Goal: Task Accomplishment & Management: Use online tool/utility

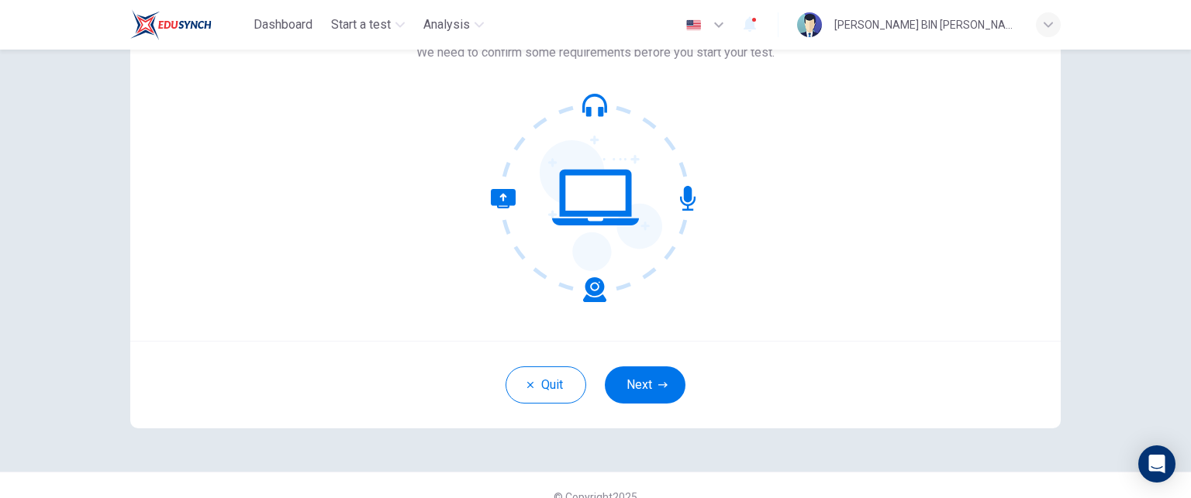
scroll to position [147, 0]
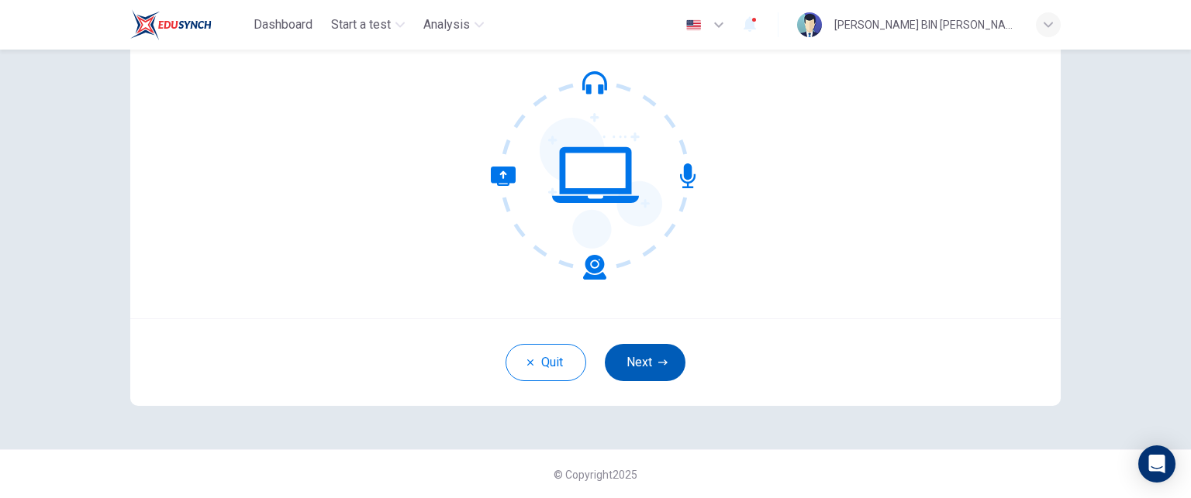
click at [628, 351] on button "Next" at bounding box center [645, 362] width 81 height 37
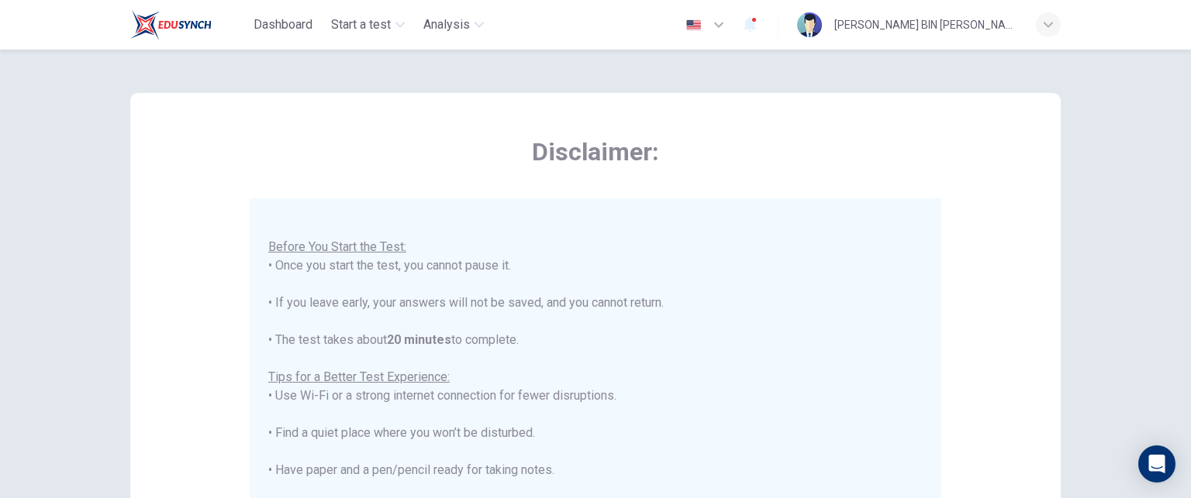
scroll to position [18, 0]
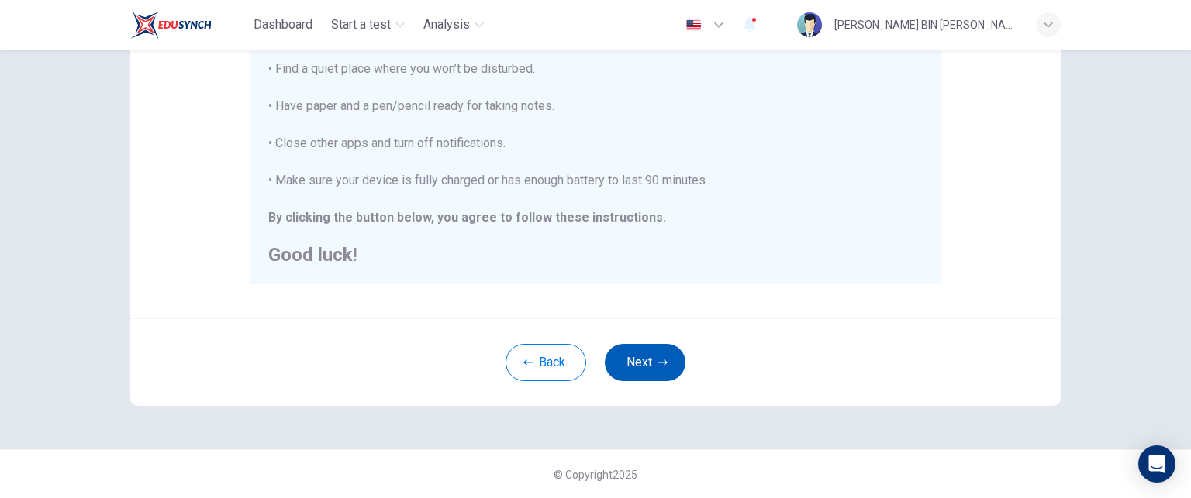
click at [660, 353] on button "Next" at bounding box center [645, 362] width 81 height 37
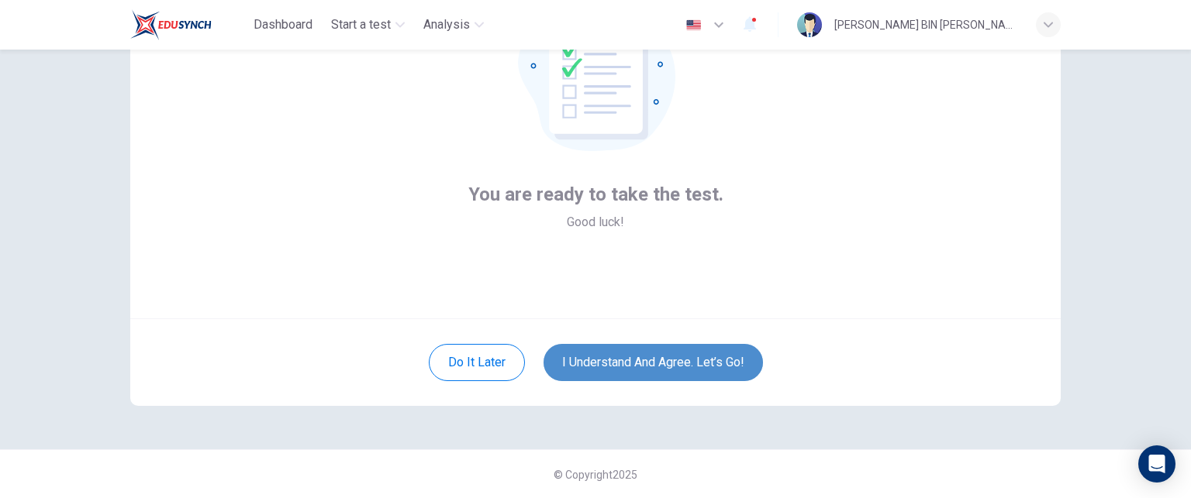
click at [663, 362] on button "I understand and agree. Let’s go!" at bounding box center [652, 362] width 219 height 37
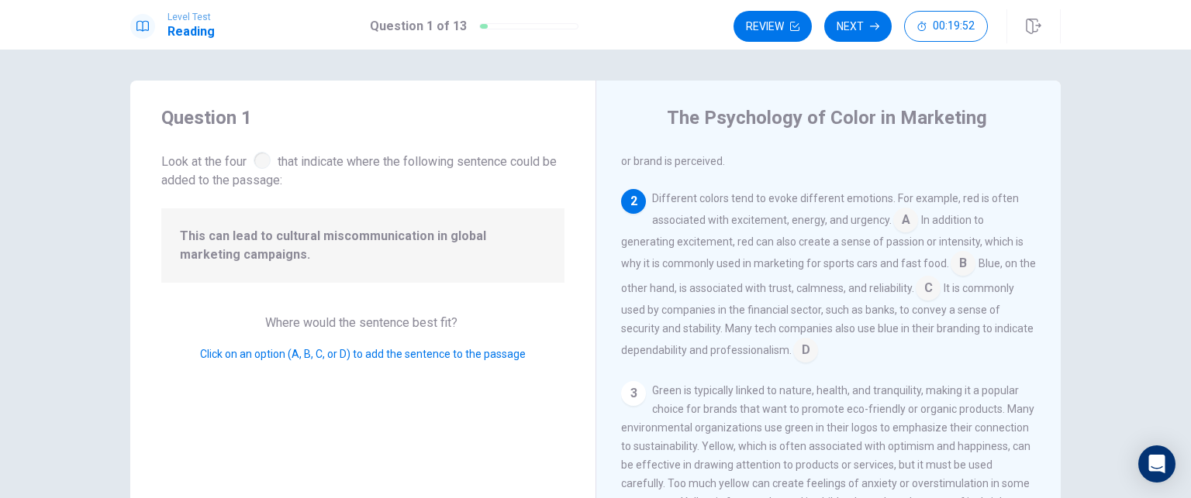
scroll to position [133, 0]
click at [899, 219] on input at bounding box center [905, 216] width 25 height 25
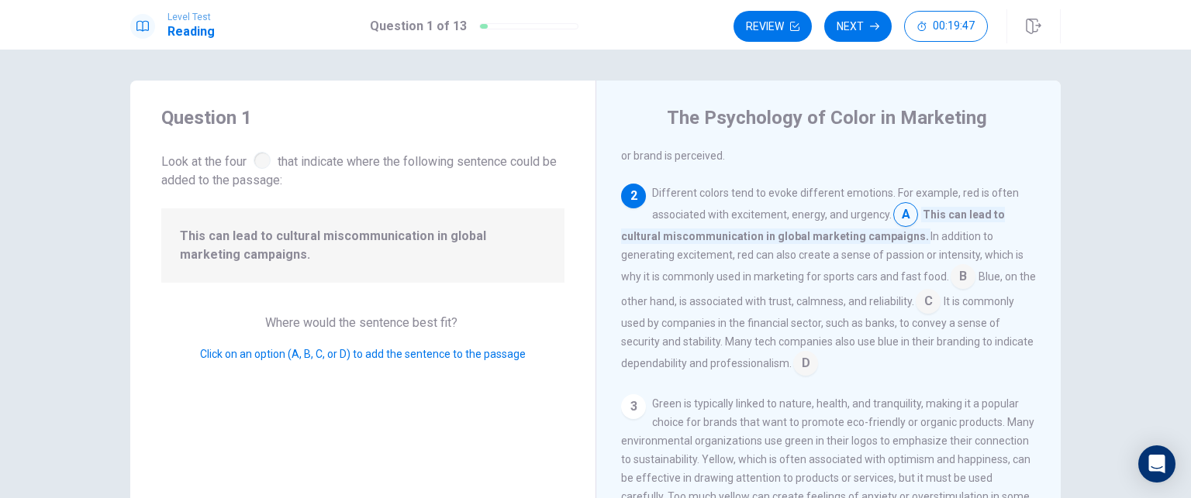
click at [954, 281] on input at bounding box center [962, 278] width 25 height 25
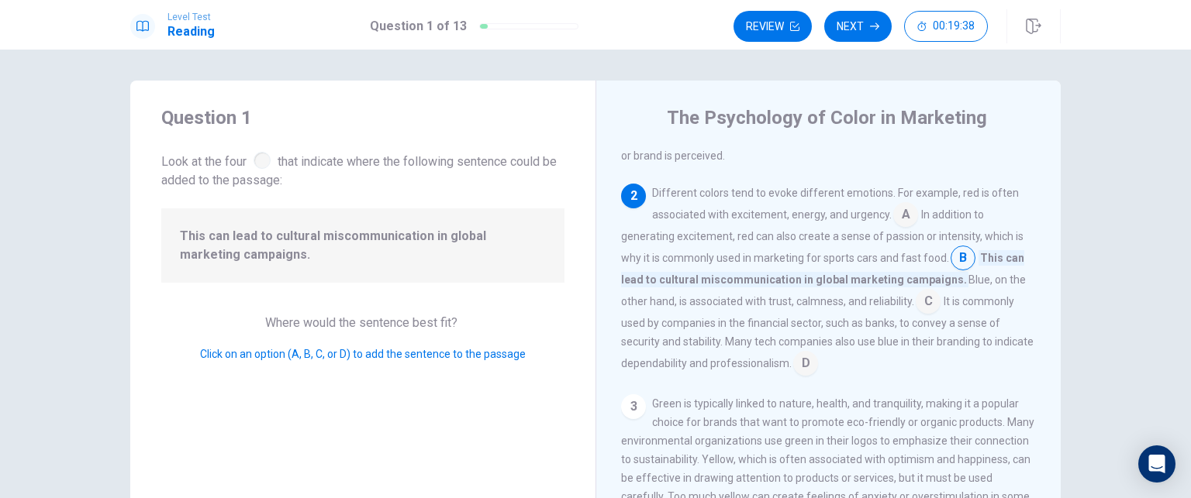
click at [818, 371] on input at bounding box center [805, 365] width 25 height 25
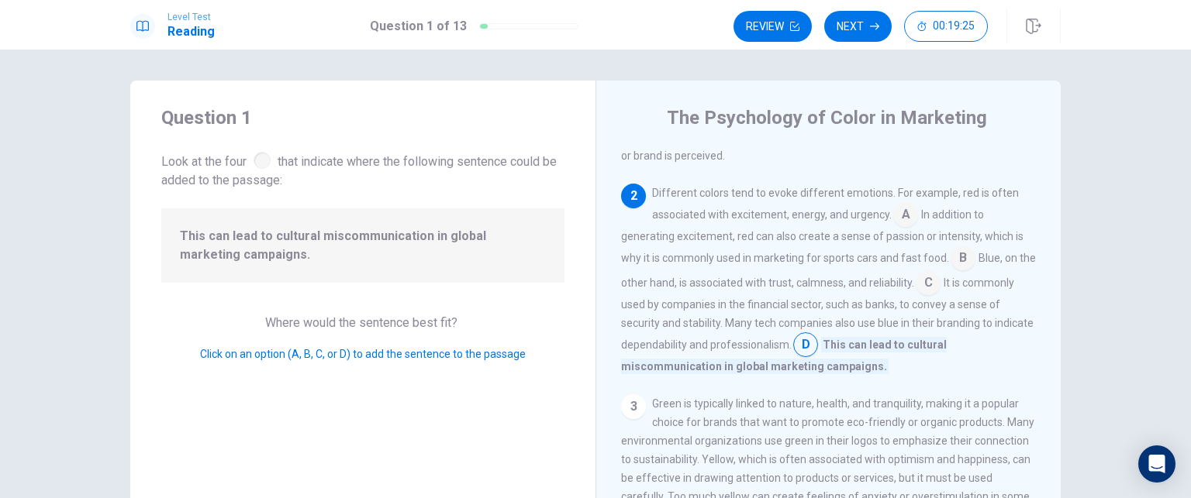
click at [940, 288] on input at bounding box center [928, 284] width 25 height 25
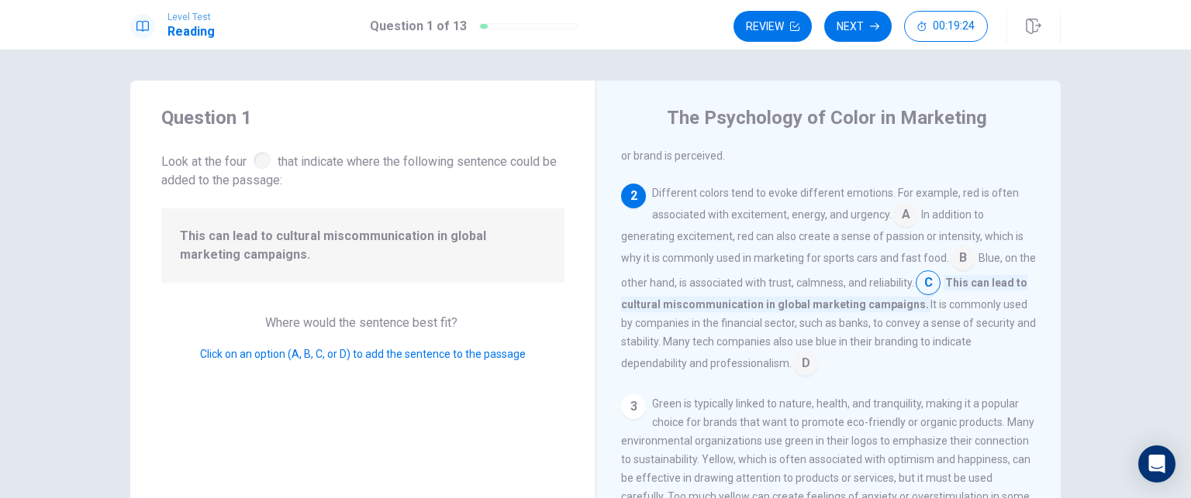
click at [818, 371] on input at bounding box center [805, 365] width 25 height 25
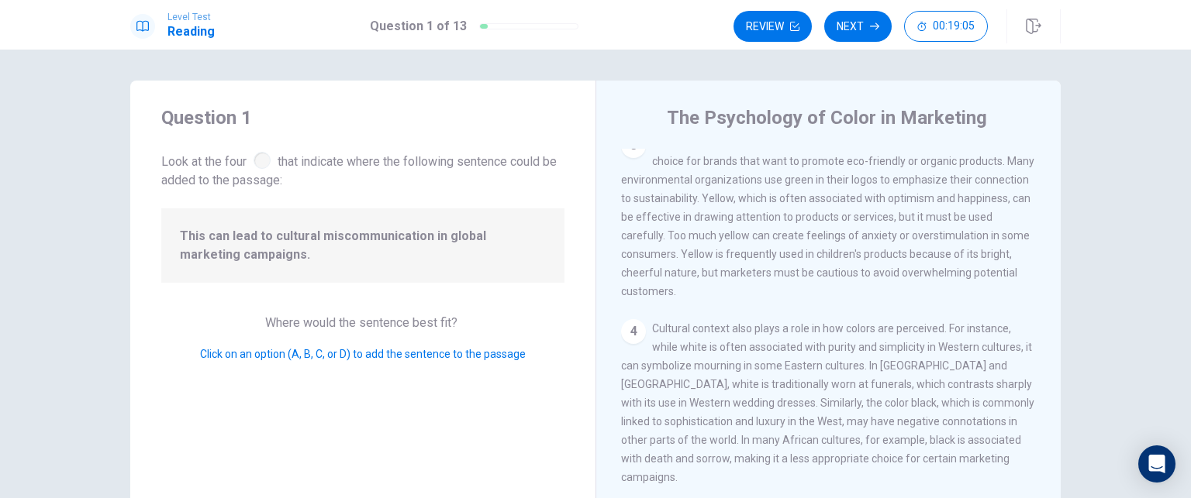
scroll to position [86, 0]
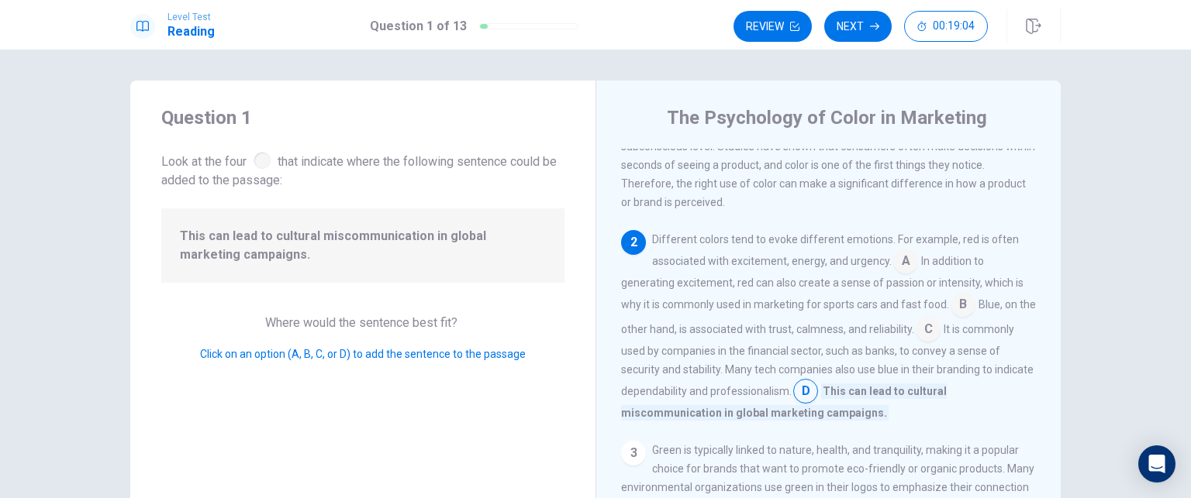
click at [818, 402] on input at bounding box center [805, 393] width 25 height 25
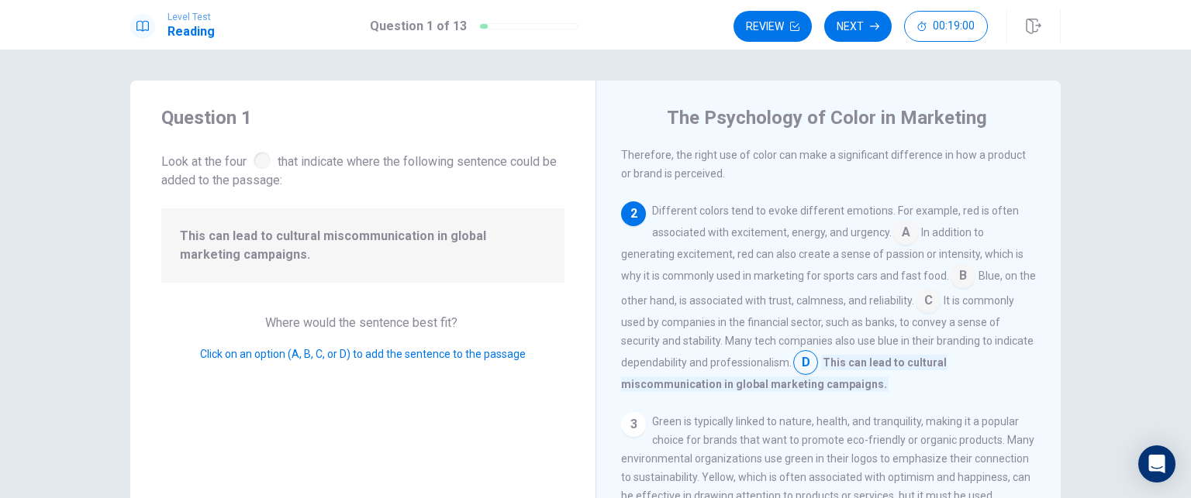
scroll to position [164, 0]
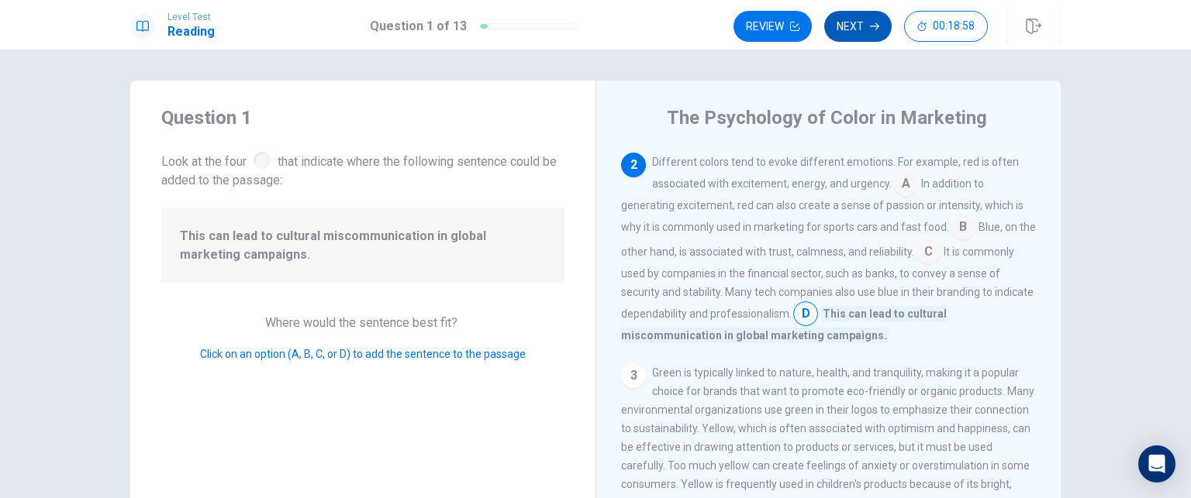
click at [857, 26] on button "Next" at bounding box center [857, 26] width 67 height 31
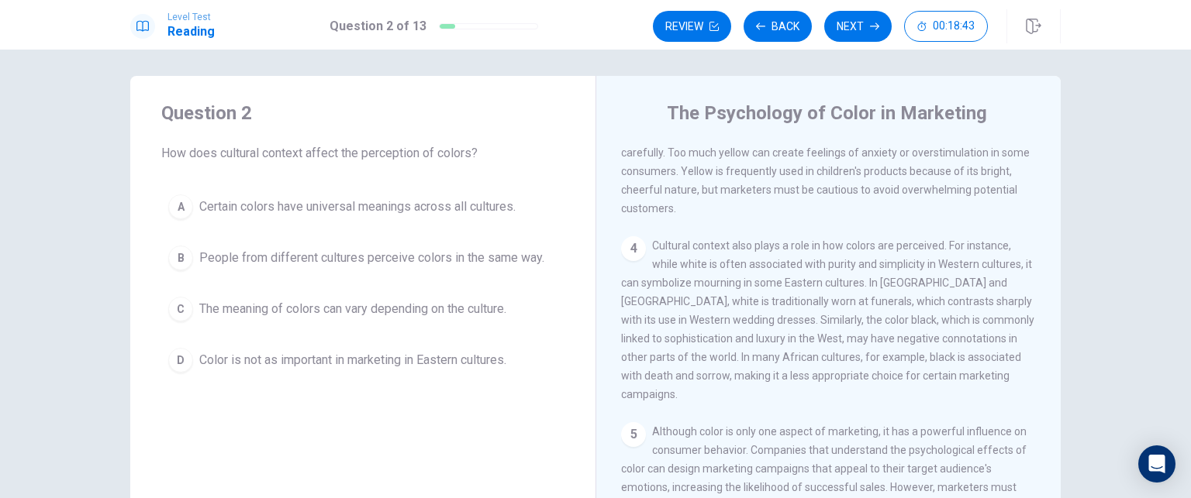
scroll to position [0, 0]
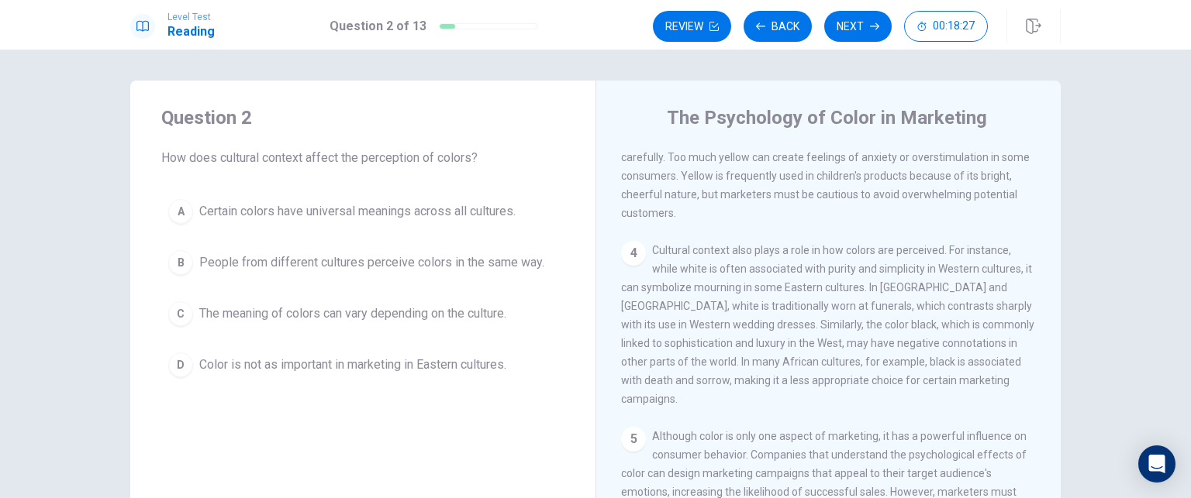
click at [416, 267] on span "People from different cultures perceive colors in the same way." at bounding box center [371, 262] width 345 height 19
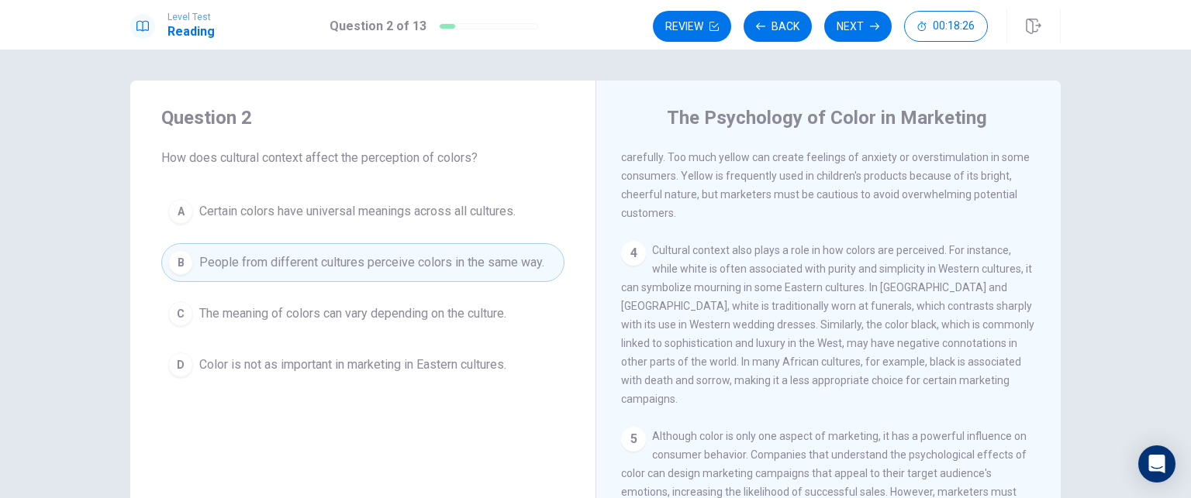
click at [416, 313] on span "The meaning of colors can vary depending on the culture." at bounding box center [352, 314] width 307 height 19
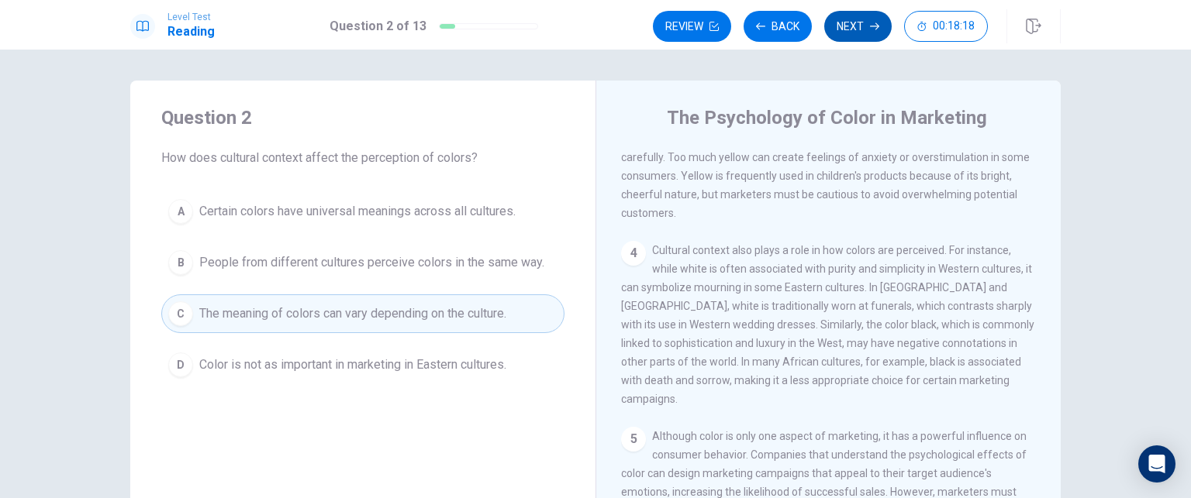
click at [848, 27] on button "Next" at bounding box center [857, 26] width 67 height 31
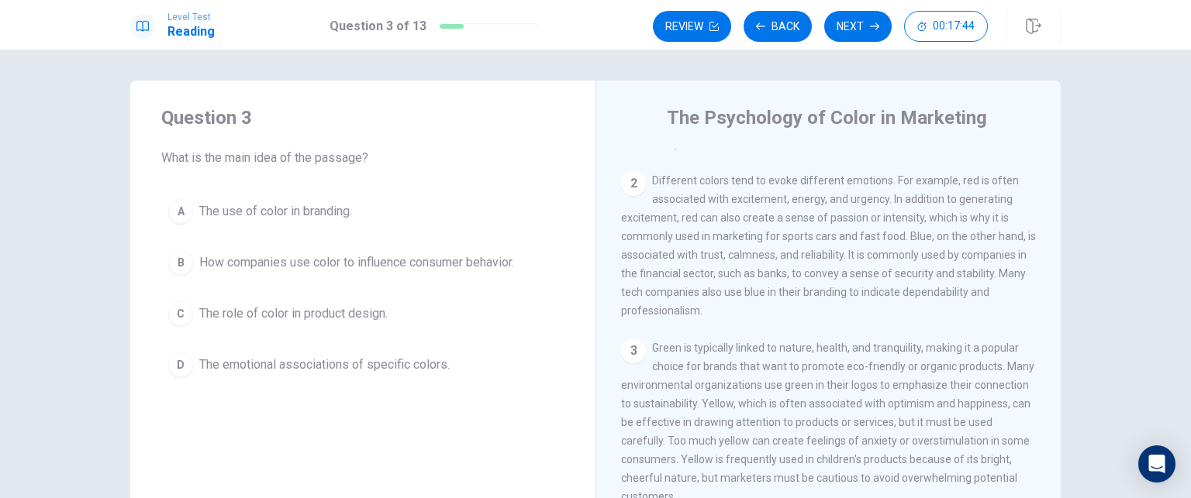
scroll to position [155, 0]
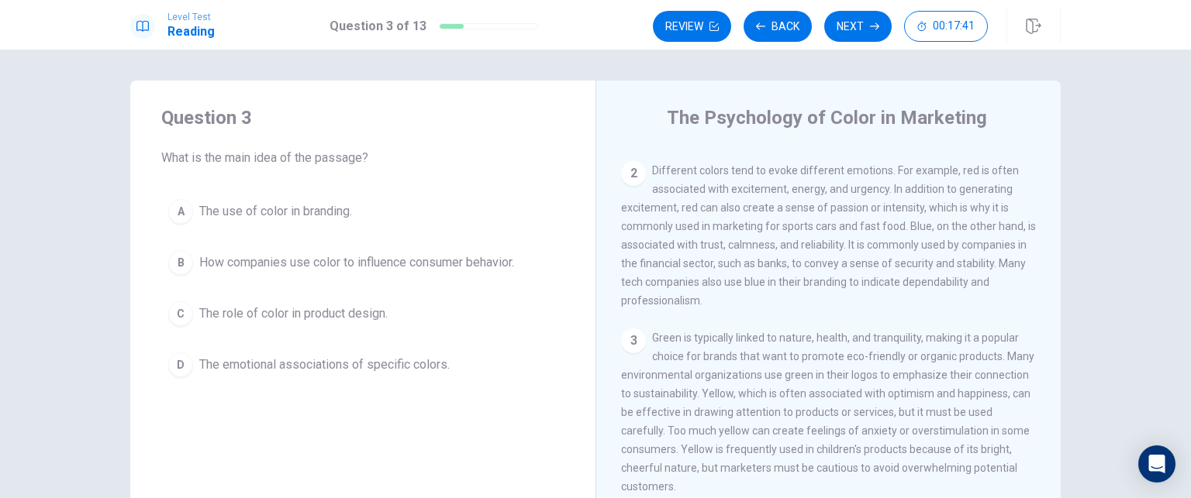
click at [375, 363] on span "The emotional associations of specific colors." at bounding box center [324, 365] width 250 height 19
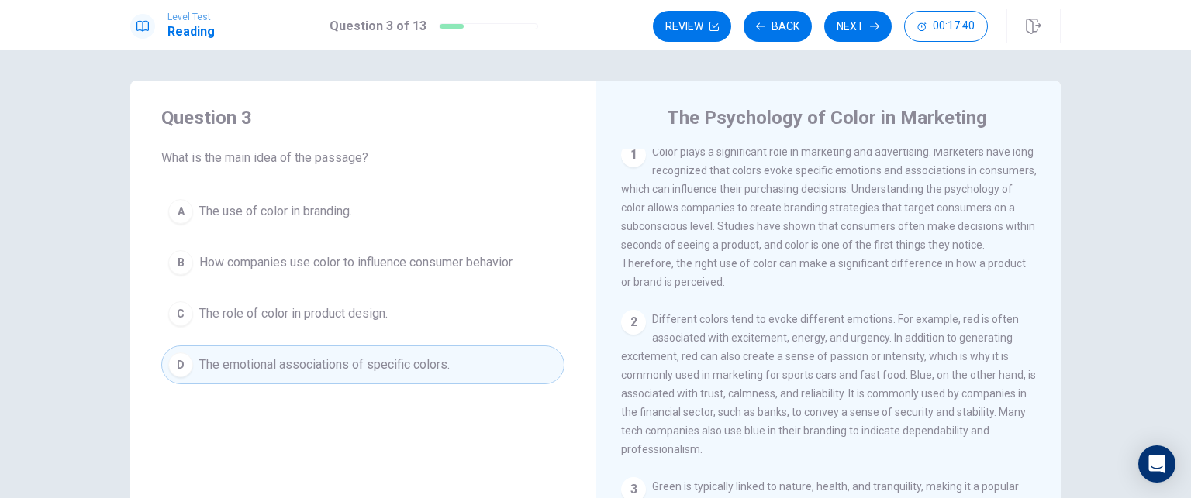
scroll to position [0, 0]
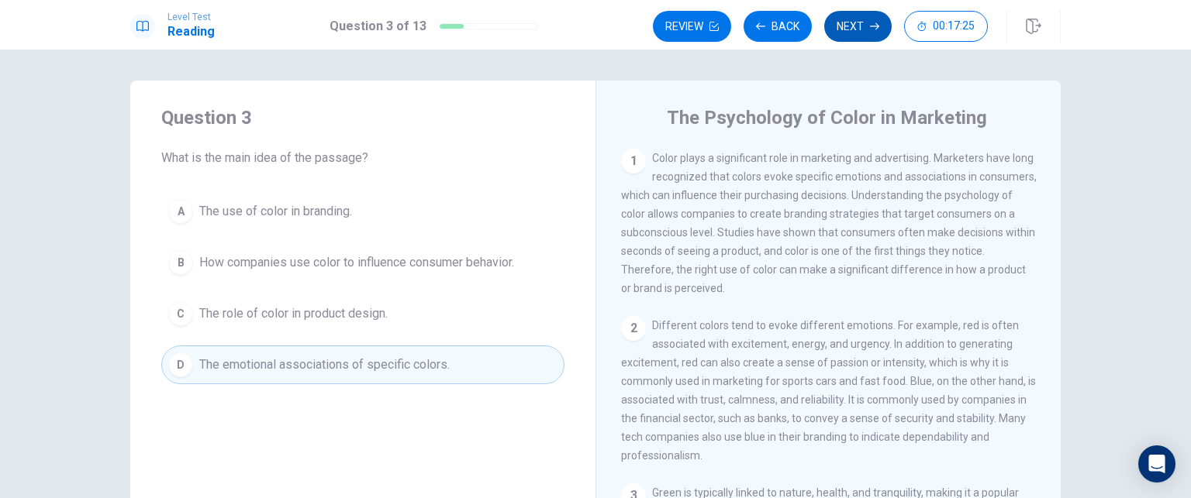
click at [862, 30] on button "Next" at bounding box center [857, 26] width 67 height 31
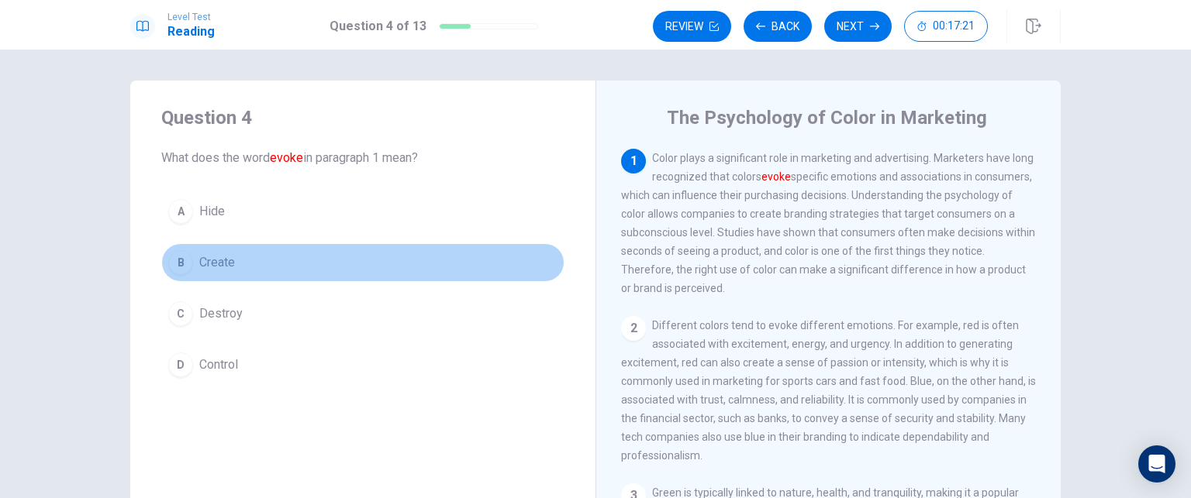
click at [222, 264] on span "Create" at bounding box center [217, 262] width 36 height 19
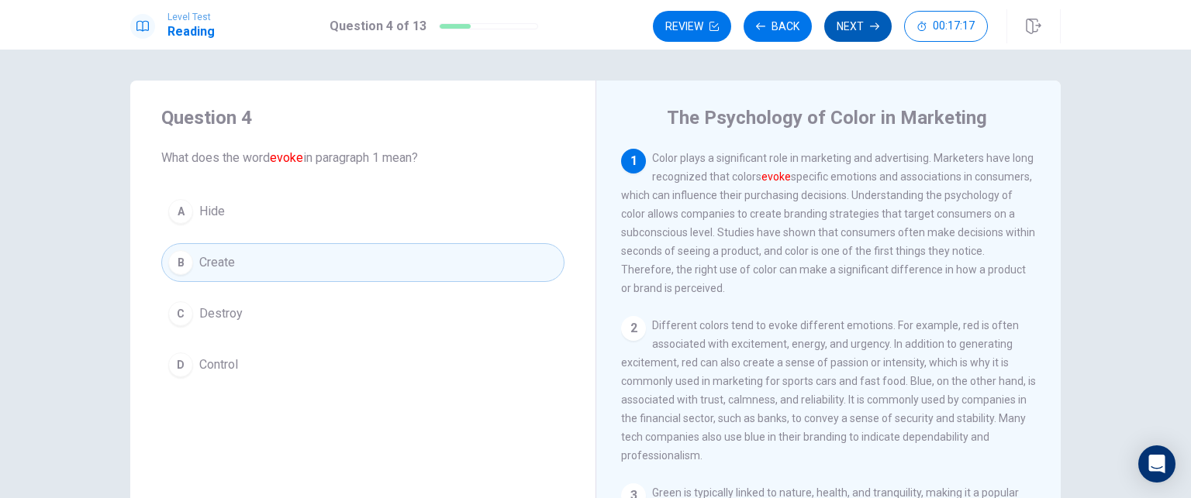
click at [857, 32] on button "Next" at bounding box center [857, 26] width 67 height 31
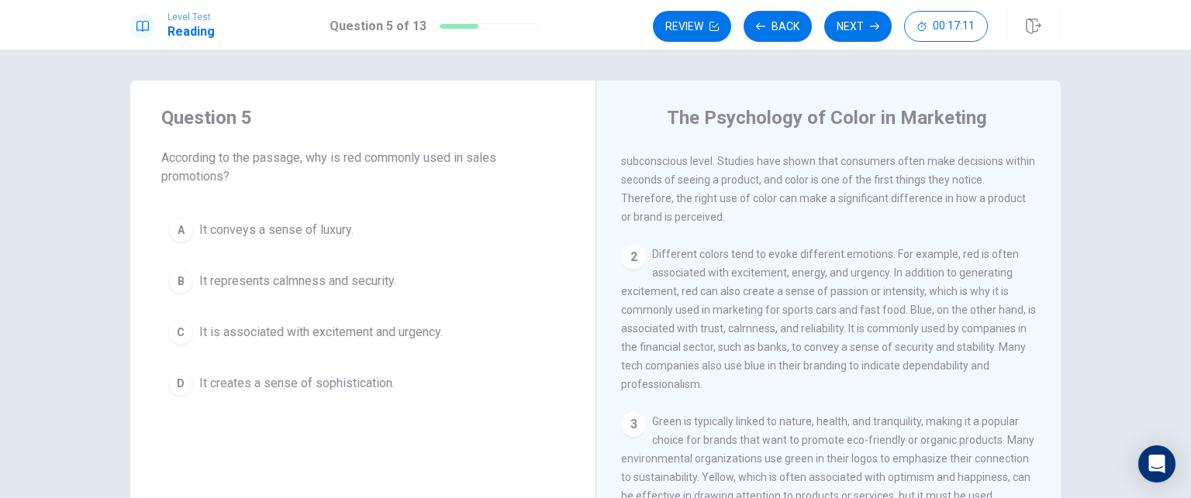
scroll to position [78, 0]
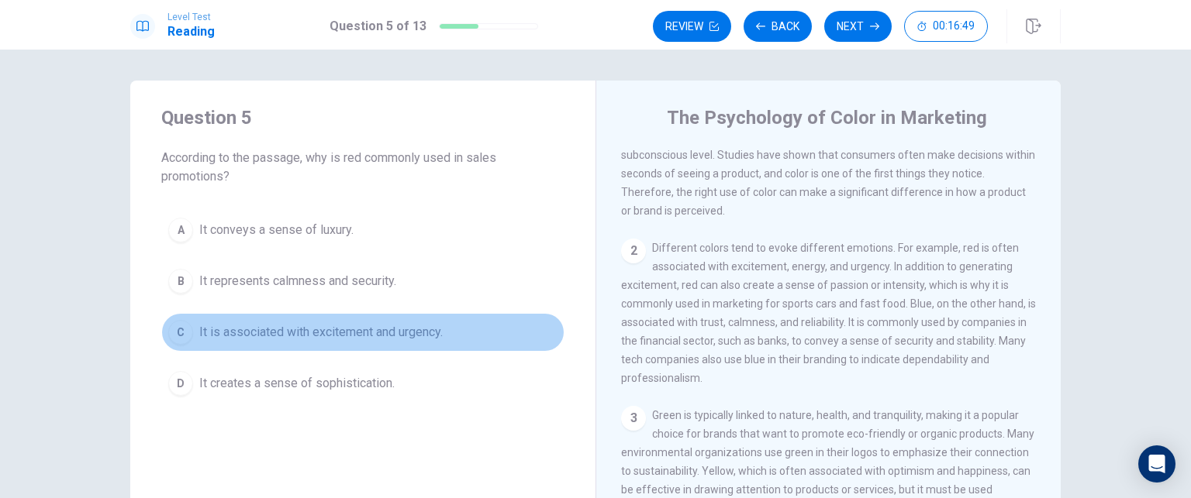
click at [365, 326] on span "It is associated with excitement and urgency." at bounding box center [320, 332] width 243 height 19
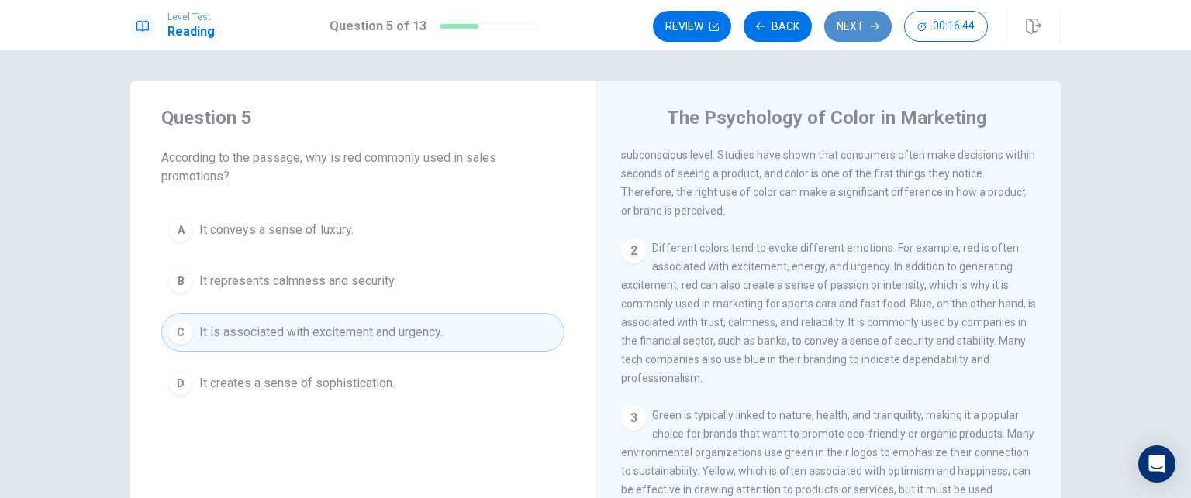
click at [856, 30] on button "Next" at bounding box center [857, 26] width 67 height 31
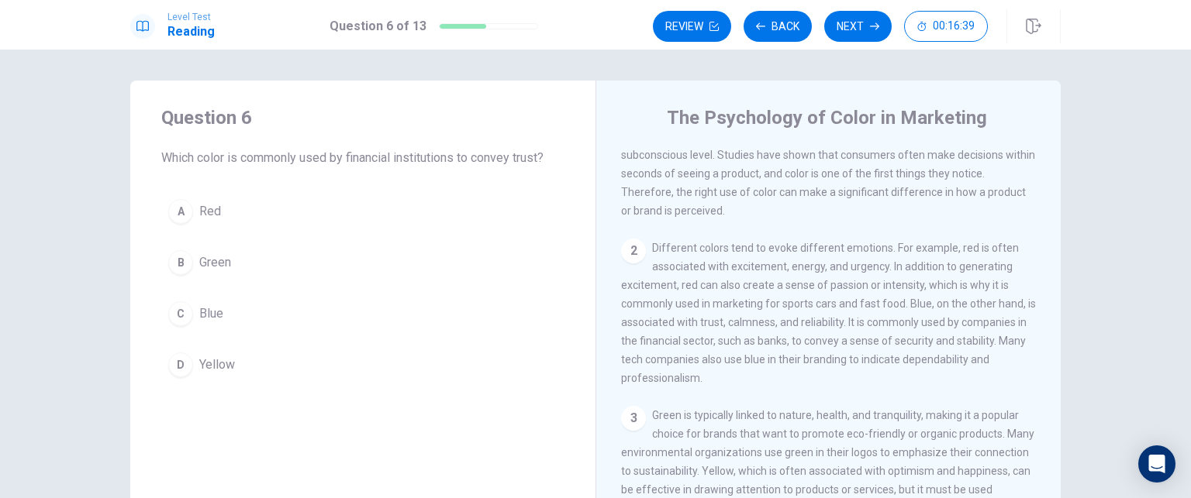
click at [208, 305] on span "Blue" at bounding box center [211, 314] width 24 height 19
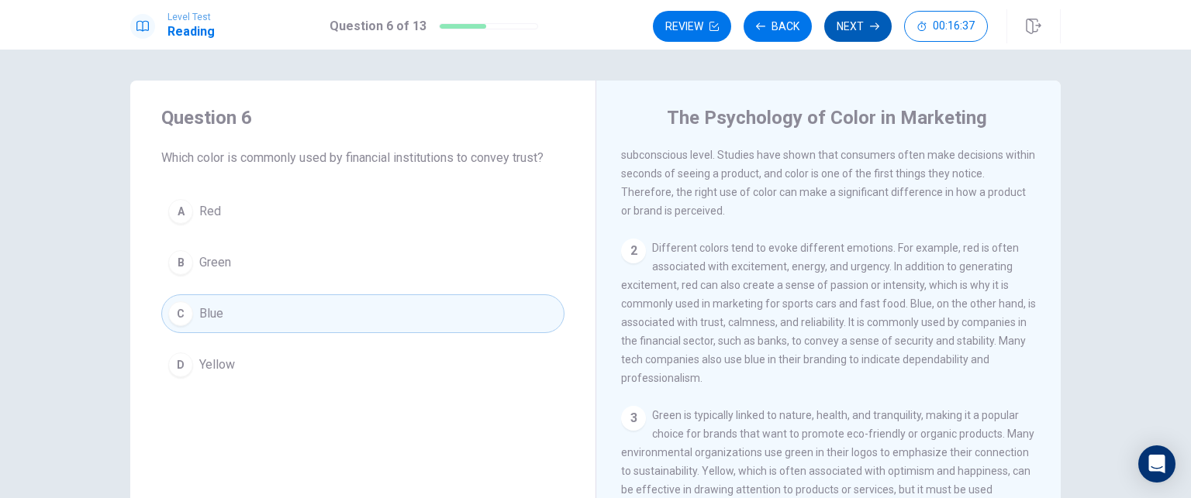
click at [859, 29] on button "Next" at bounding box center [857, 26] width 67 height 31
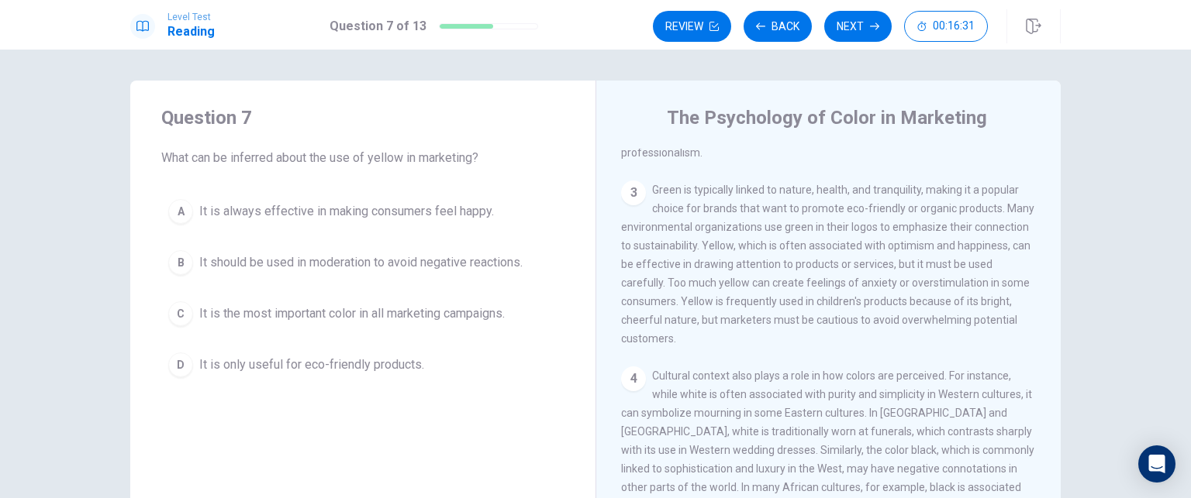
scroll to position [310, 0]
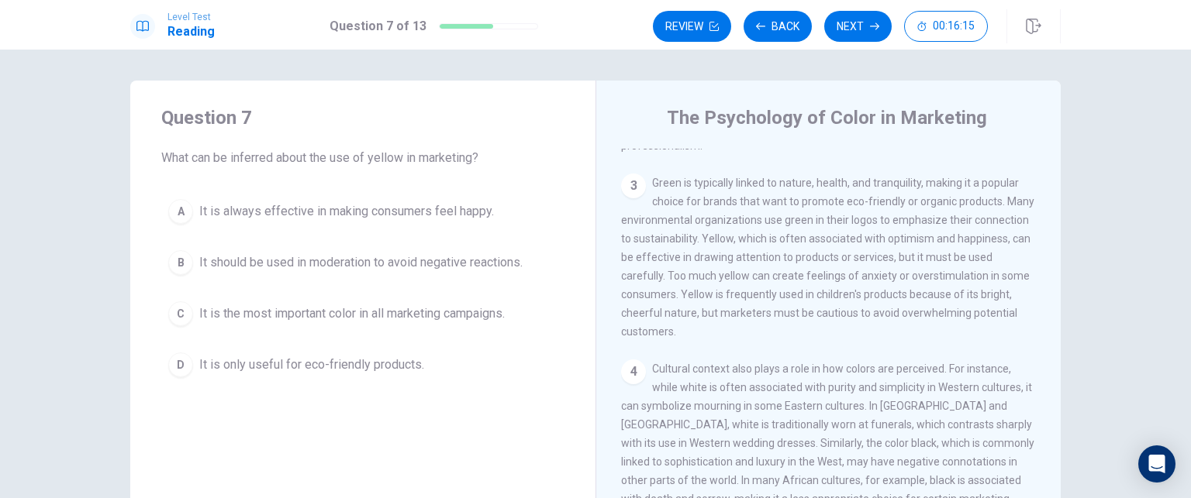
click at [395, 258] on span "It should be used in moderation to avoid negative reactions." at bounding box center [360, 262] width 323 height 19
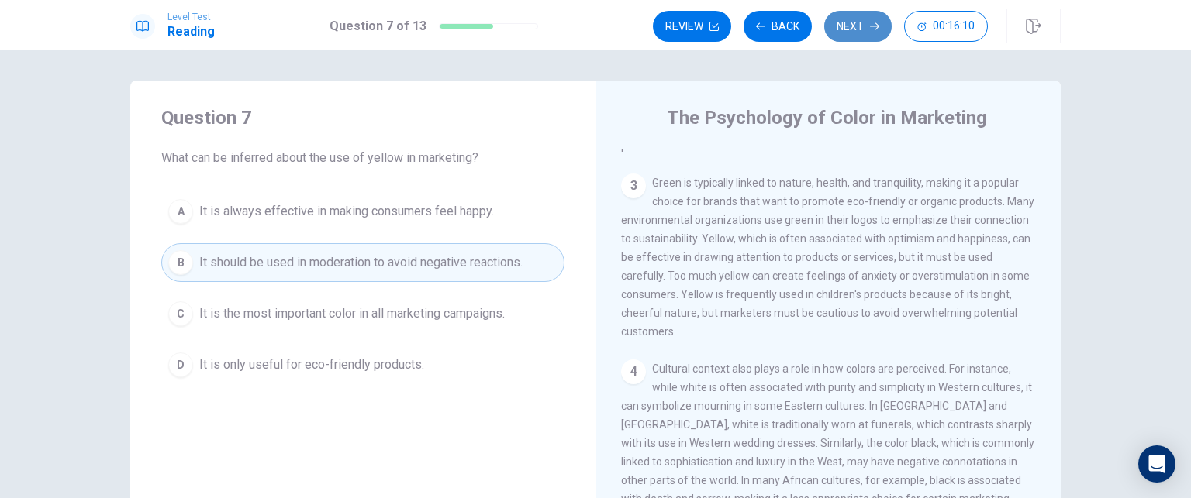
click at [859, 29] on button "Next" at bounding box center [857, 26] width 67 height 31
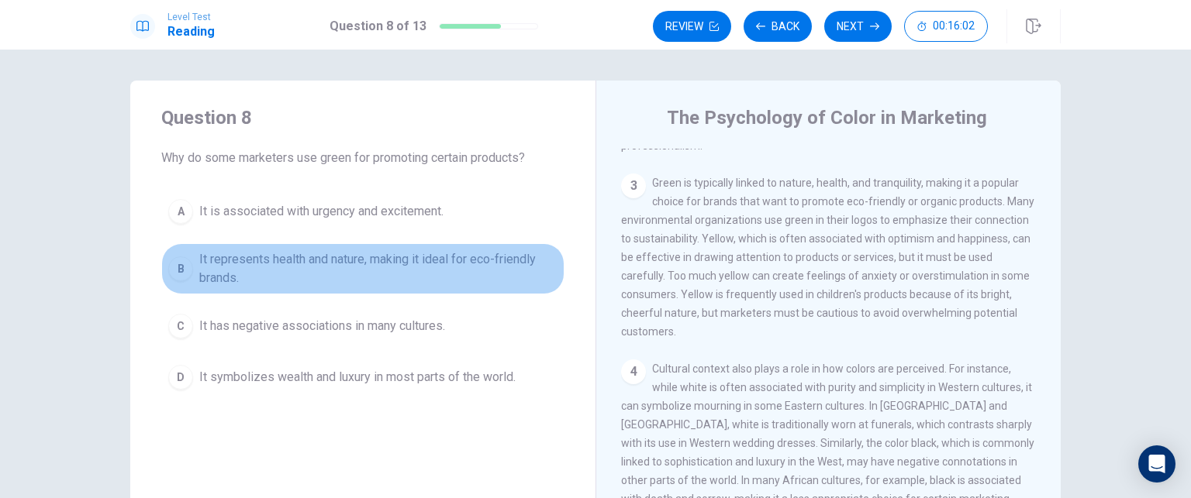
click at [403, 266] on span "It represents health and nature, making it ideal for eco-friendly brands." at bounding box center [378, 268] width 358 height 37
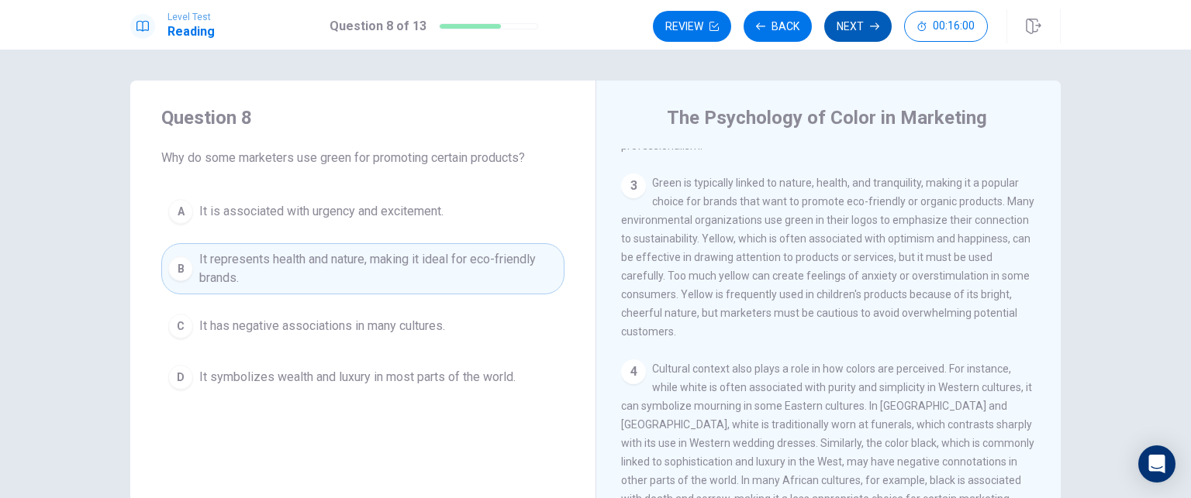
click at [860, 22] on button "Next" at bounding box center [857, 26] width 67 height 31
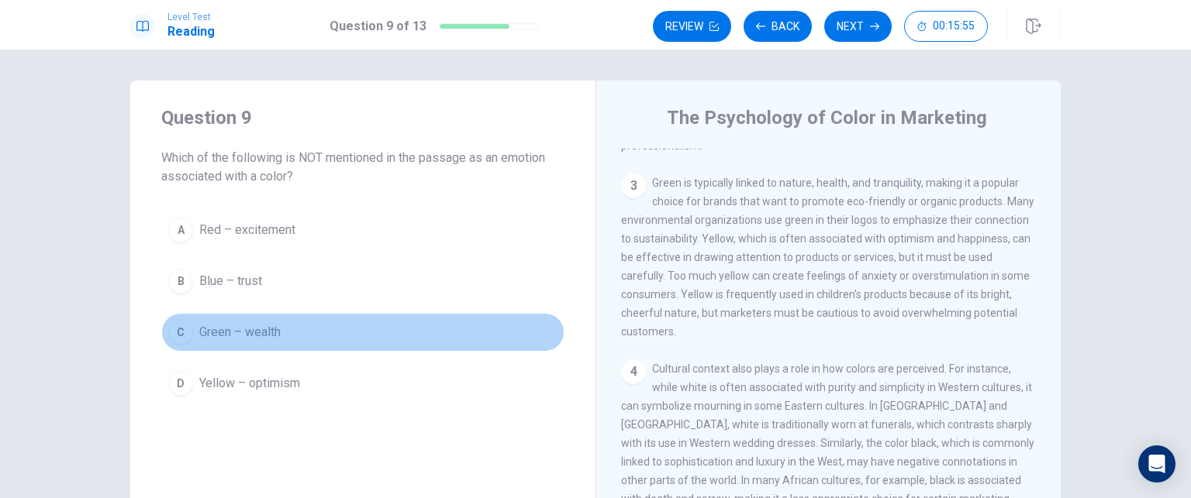
click at [265, 335] on span "Green – wealth" at bounding box center [239, 332] width 81 height 19
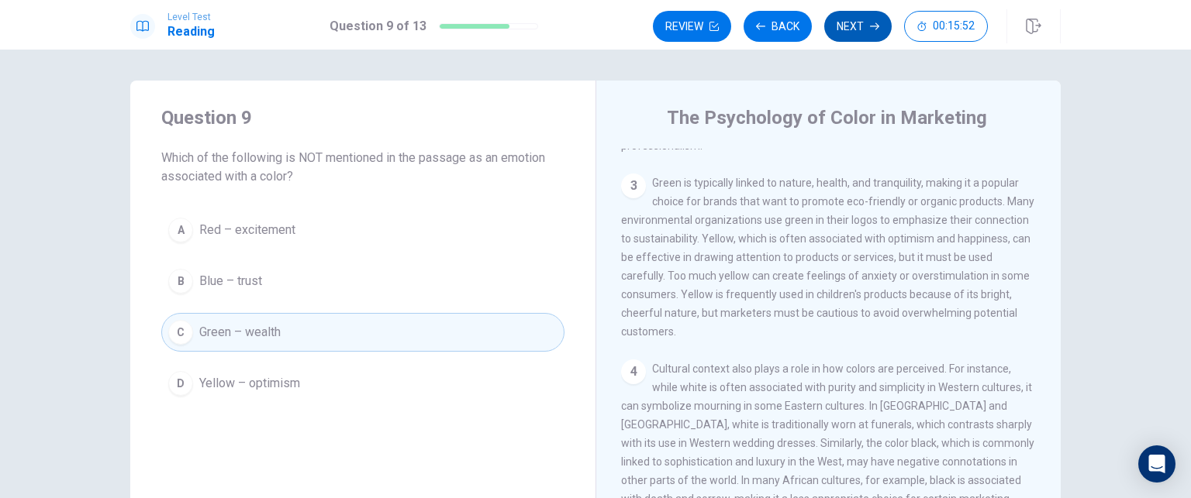
click at [850, 22] on button "Next" at bounding box center [857, 26] width 67 height 31
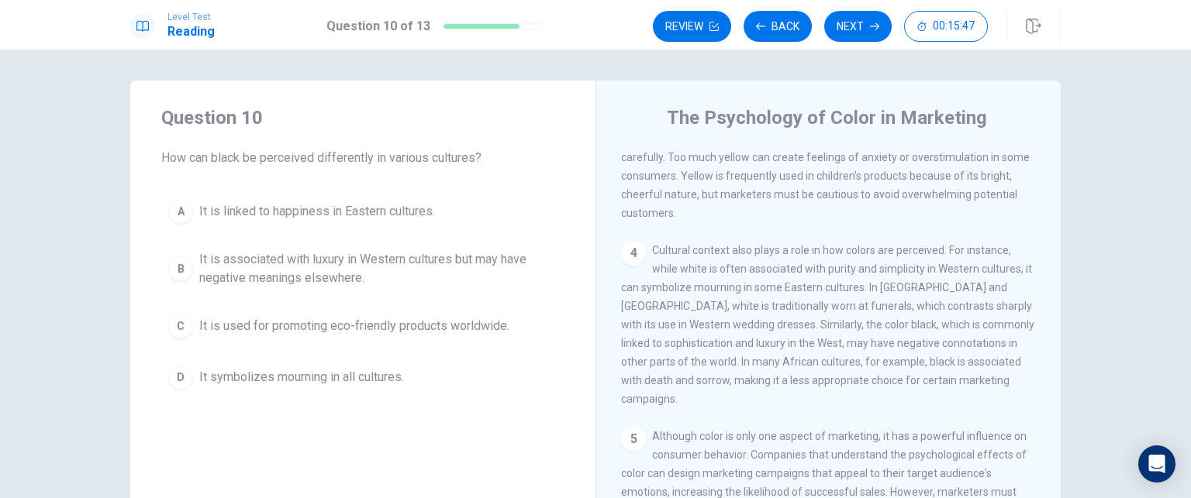
scroll to position [435, 0]
click at [389, 266] on span "It is associated with luxury in Western cultures but may have negative meanings…" at bounding box center [378, 268] width 358 height 37
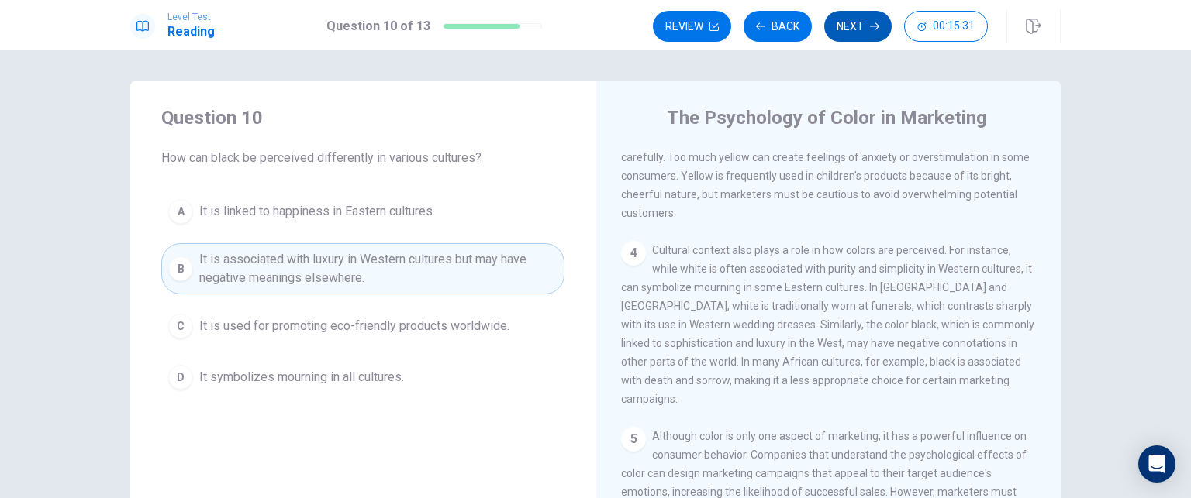
click at [853, 26] on button "Next" at bounding box center [857, 26] width 67 height 31
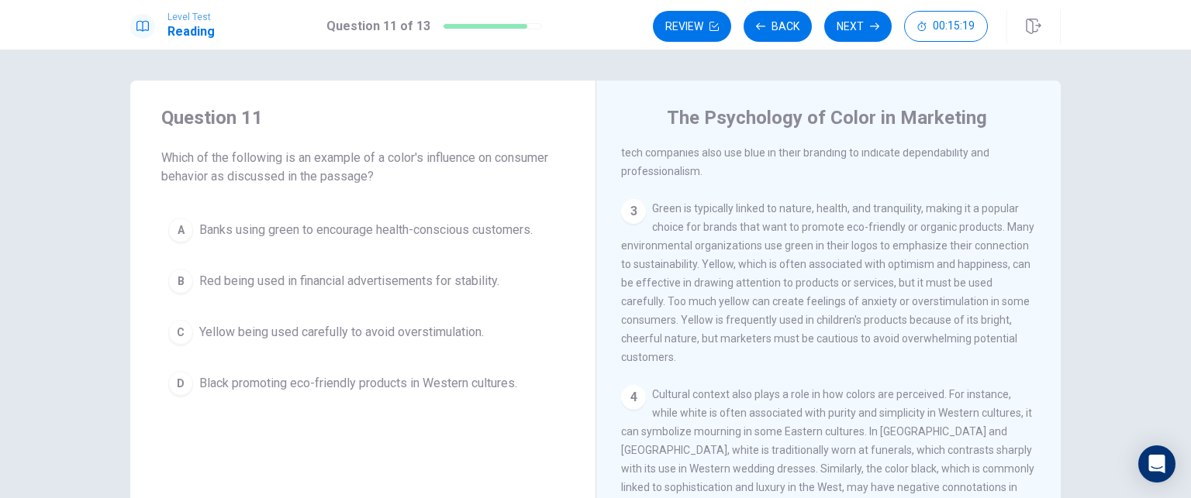
scroll to position [280, 0]
click at [464, 331] on span "Yellow being used carefully to avoid overstimulation." at bounding box center [341, 332] width 285 height 19
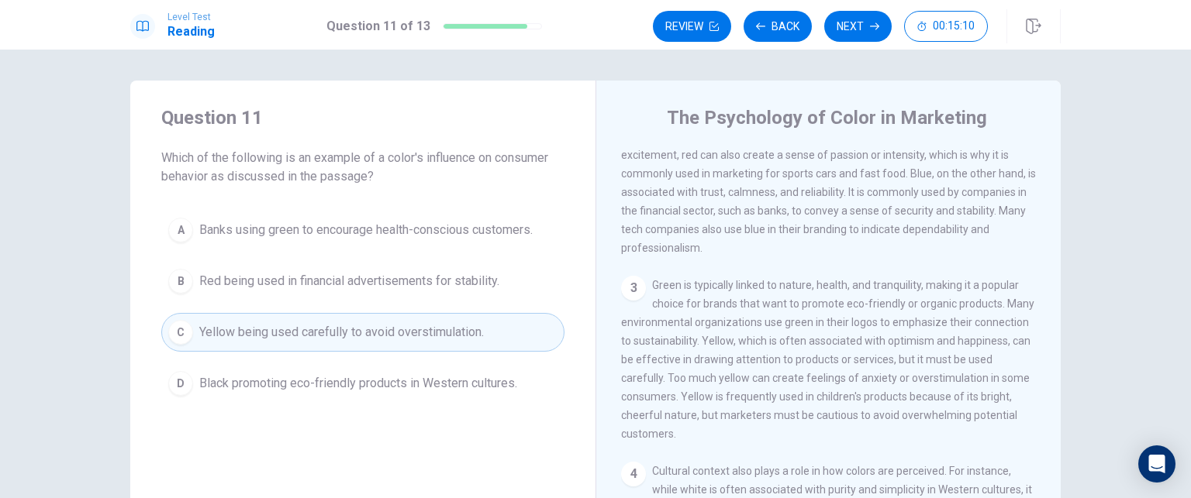
scroll to position [202, 0]
click at [838, 30] on button "Next" at bounding box center [857, 26] width 67 height 31
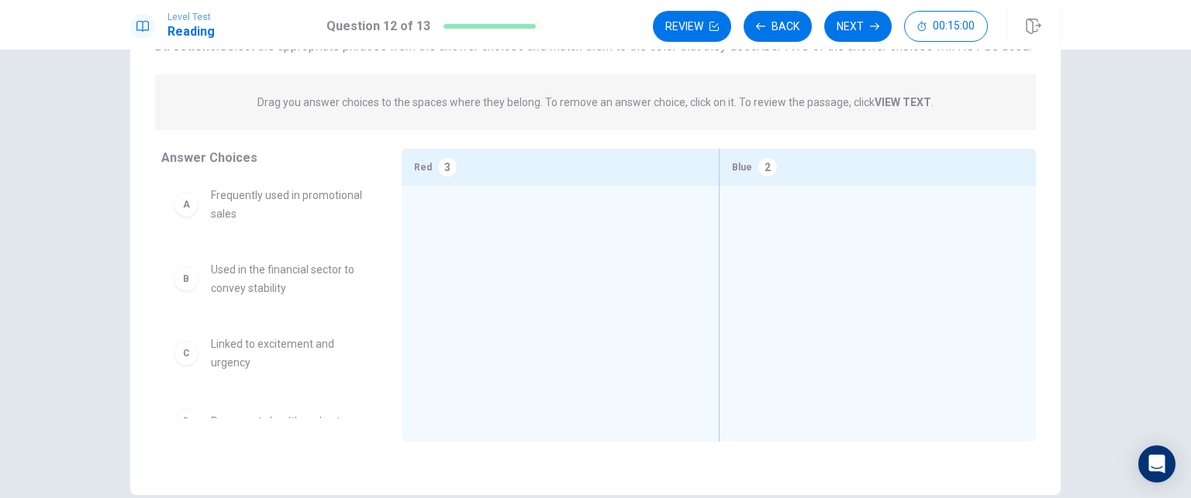
scroll to position [6, 0]
drag, startPoint x: 293, startPoint y: 385, endPoint x: 602, endPoint y: 247, distance: 338.3
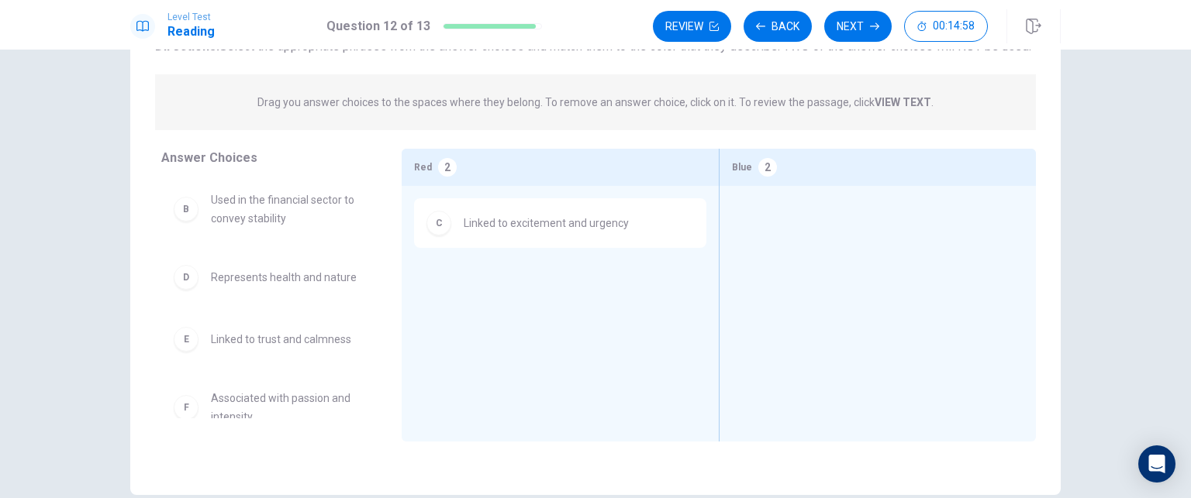
scroll to position [84, 0]
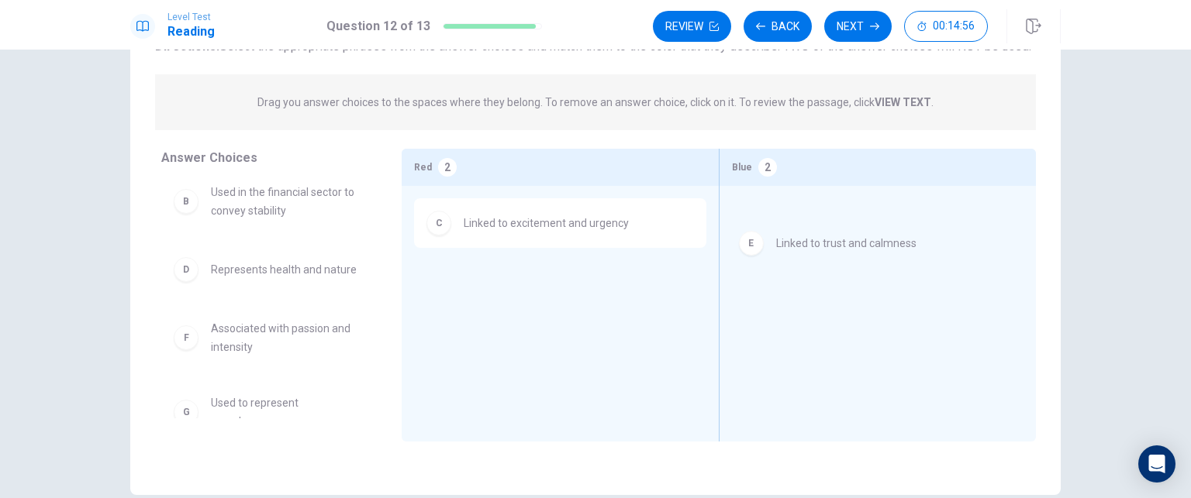
drag, startPoint x: 295, startPoint y: 357, endPoint x: 868, endPoint y: 250, distance: 583.4
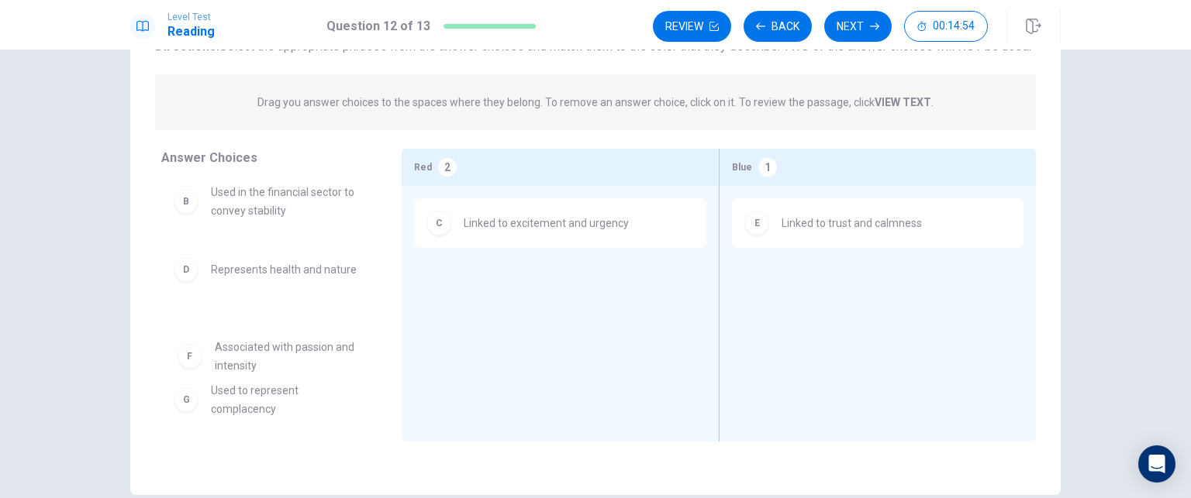
drag, startPoint x: 295, startPoint y: 359, endPoint x: 307, endPoint y: 360, distance: 12.5
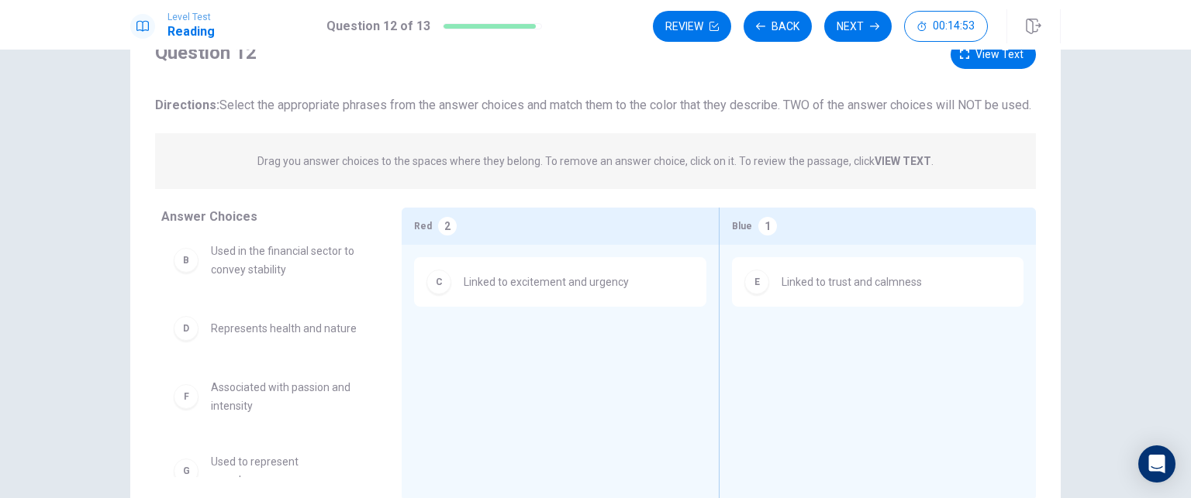
scroll to position [0, 0]
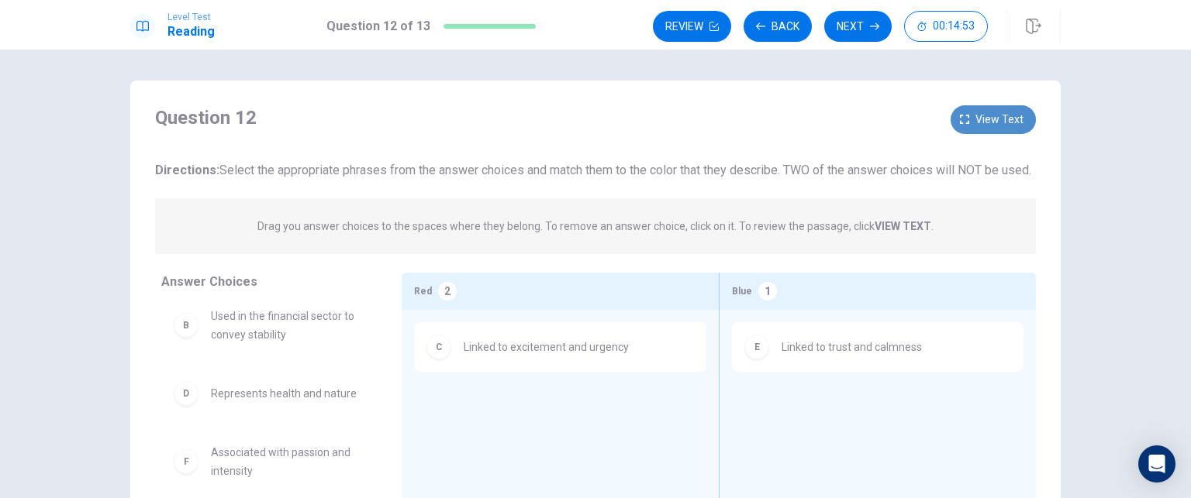
click at [991, 122] on span "View text" at bounding box center [999, 119] width 48 height 19
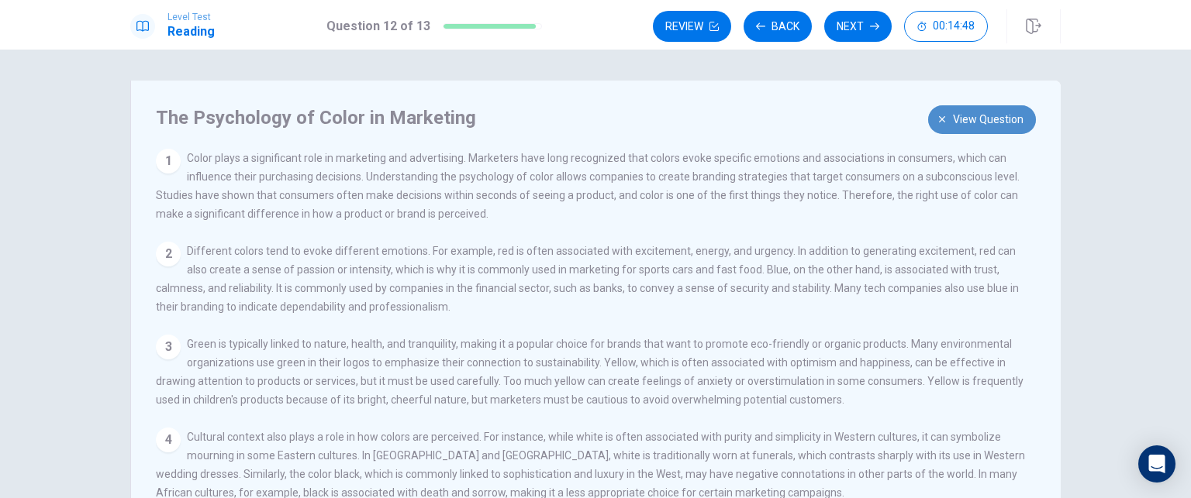
click at [946, 114] on button "View question" at bounding box center [982, 119] width 108 height 29
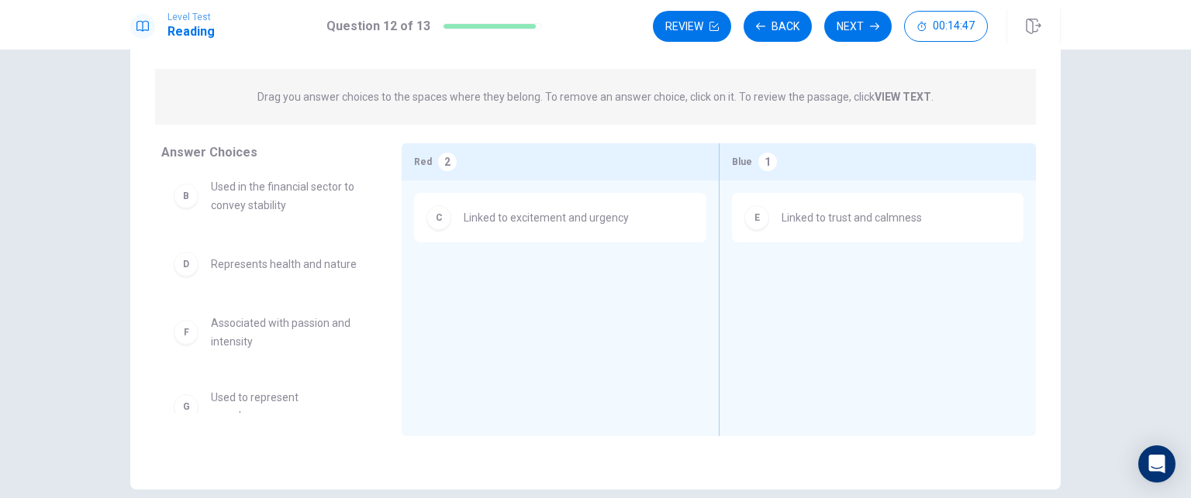
scroll to position [155, 0]
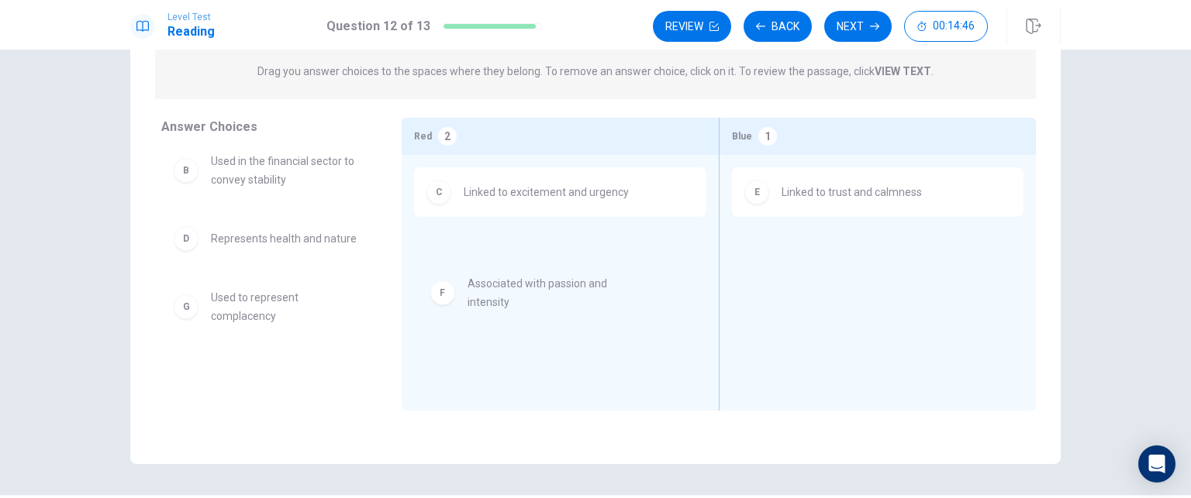
drag, startPoint x: 306, startPoint y: 322, endPoint x: 571, endPoint y: 291, distance: 267.0
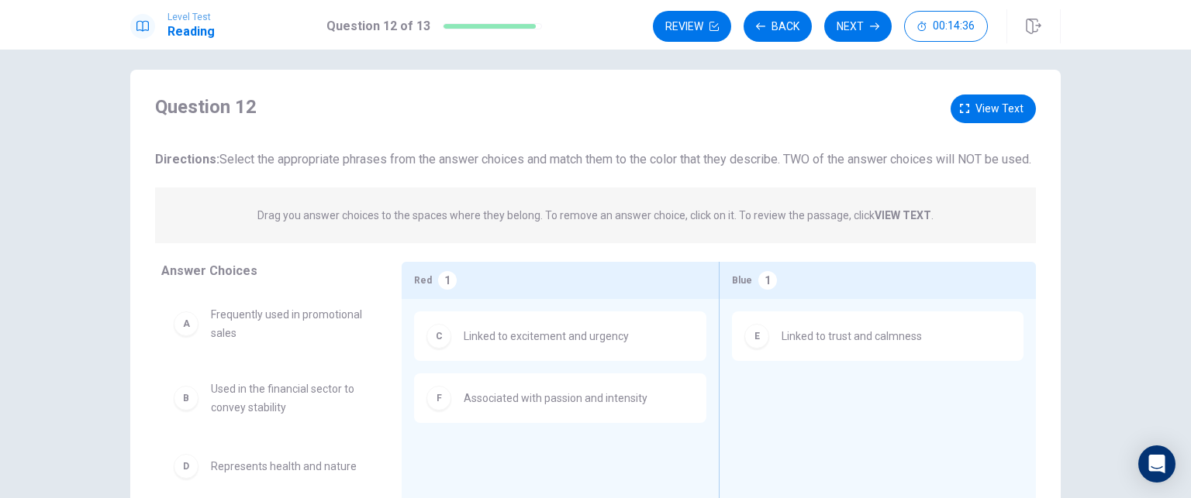
scroll to position [0, 0]
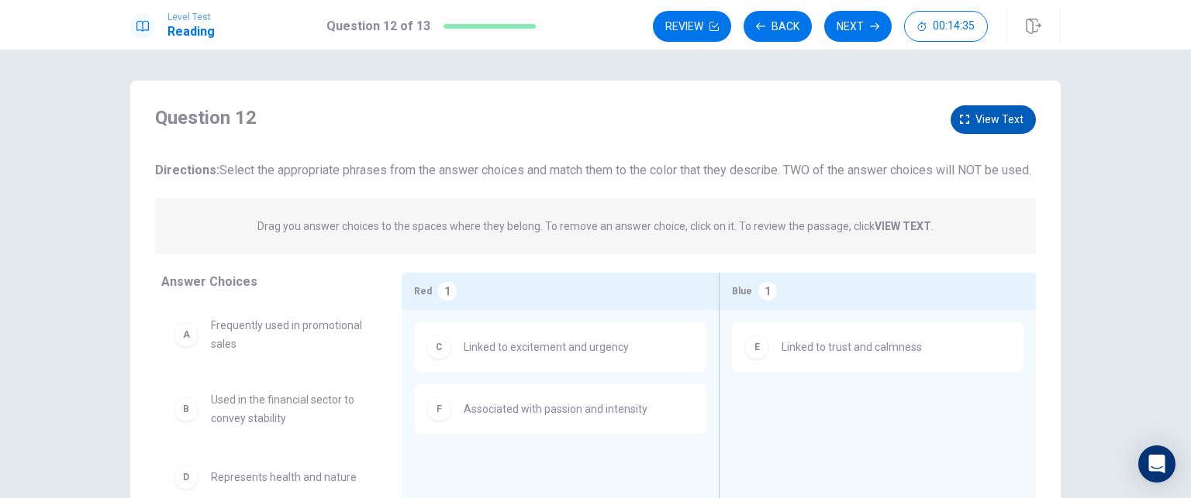
click at [970, 118] on button "View text" at bounding box center [992, 119] width 85 height 29
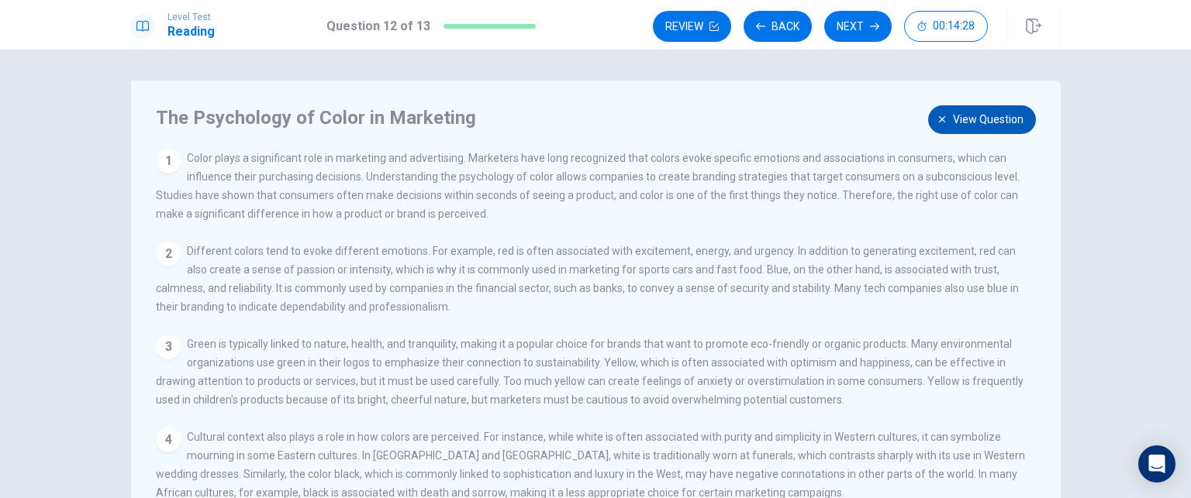
click at [945, 119] on button "View question" at bounding box center [982, 119] width 108 height 29
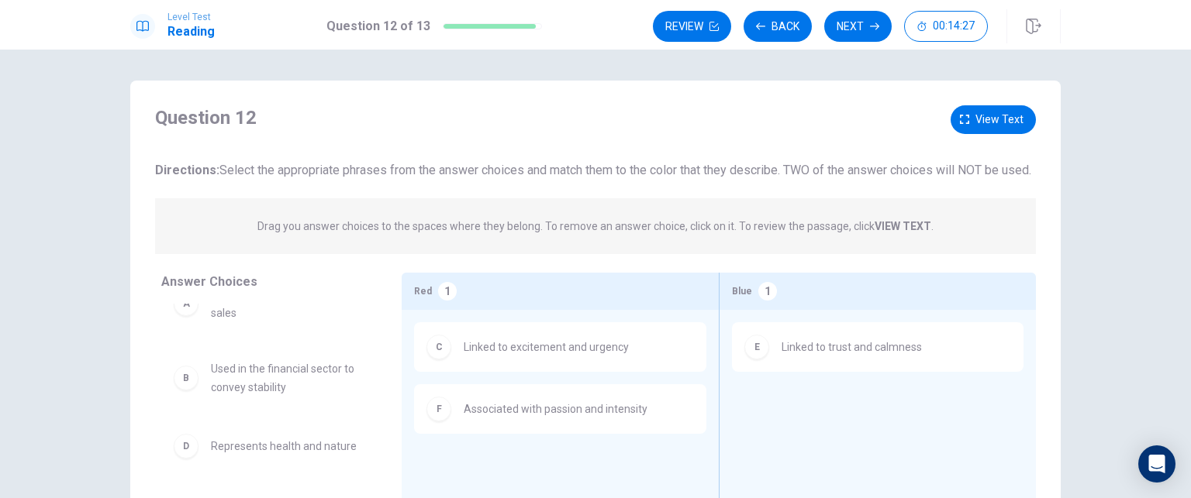
scroll to position [34, 0]
drag, startPoint x: 285, startPoint y: 404, endPoint x: 832, endPoint y: 447, distance: 548.2
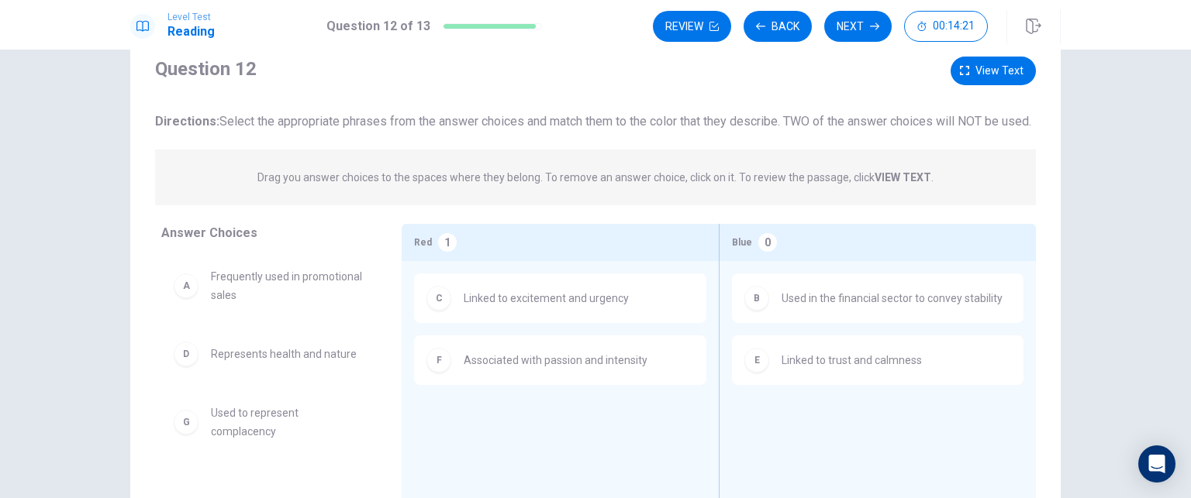
scroll to position [0, 0]
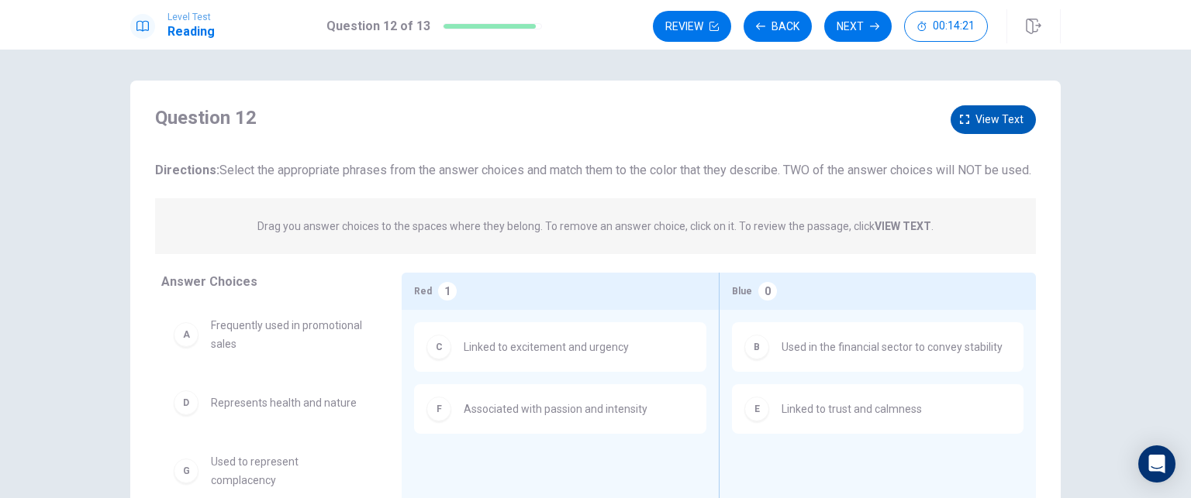
click at [960, 120] on icon "button" at bounding box center [964, 119] width 9 height 9
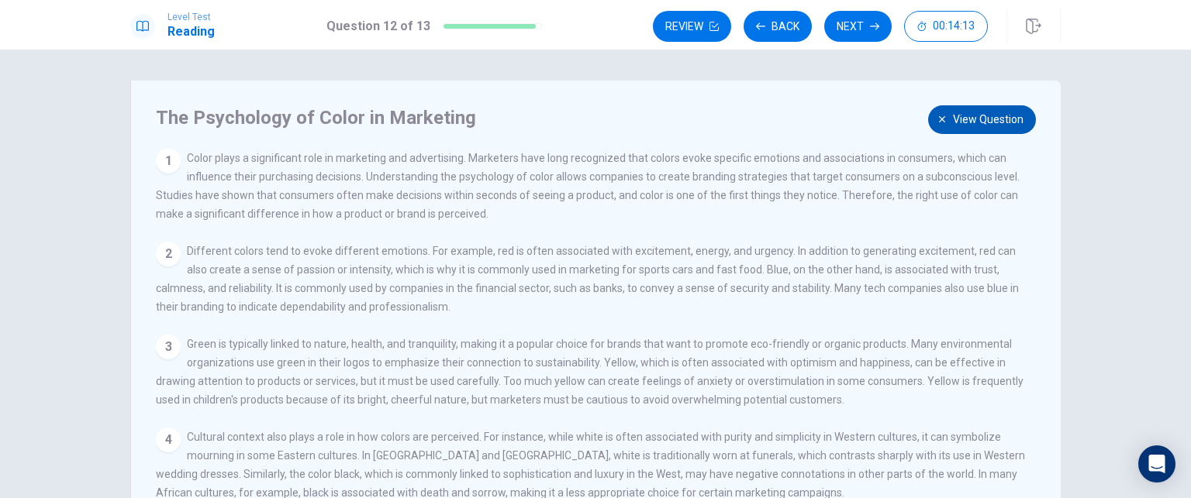
click at [953, 122] on span "View question" at bounding box center [988, 119] width 71 height 19
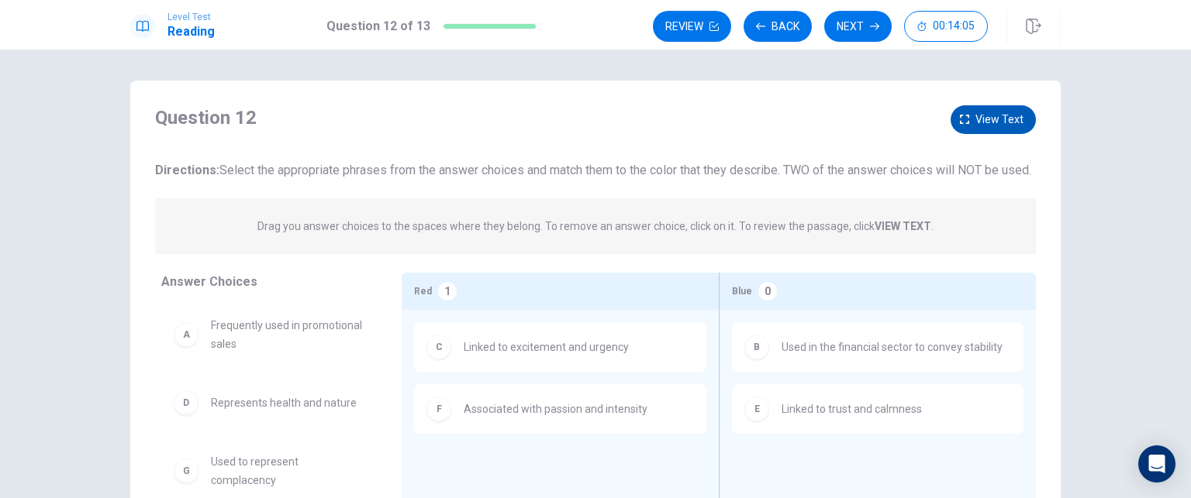
click at [990, 114] on span "View text" at bounding box center [999, 119] width 48 height 19
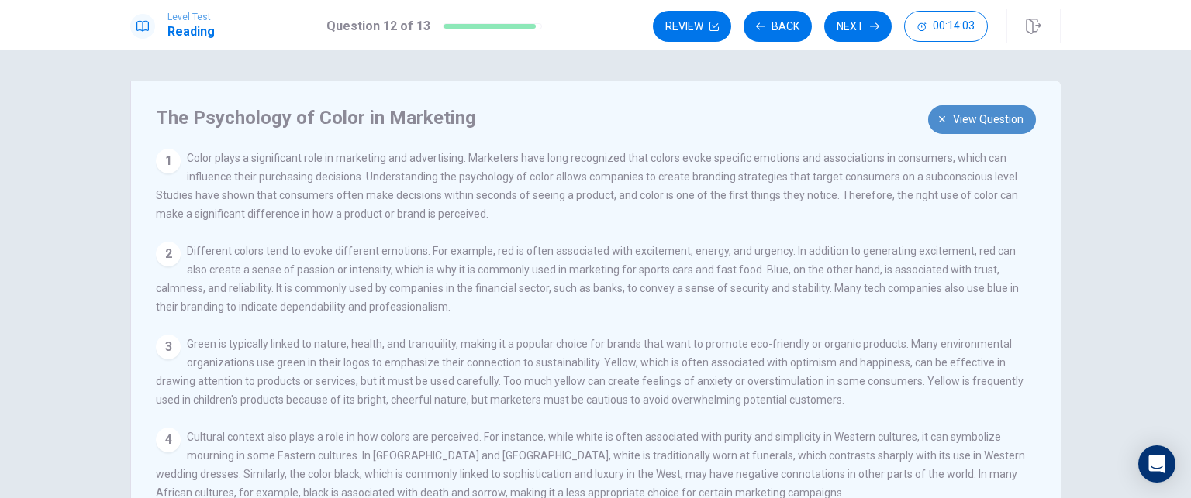
click at [970, 116] on span "View question" at bounding box center [988, 119] width 71 height 19
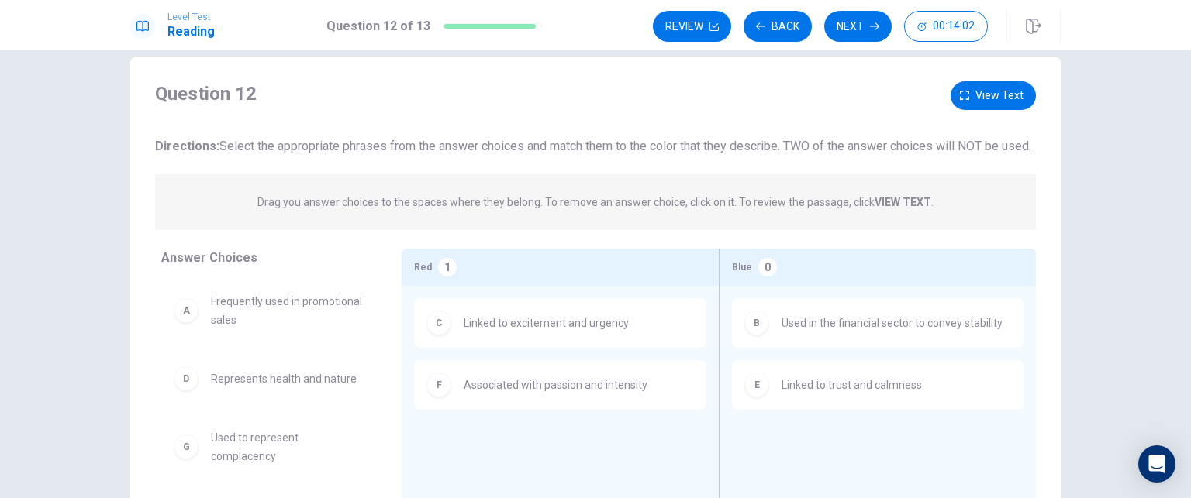
scroll to position [78, 0]
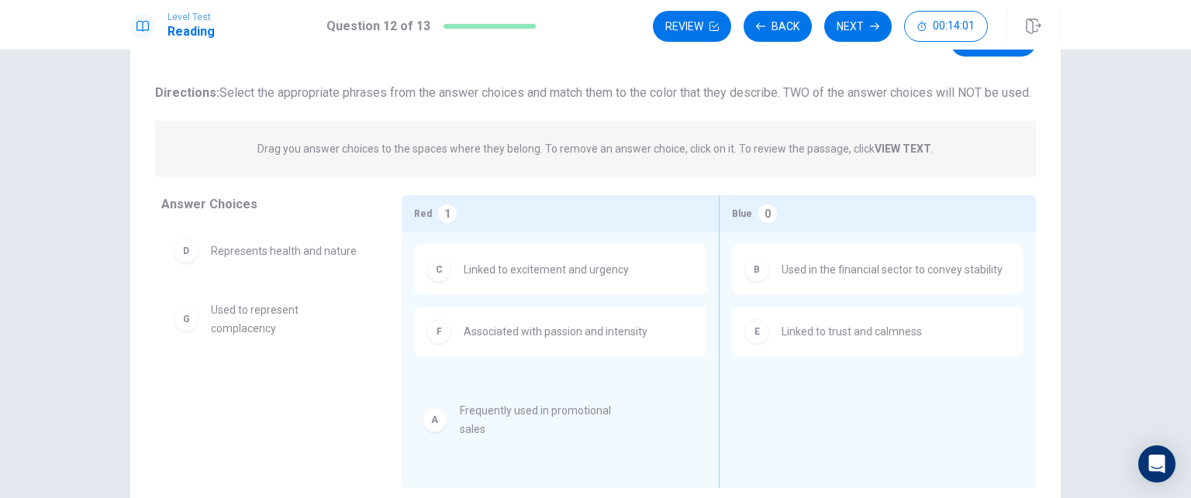
drag, startPoint x: 311, startPoint y: 285, endPoint x: 571, endPoint y: 430, distance: 298.5
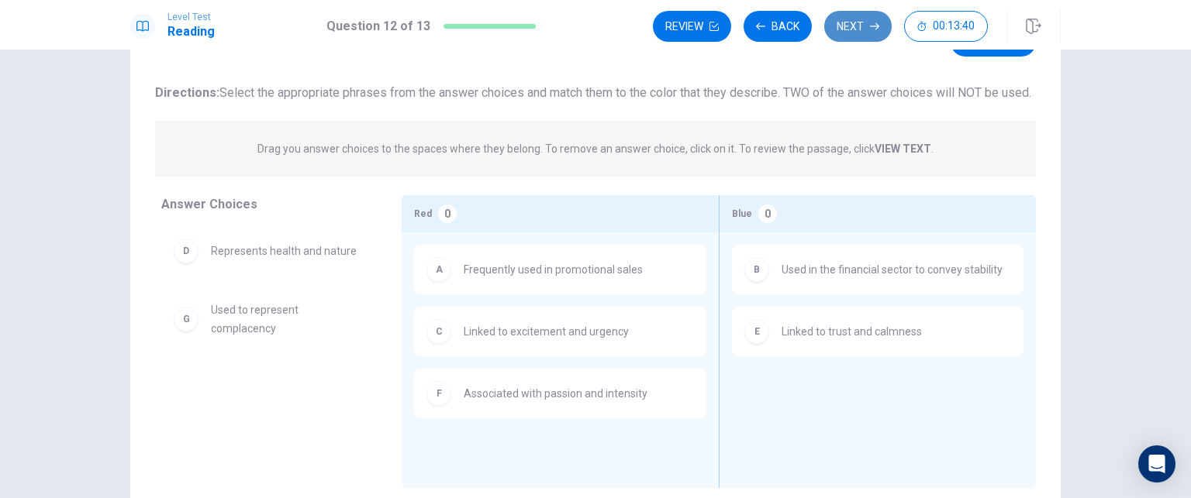
click at [846, 28] on button "Next" at bounding box center [857, 26] width 67 height 31
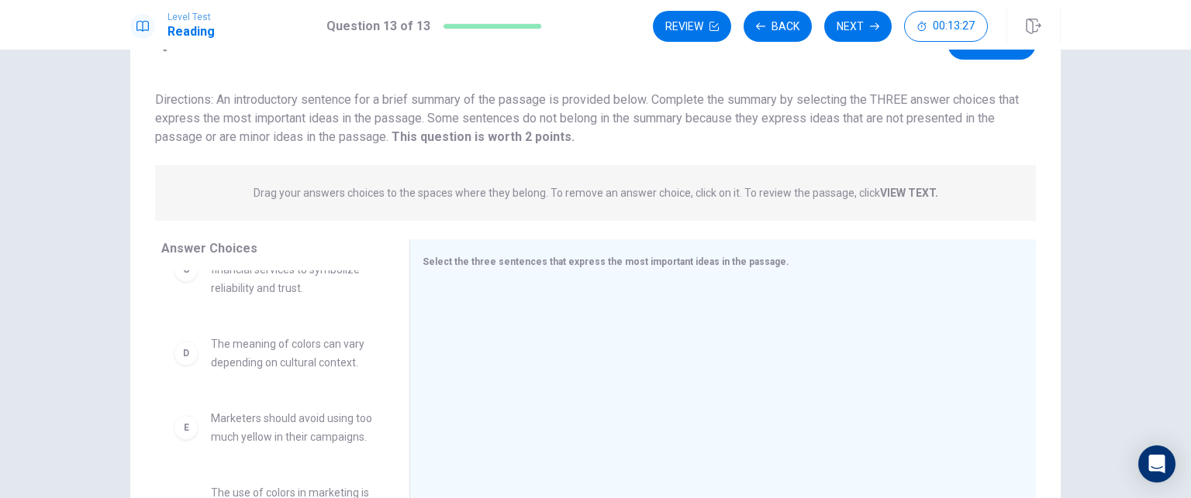
scroll to position [233, 0]
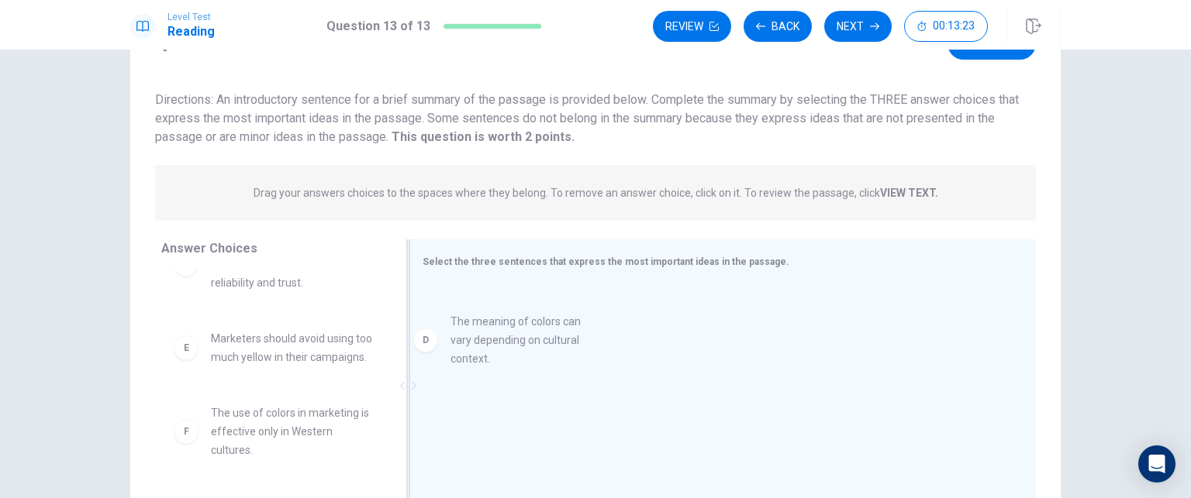
drag, startPoint x: 312, startPoint y: 357, endPoint x: 560, endPoint y: 340, distance: 247.9
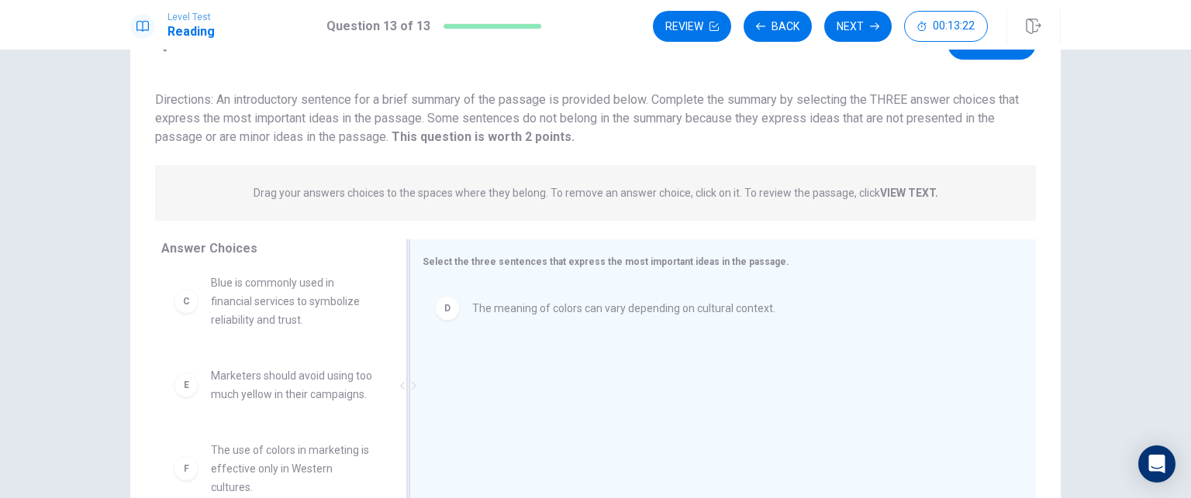
scroll to position [214, 0]
drag, startPoint x: 565, startPoint y: 324, endPoint x: 574, endPoint y: 387, distance: 63.4
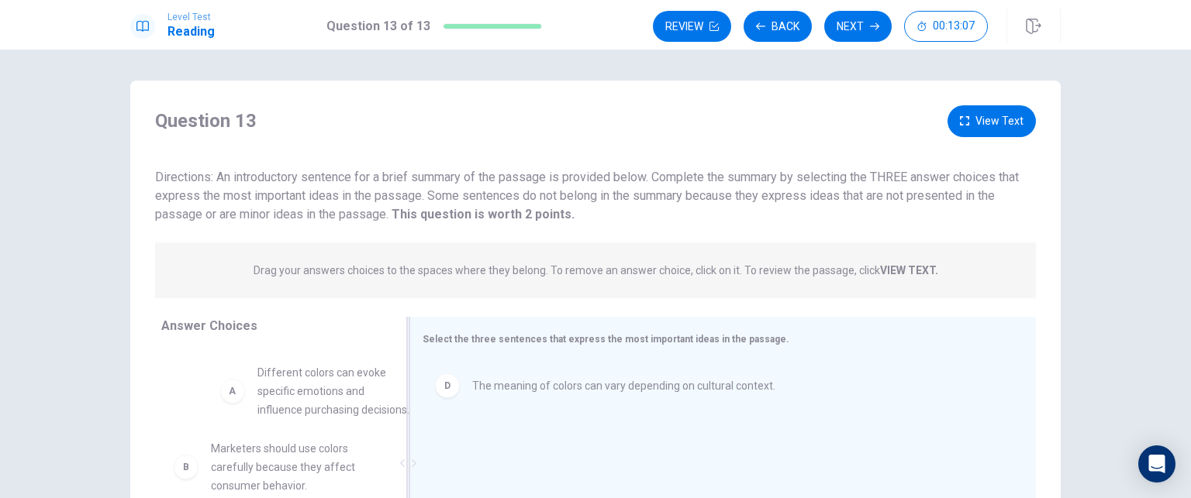
scroll to position [0, 0]
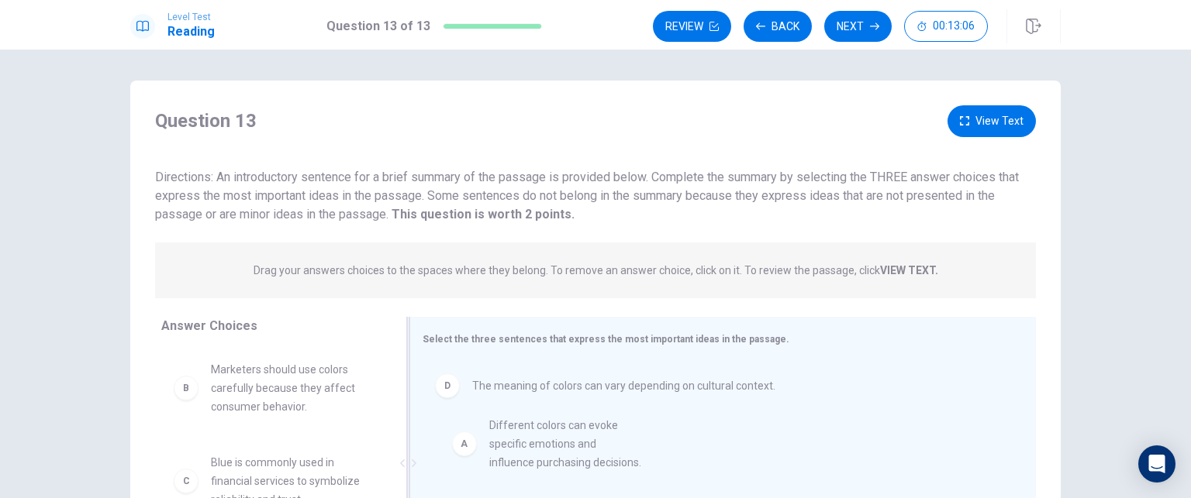
drag, startPoint x: 302, startPoint y: 388, endPoint x: 592, endPoint y: 453, distance: 297.2
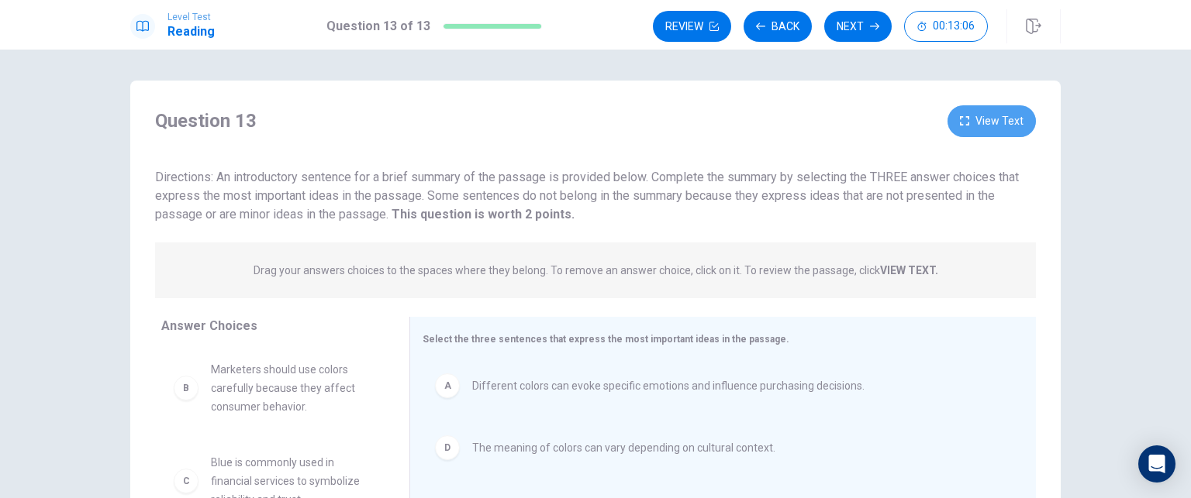
click at [955, 130] on button "View Text" at bounding box center [991, 121] width 88 height 32
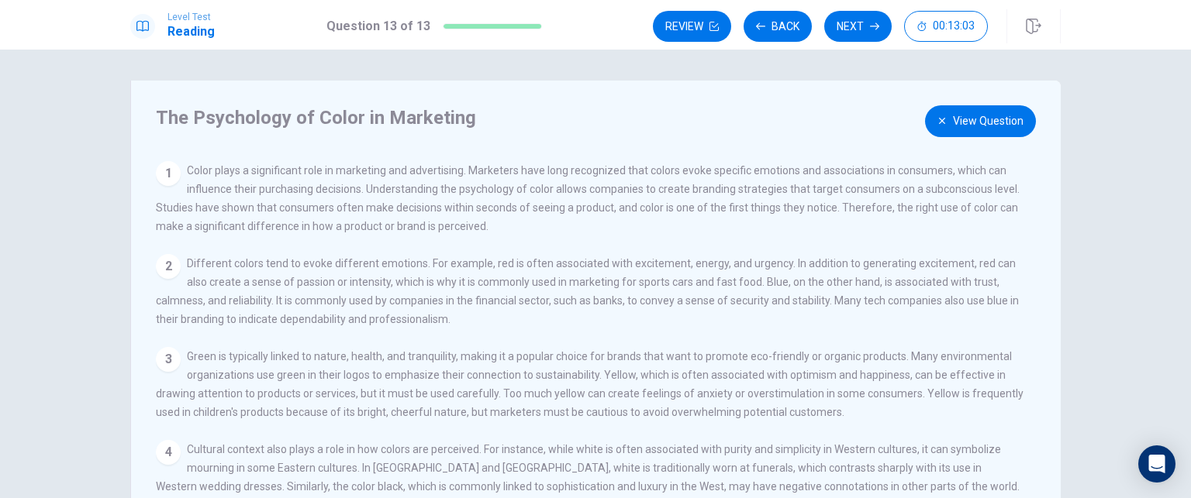
click at [938, 113] on button "View Question" at bounding box center [980, 121] width 111 height 32
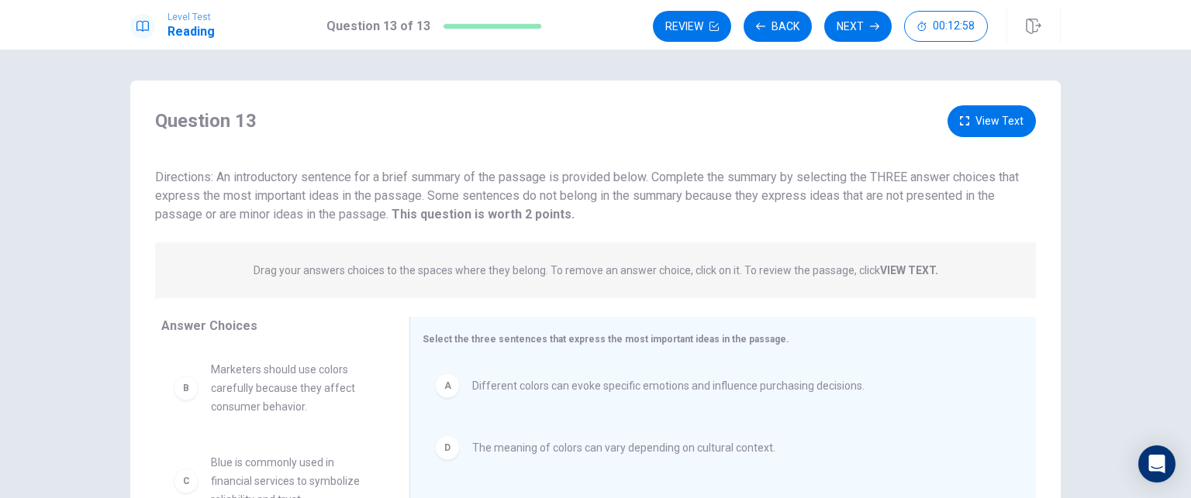
click at [1005, 117] on button "View Text" at bounding box center [991, 121] width 88 height 32
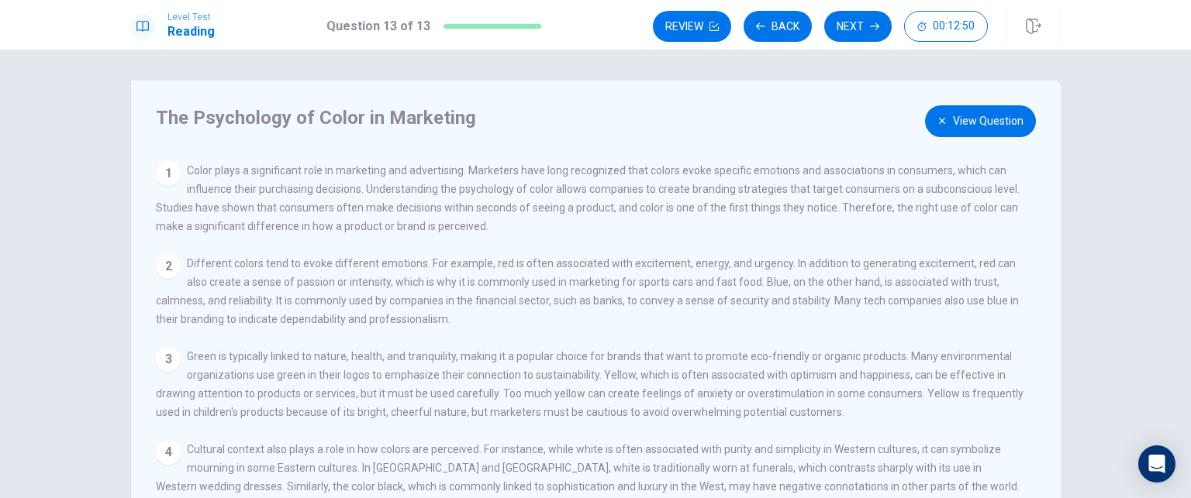
click at [956, 114] on button "View Question" at bounding box center [980, 121] width 111 height 32
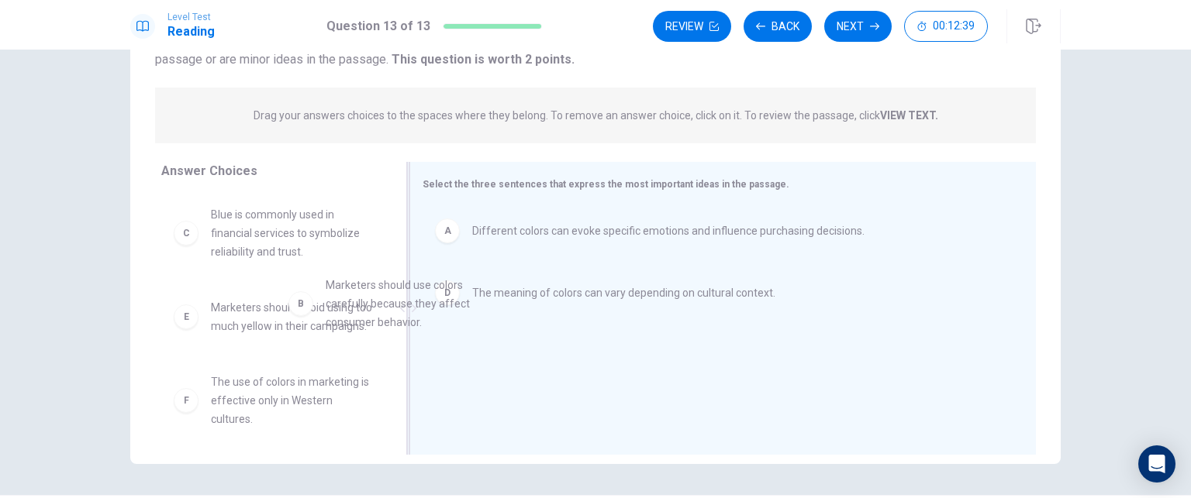
drag, startPoint x: 316, startPoint y: 237, endPoint x: 540, endPoint y: 349, distance: 250.3
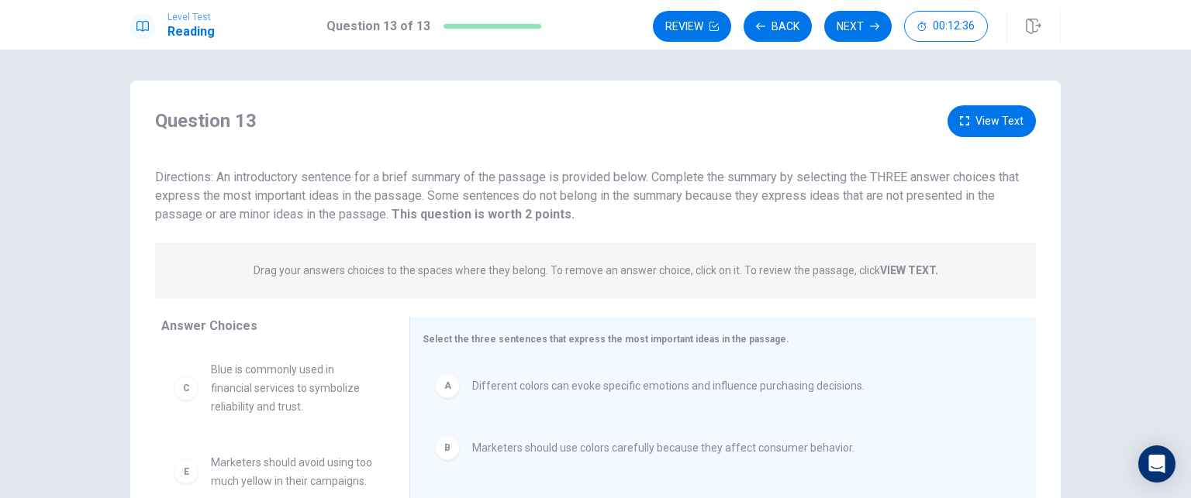
click at [967, 123] on button "View Text" at bounding box center [991, 121] width 88 height 32
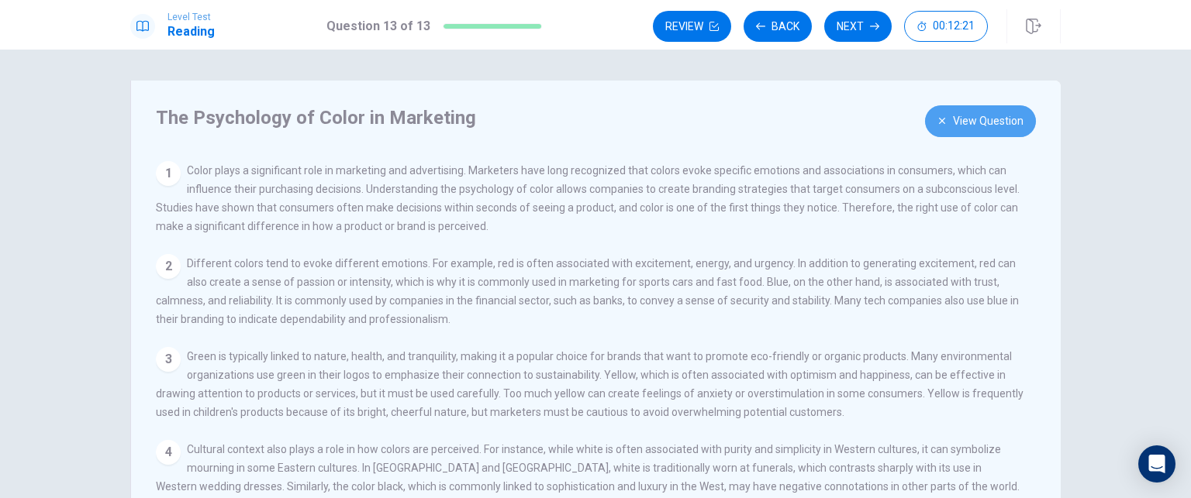
click at [948, 120] on button "View Question" at bounding box center [980, 121] width 111 height 32
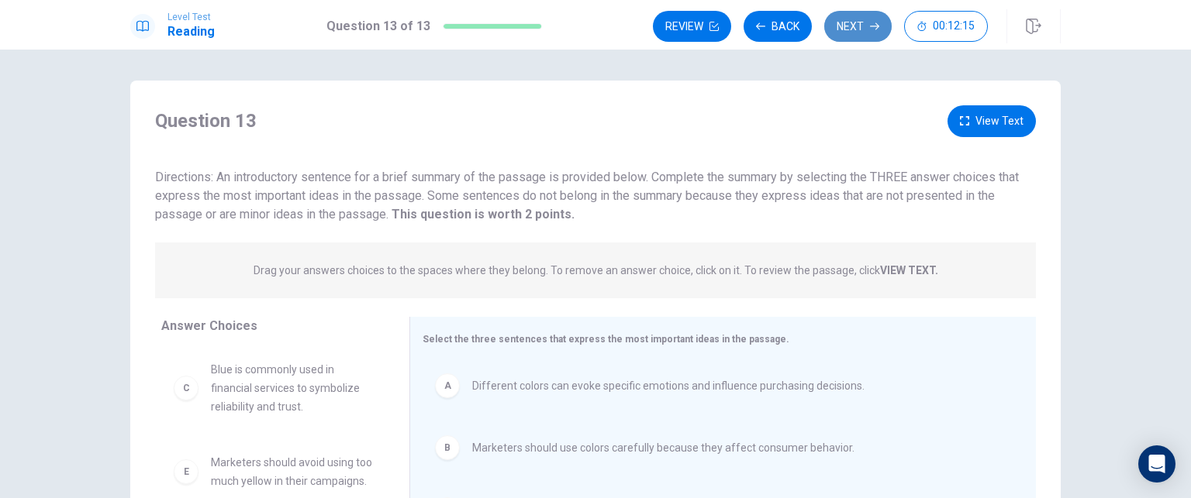
click at [865, 19] on button "Next" at bounding box center [857, 26] width 67 height 31
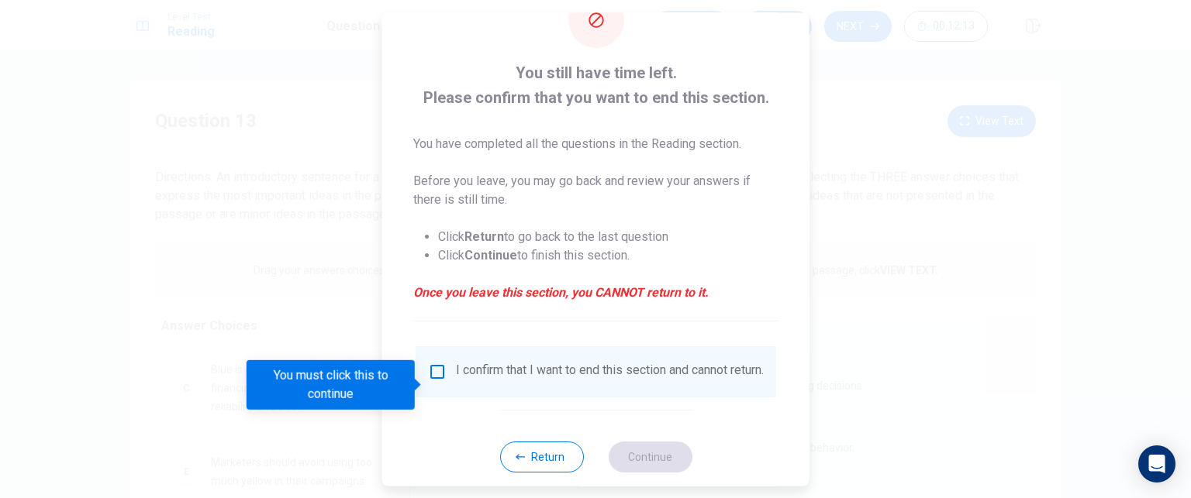
scroll to position [80, 0]
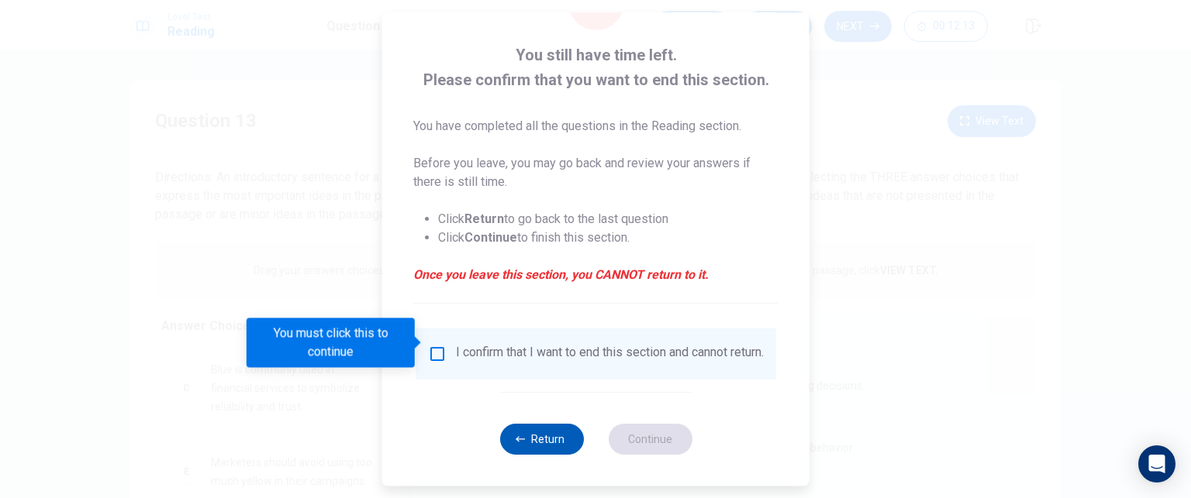
click at [540, 436] on button "Return" at bounding box center [541, 439] width 84 height 31
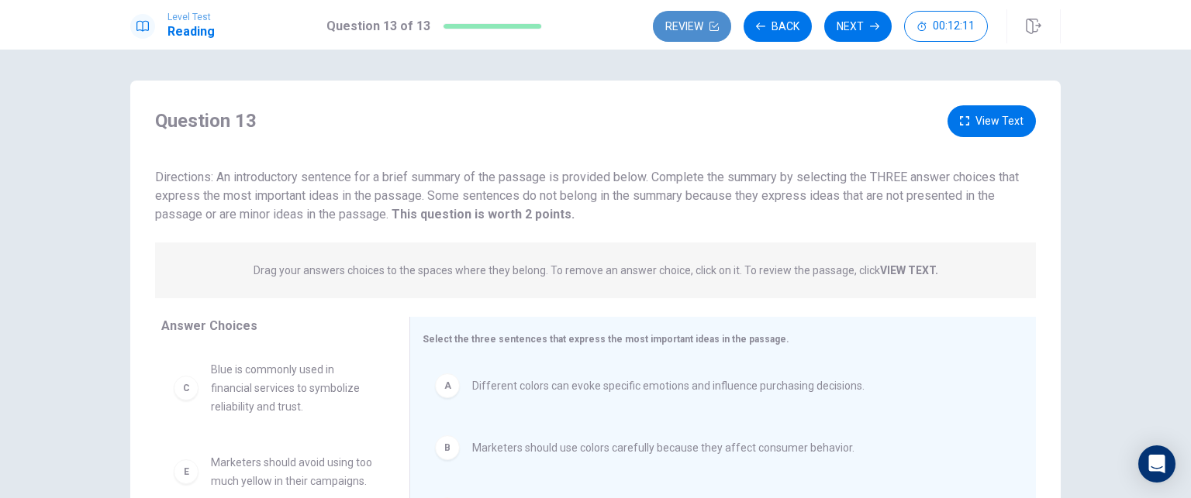
click at [694, 27] on button "Review" at bounding box center [692, 26] width 78 height 31
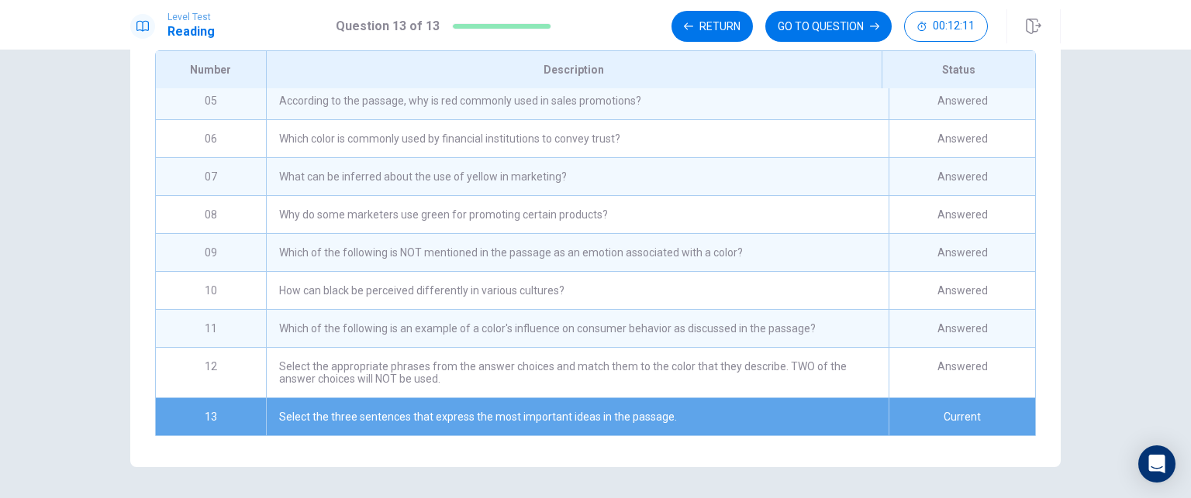
scroll to position [0, 0]
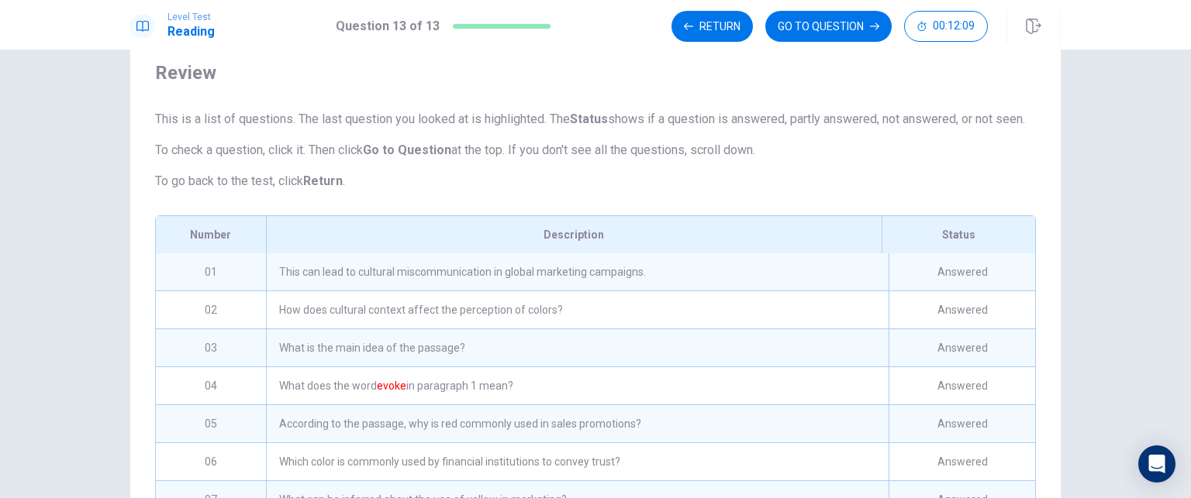
click at [330, 291] on div "This can lead to cultural miscommunication in global marketing campaigns." at bounding box center [577, 271] width 622 height 37
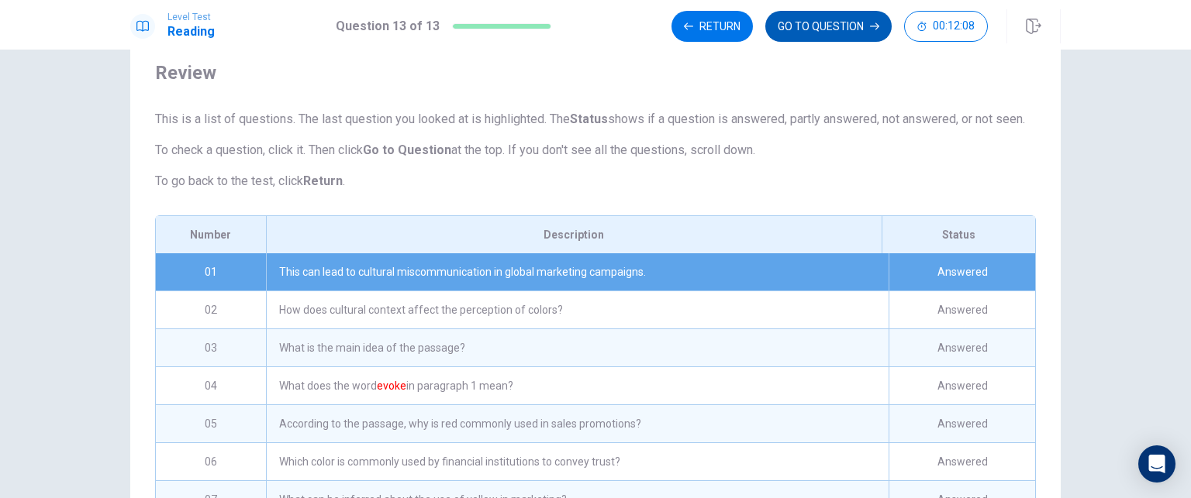
click at [833, 33] on button "GO TO QUESTION" at bounding box center [828, 26] width 126 height 31
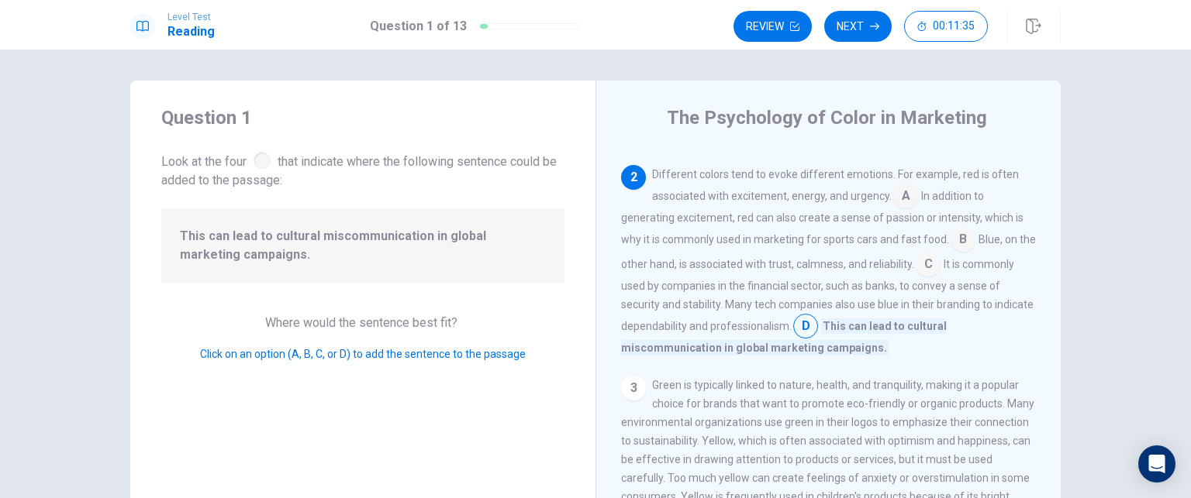
scroll to position [155, 0]
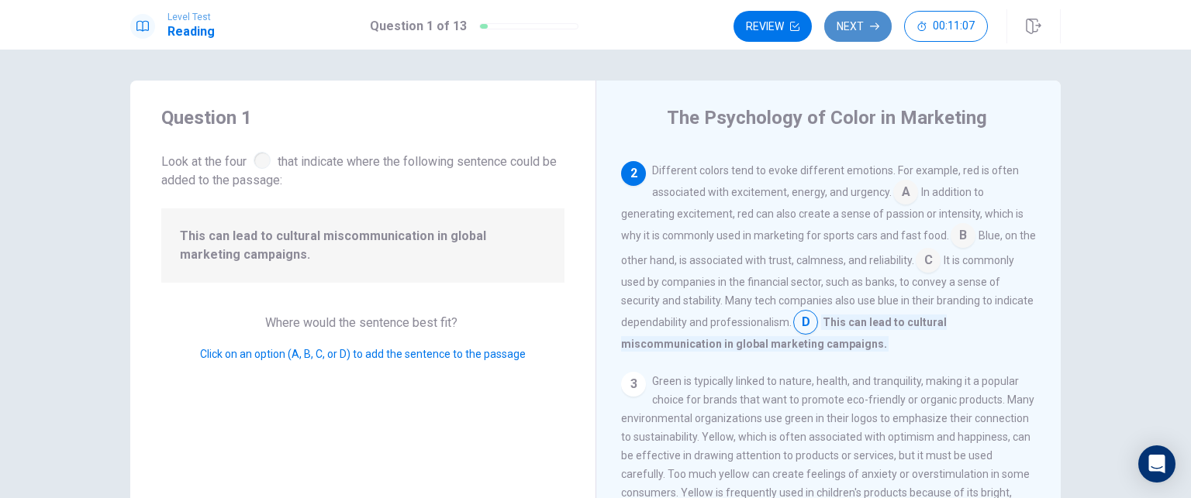
click at [868, 26] on button "Next" at bounding box center [857, 26] width 67 height 31
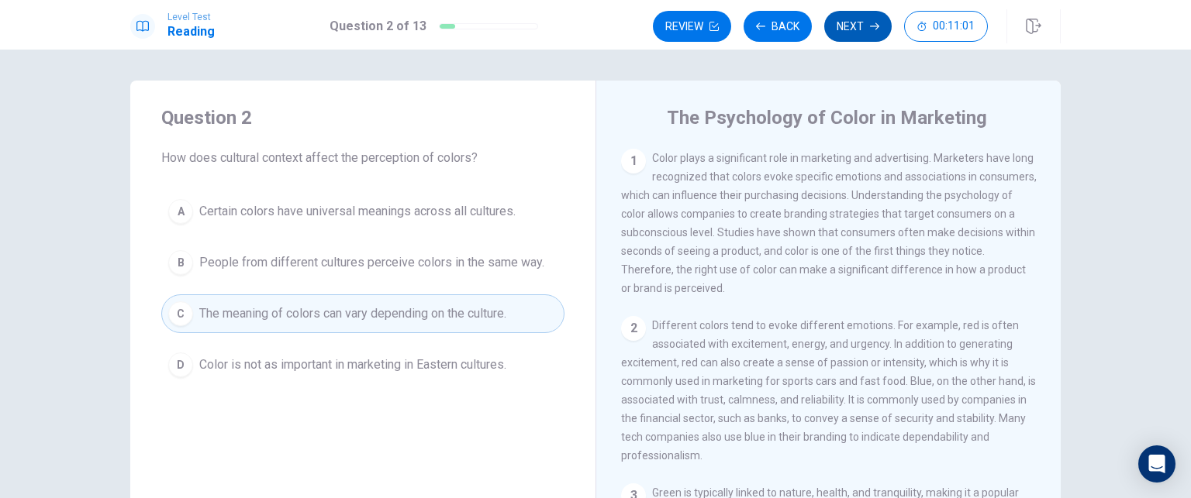
click at [852, 19] on button "Next" at bounding box center [857, 26] width 67 height 31
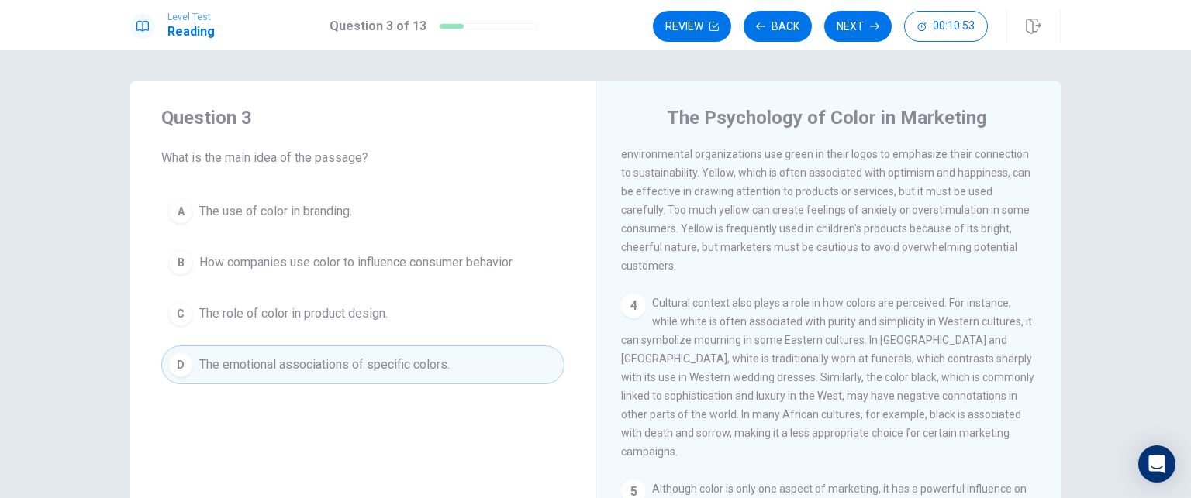
scroll to position [388, 0]
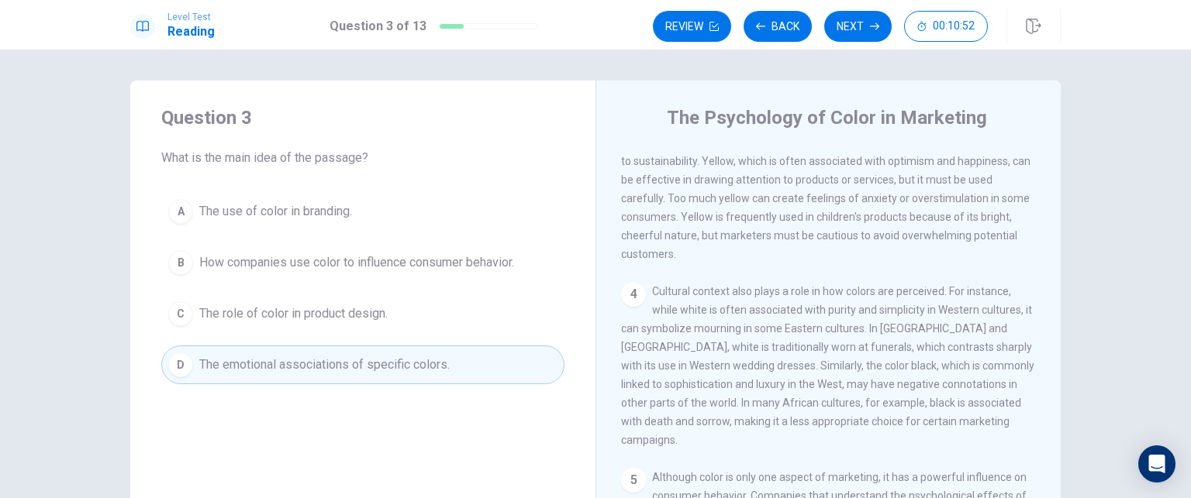
click at [465, 257] on span "How companies use color to influence consumer behavior." at bounding box center [356, 262] width 315 height 19
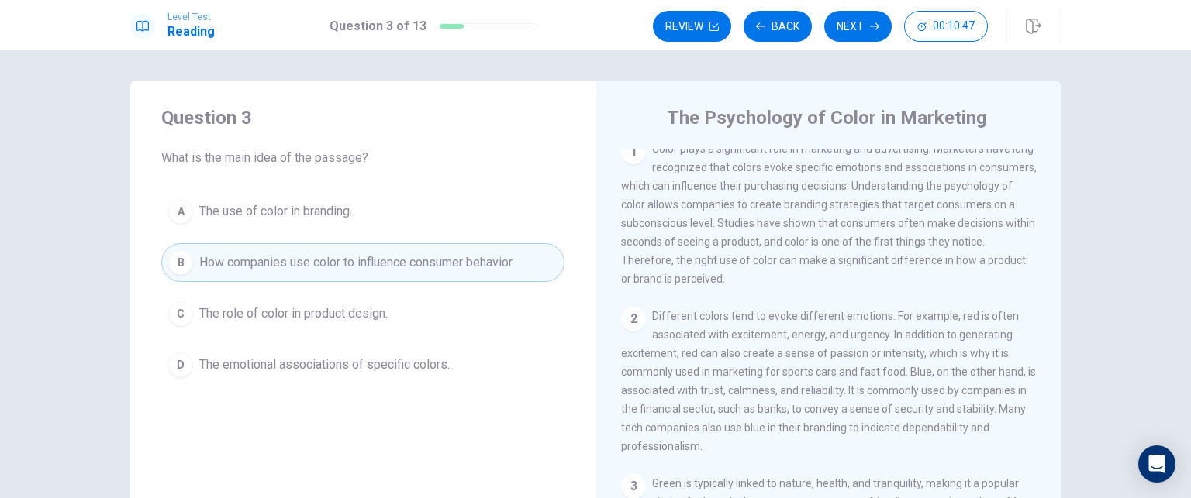
scroll to position [0, 0]
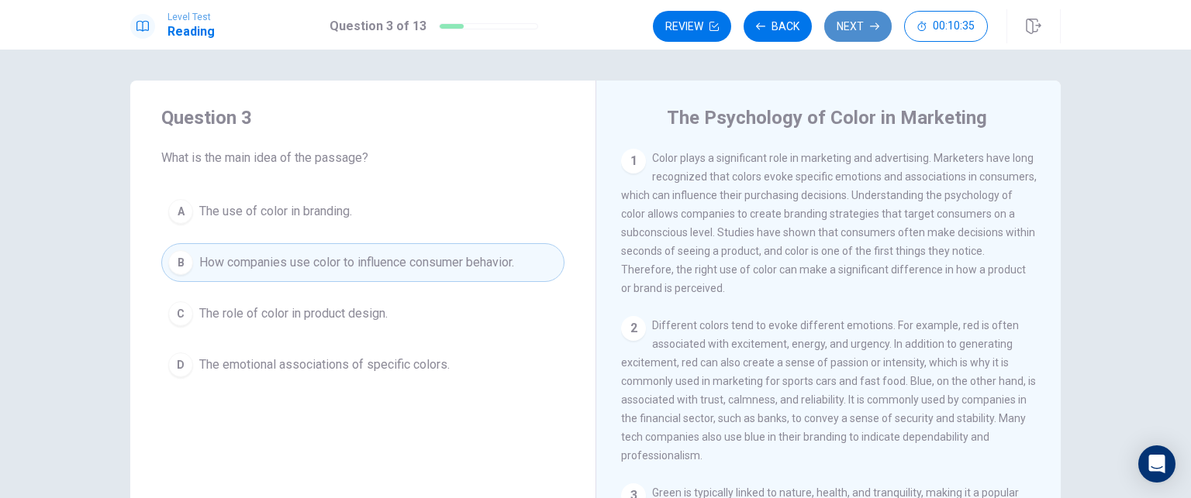
click at [843, 19] on button "Next" at bounding box center [857, 26] width 67 height 31
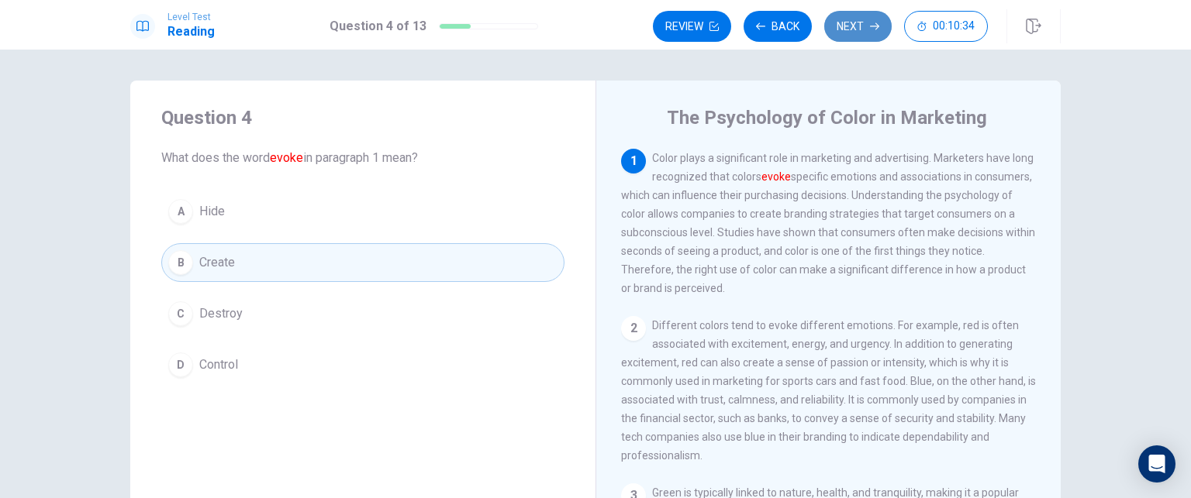
click at [850, 25] on button "Next" at bounding box center [857, 26] width 67 height 31
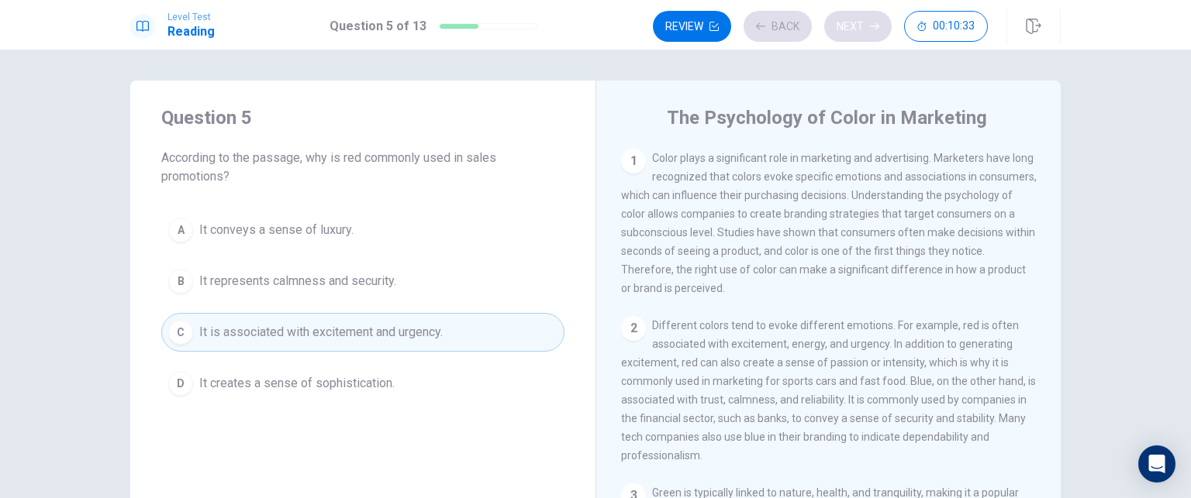
click at [850, 25] on button "Next" at bounding box center [857, 26] width 67 height 31
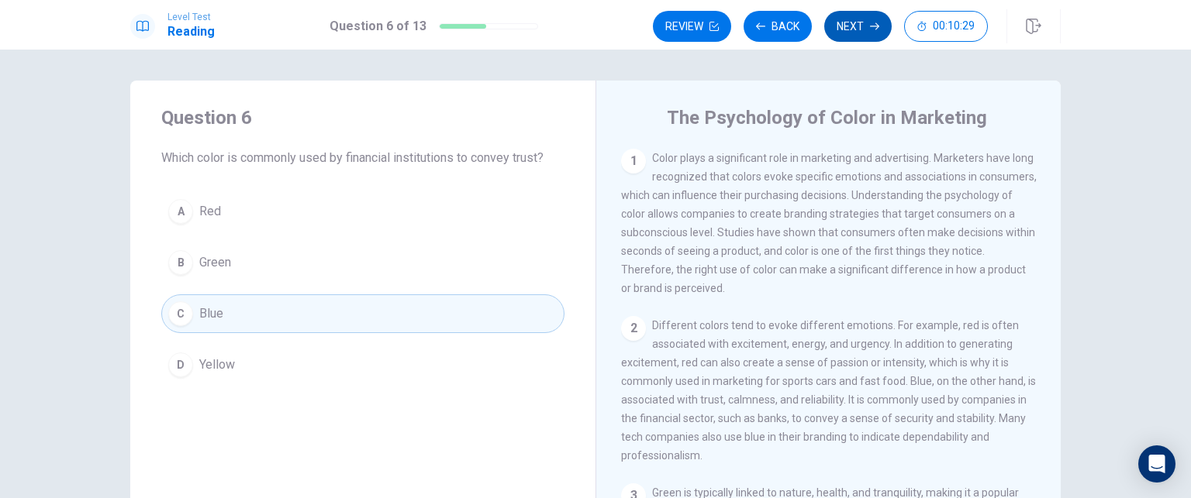
click at [850, 25] on button "Next" at bounding box center [857, 26] width 67 height 31
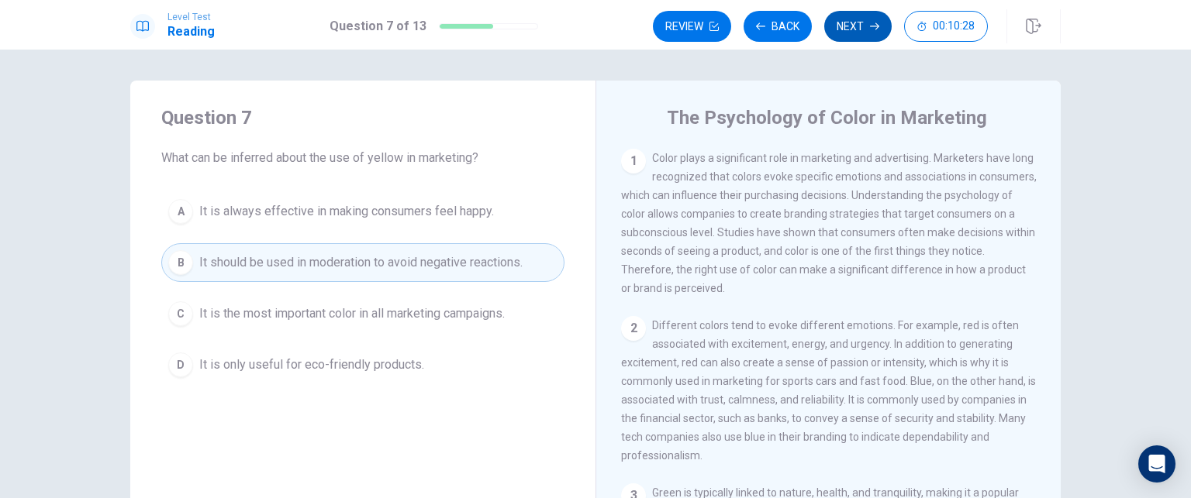
click at [850, 25] on button "Next" at bounding box center [857, 26] width 67 height 31
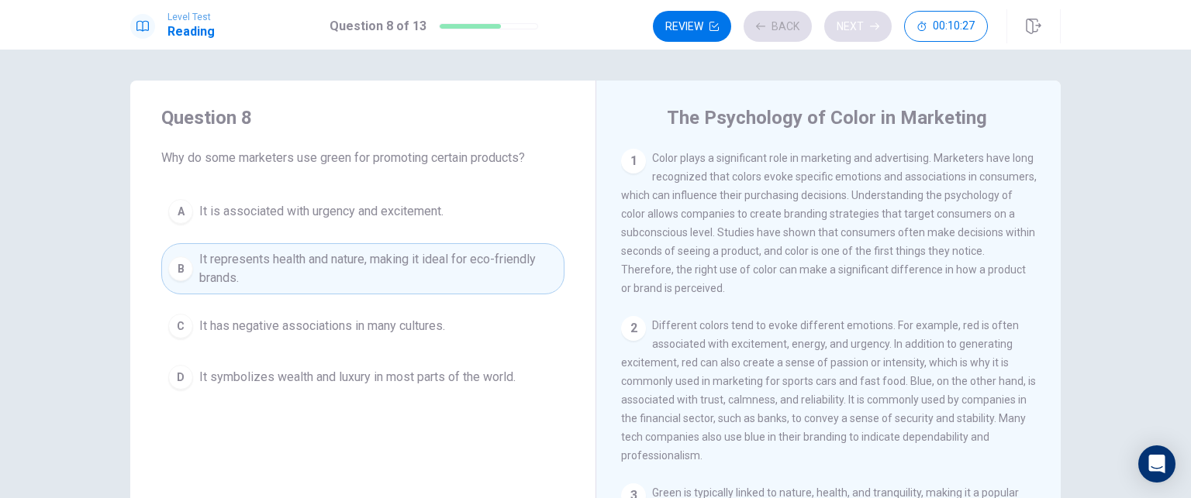
click at [850, 25] on div "Review Back Next 00:10:27" at bounding box center [820, 26] width 335 height 31
click at [850, 25] on button "Next" at bounding box center [857, 26] width 67 height 31
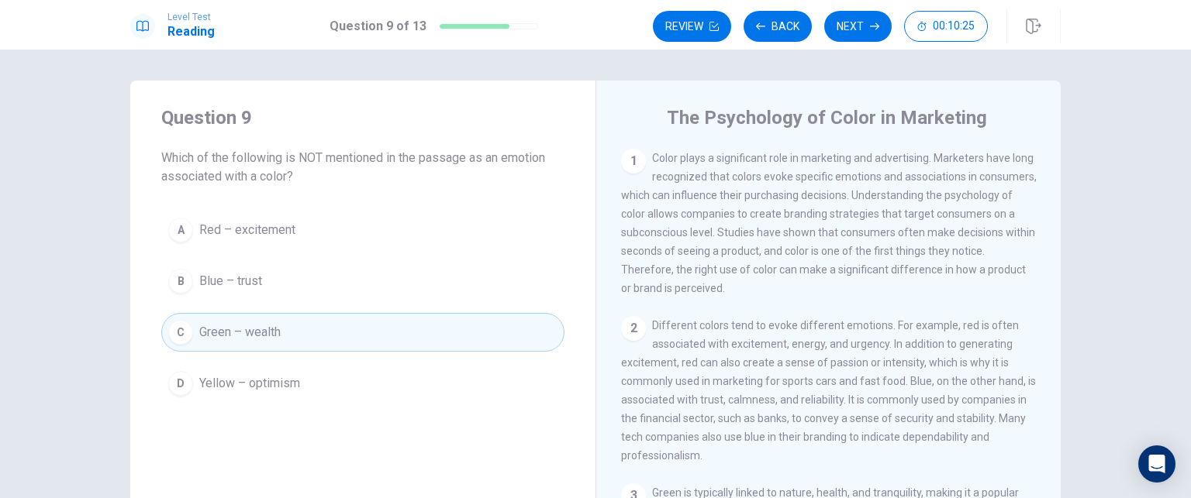
click at [778, 29] on button "Back" at bounding box center [777, 26] width 68 height 31
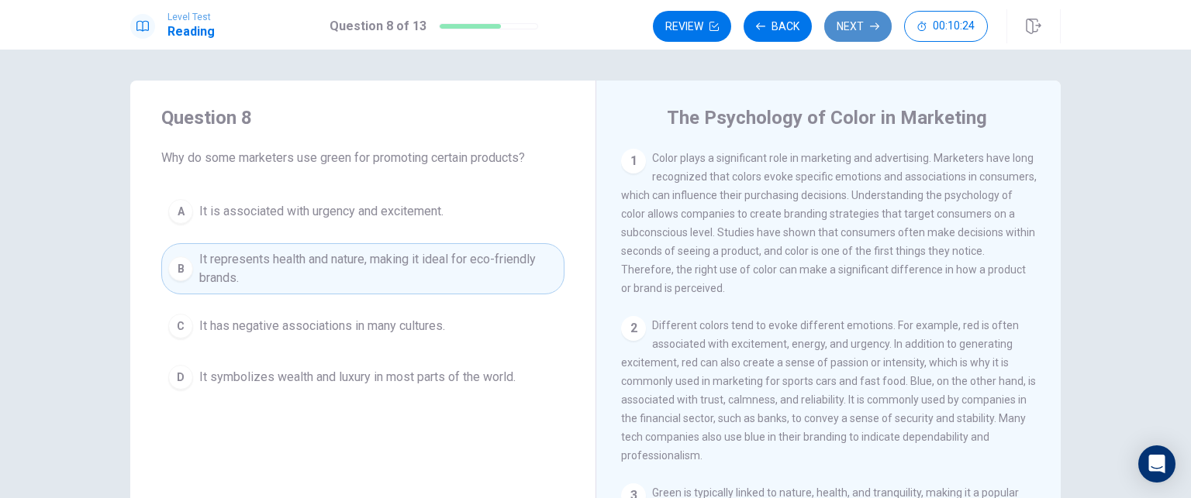
click at [841, 24] on button "Next" at bounding box center [857, 26] width 67 height 31
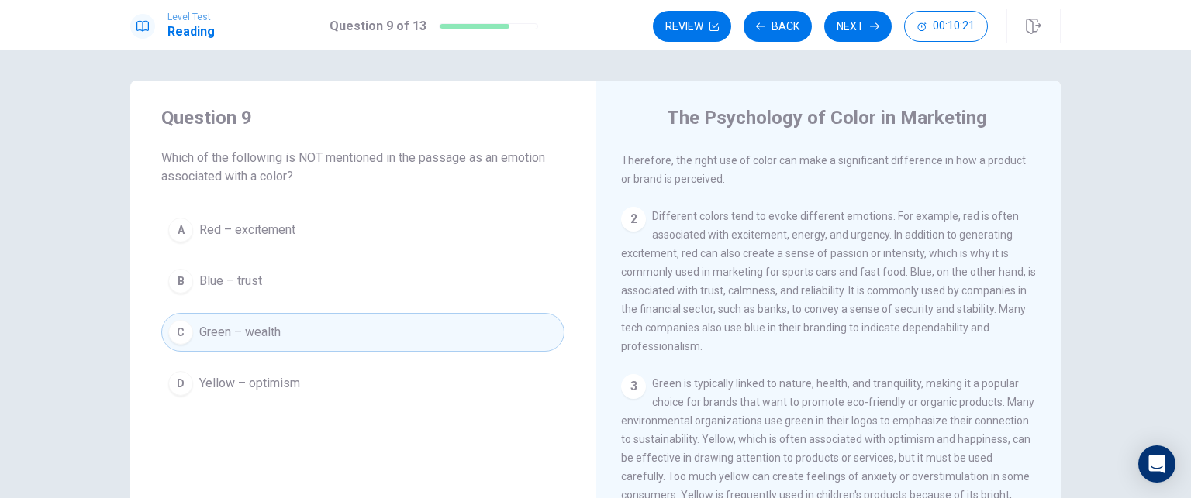
scroll to position [233, 0]
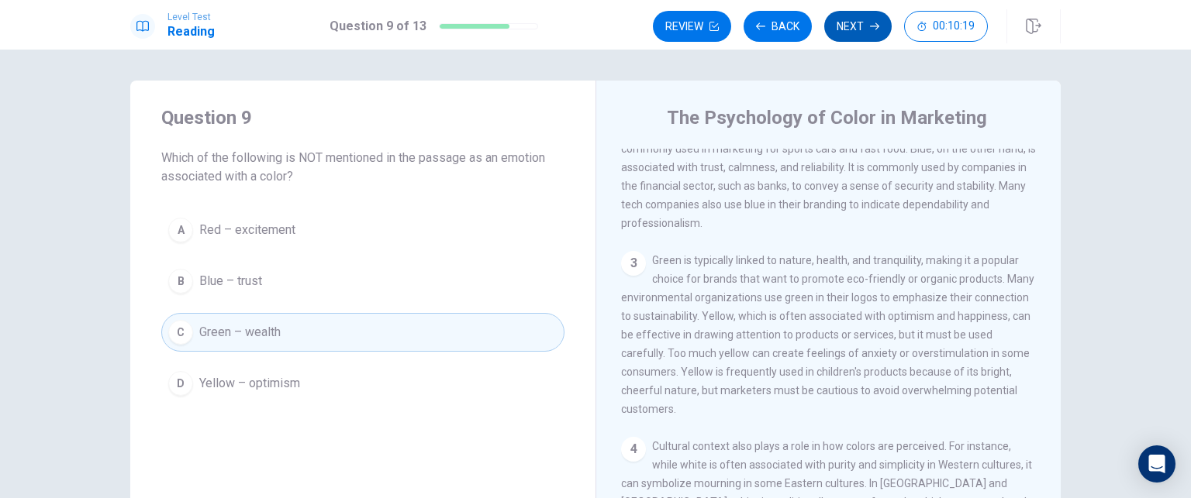
click at [865, 36] on button "Next" at bounding box center [857, 26] width 67 height 31
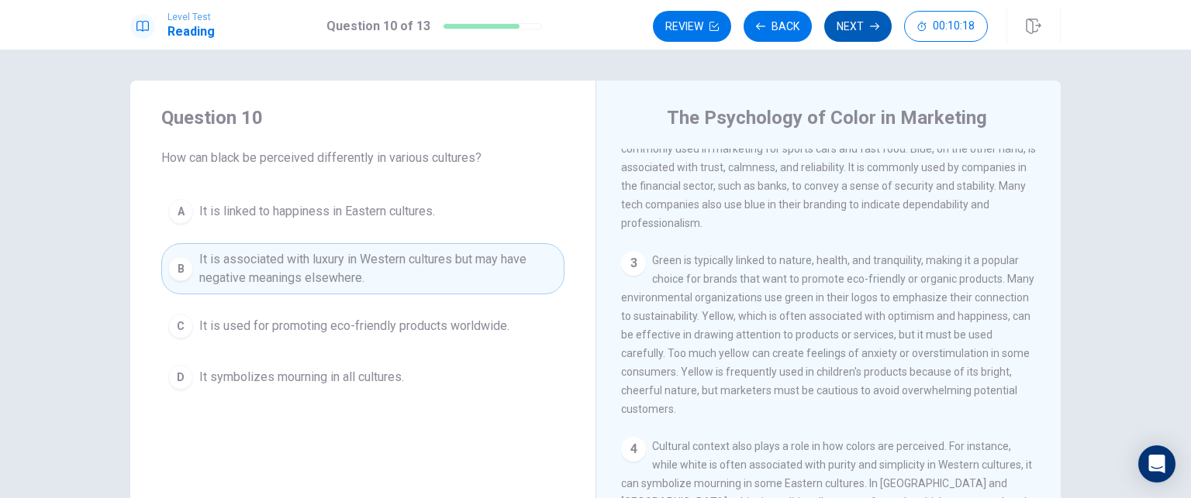
click at [865, 36] on button "Next" at bounding box center [857, 26] width 67 height 31
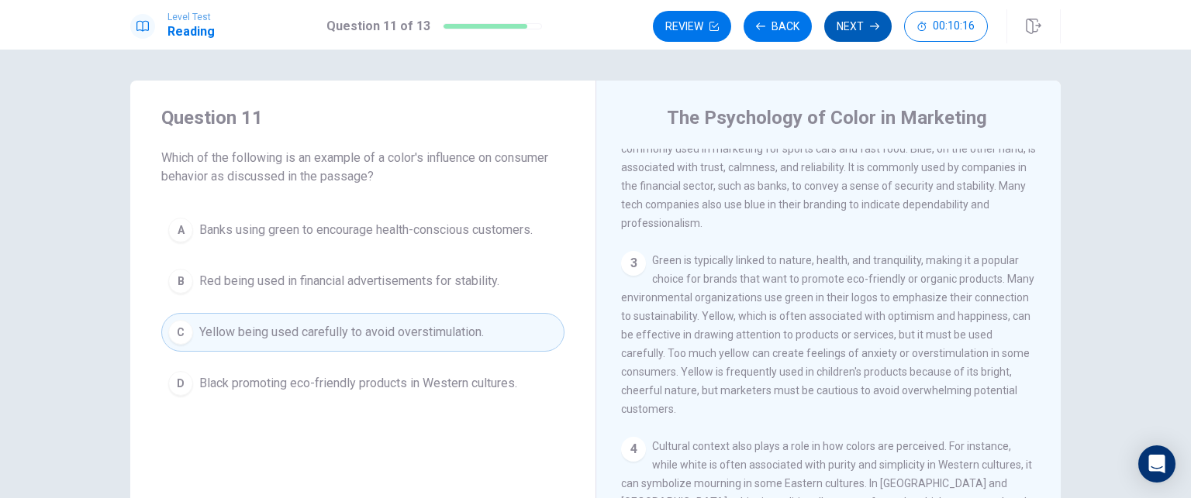
click at [865, 36] on button "Next" at bounding box center [857, 26] width 67 height 31
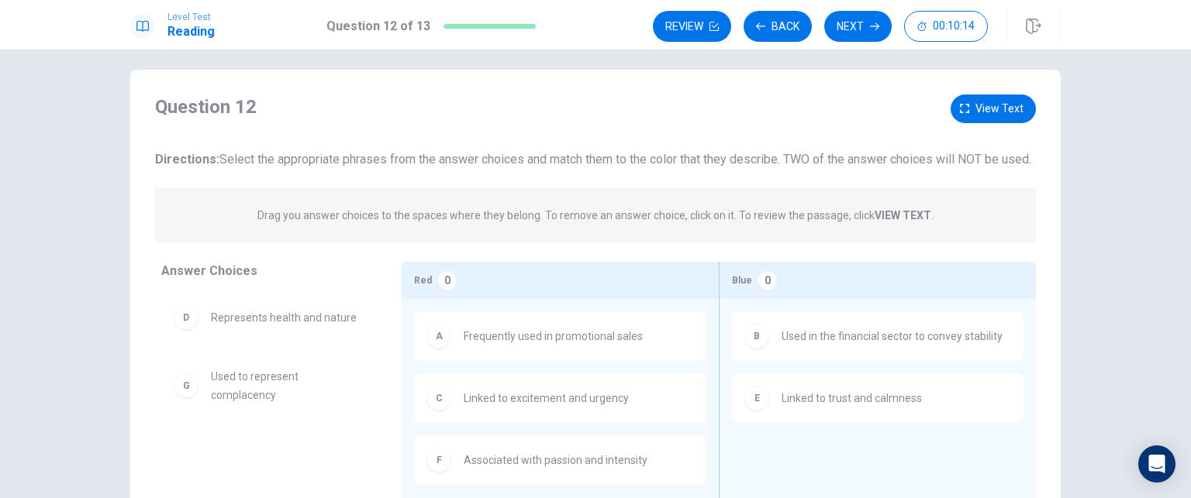
scroll to position [0, 0]
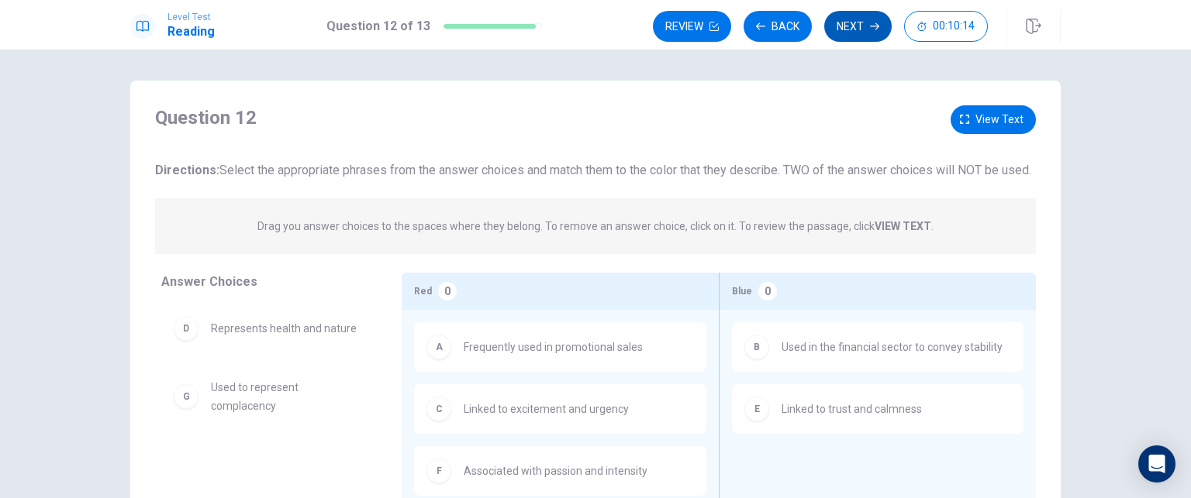
click at [852, 36] on button "Next" at bounding box center [857, 26] width 67 height 31
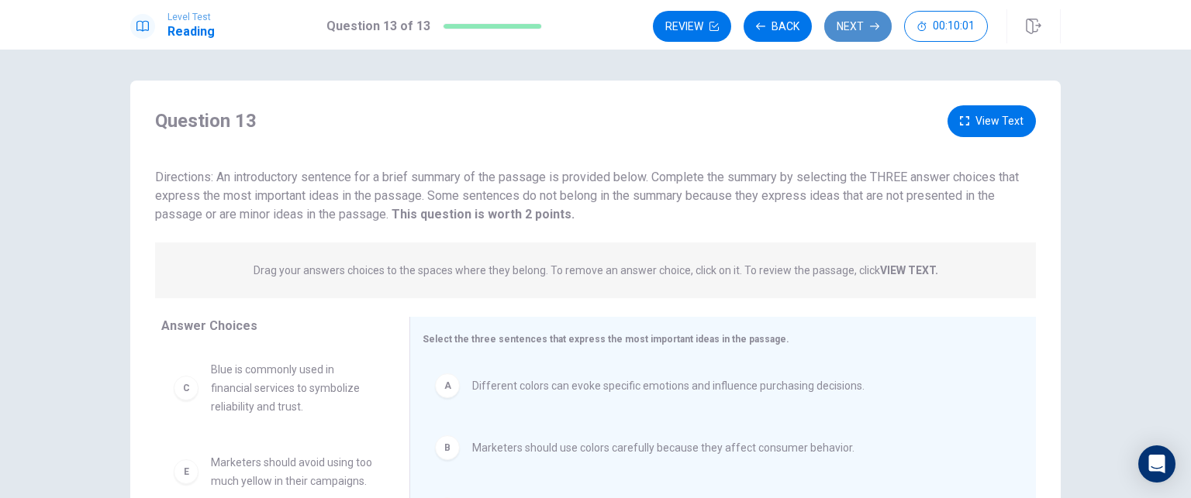
click at [837, 36] on button "Next" at bounding box center [857, 26] width 67 height 31
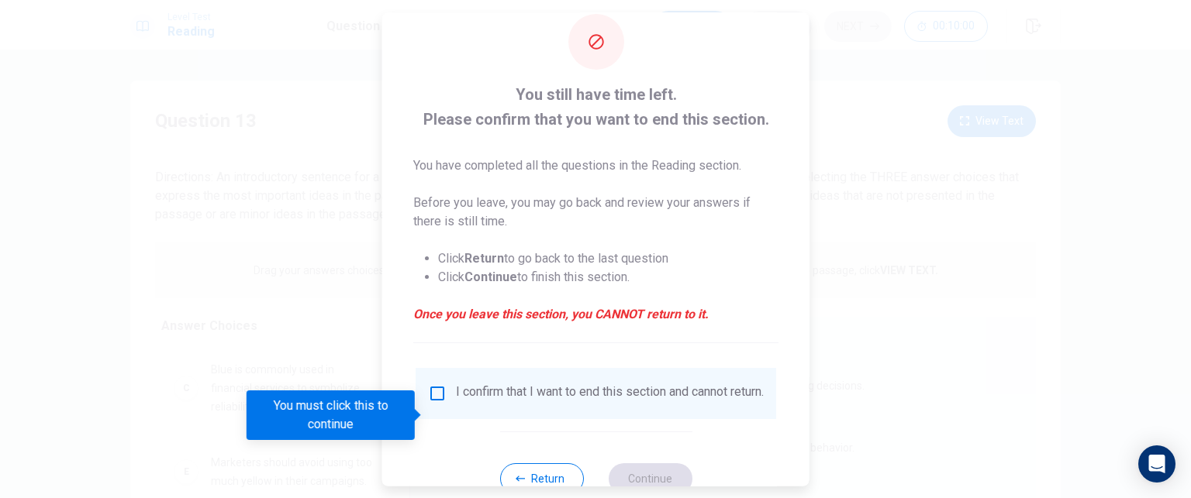
scroll to position [78, 0]
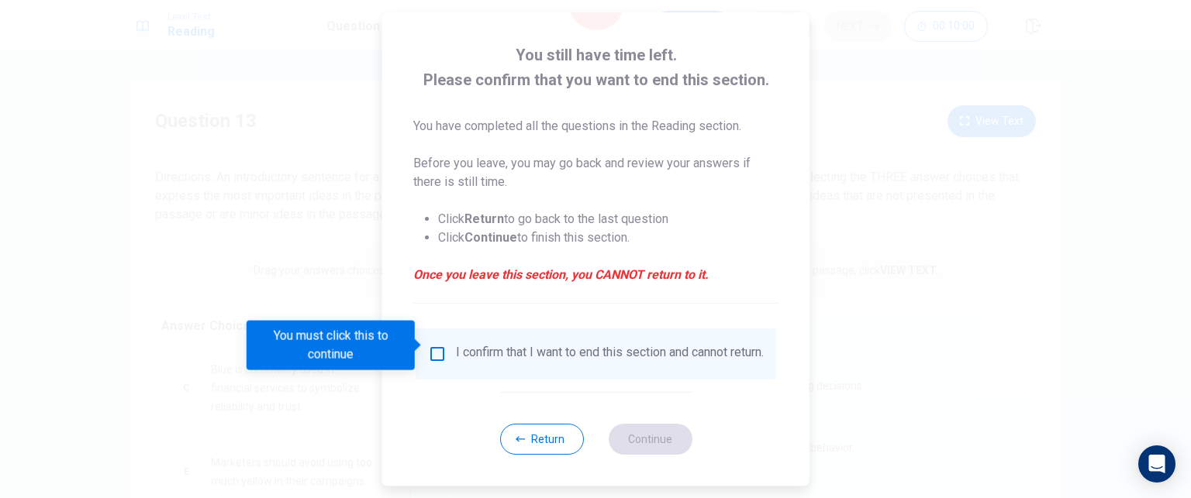
click at [437, 345] on input "You must click this to continue" at bounding box center [437, 354] width 19 height 19
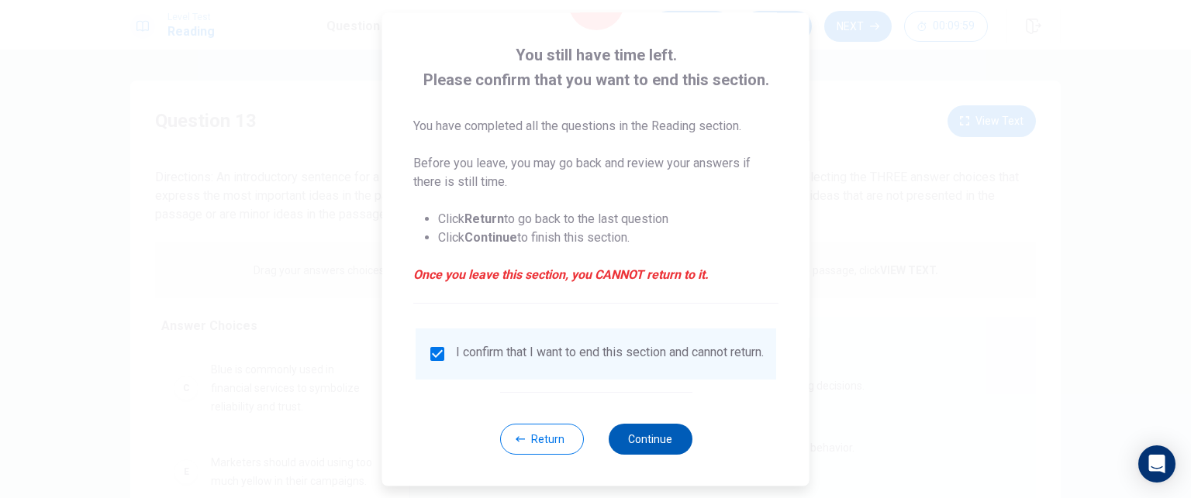
click at [648, 436] on button "Continue" at bounding box center [650, 439] width 84 height 31
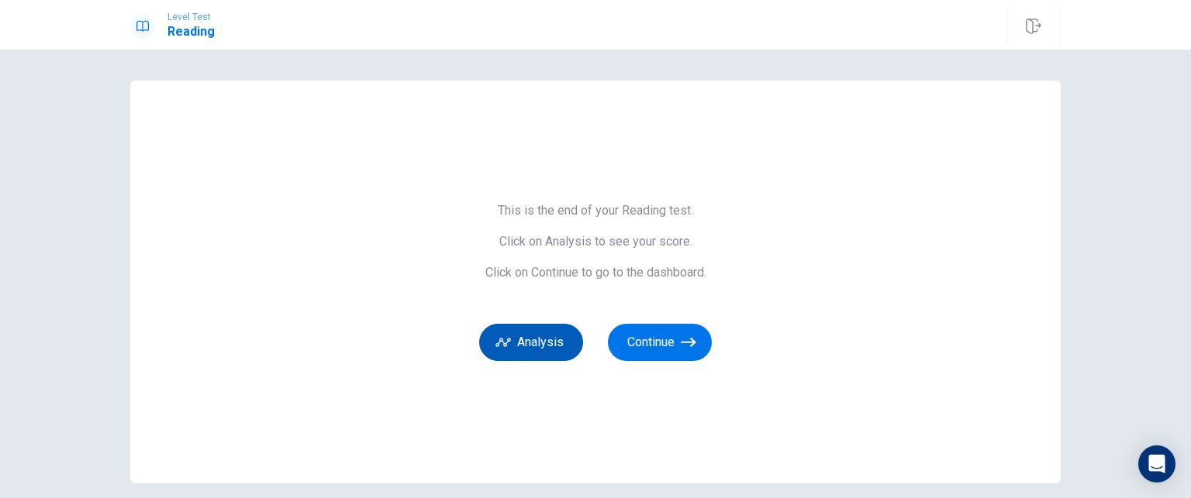
click at [556, 343] on button "Analysis" at bounding box center [531, 342] width 104 height 37
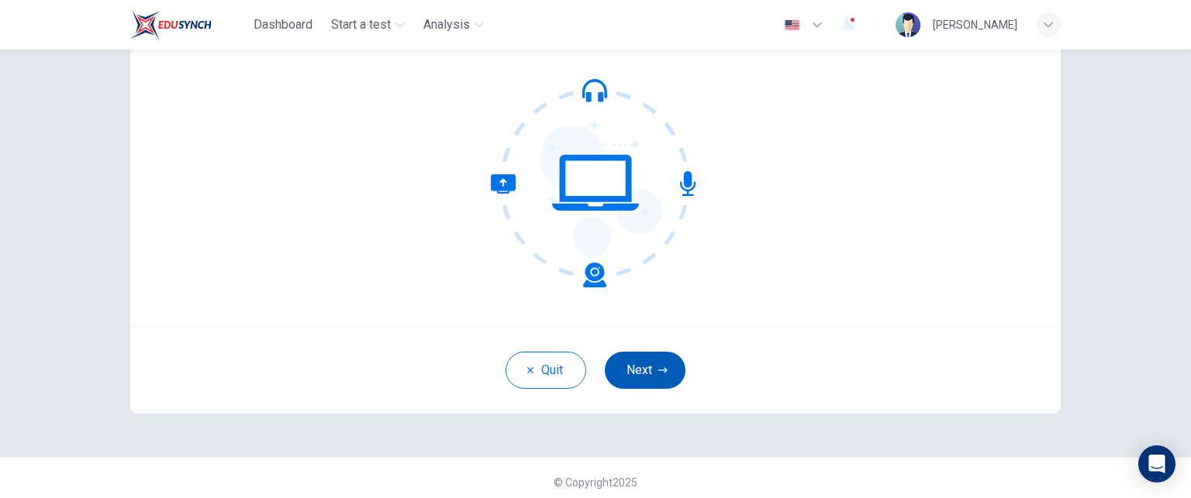
scroll to position [147, 0]
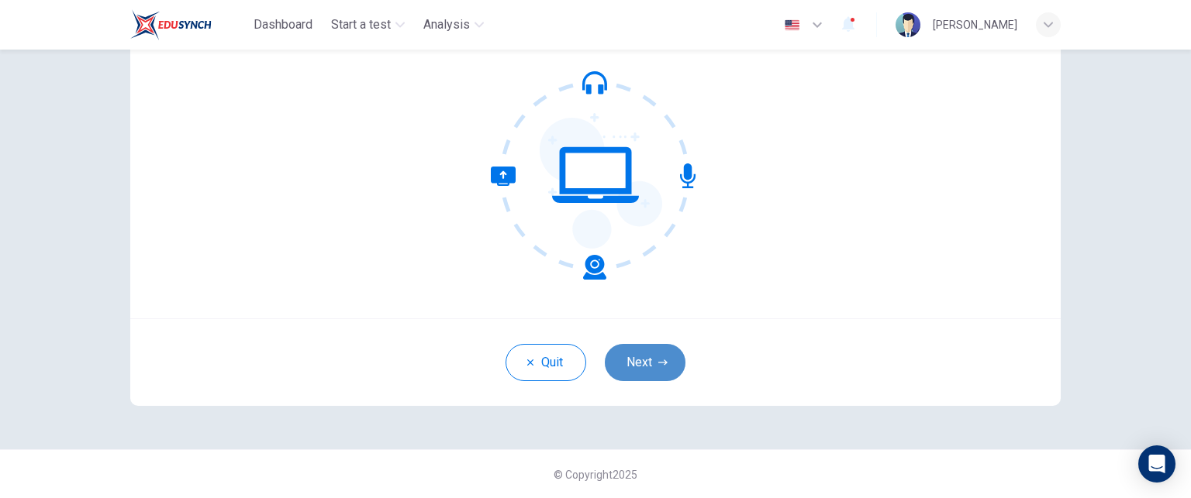
click at [657, 353] on button "Next" at bounding box center [645, 362] width 81 height 37
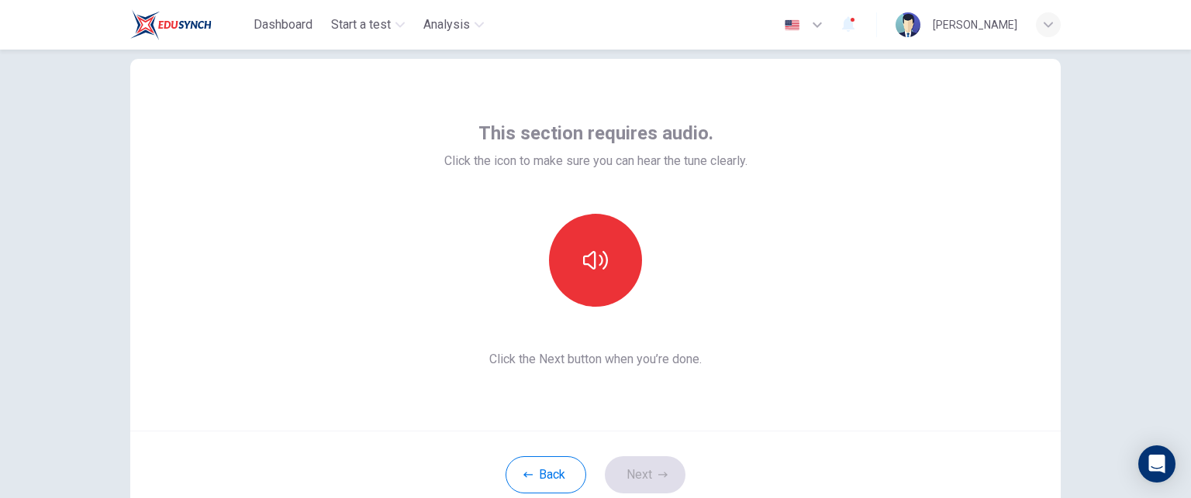
scroll to position [0, 0]
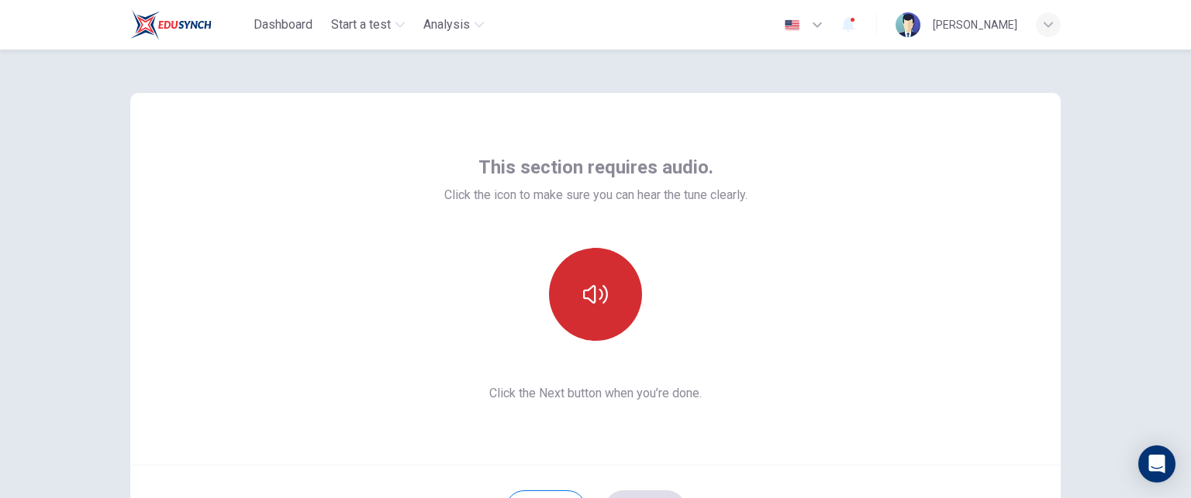
click at [619, 291] on button "button" at bounding box center [595, 294] width 93 height 93
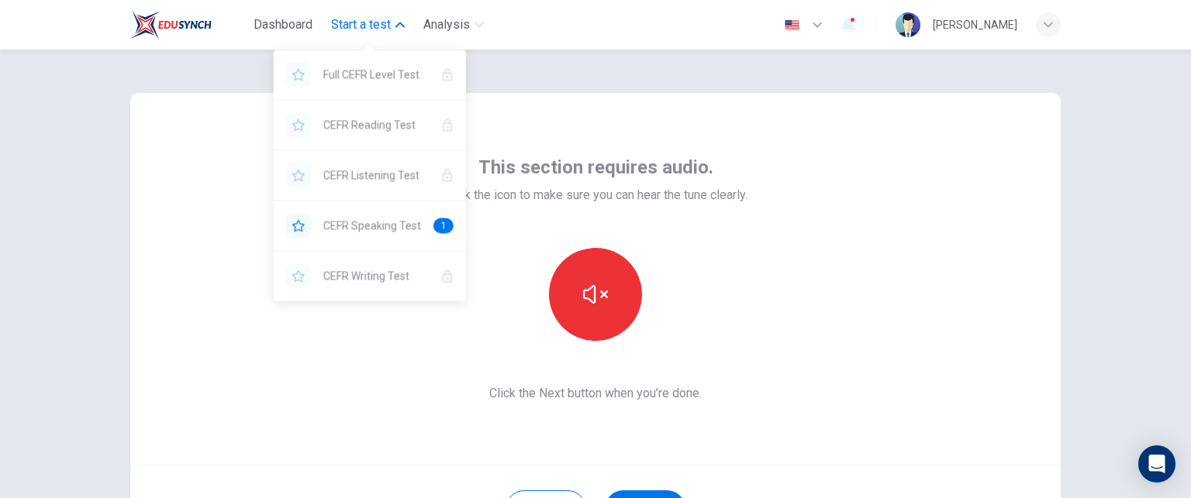
click at [381, 30] on span "Start a test" at bounding box center [361, 25] width 60 height 19
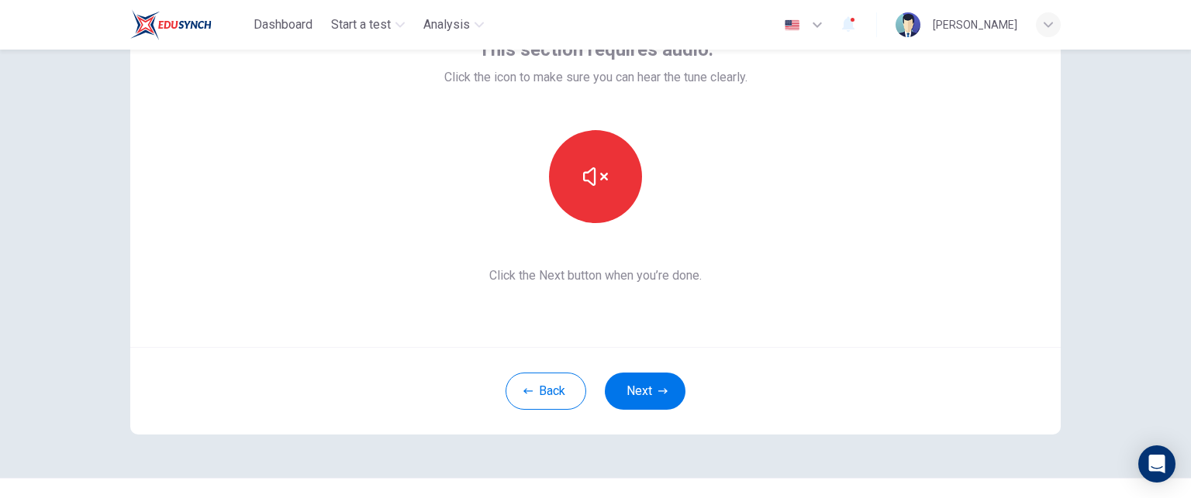
scroll to position [69, 0]
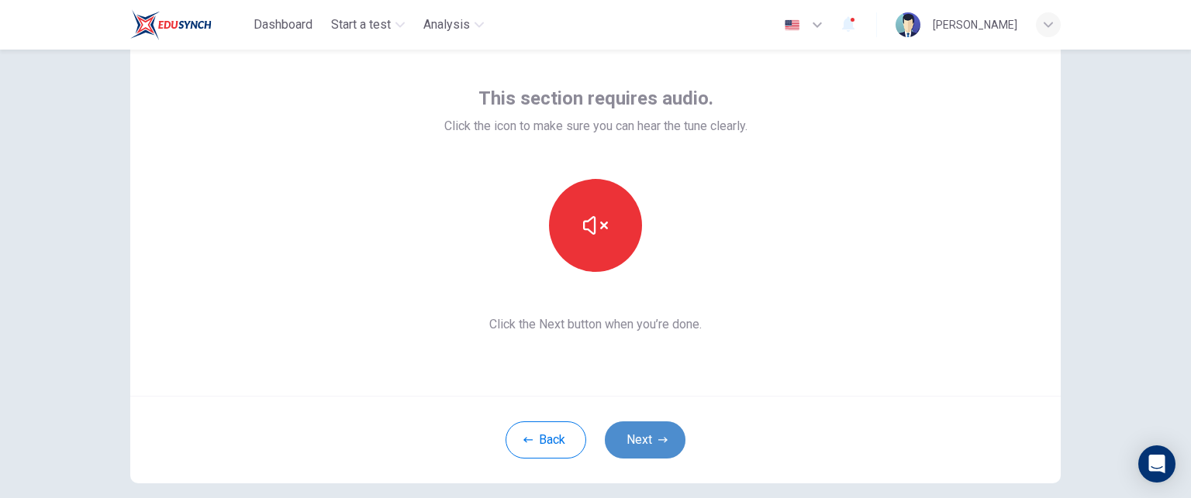
click at [654, 429] on button "Next" at bounding box center [645, 440] width 81 height 37
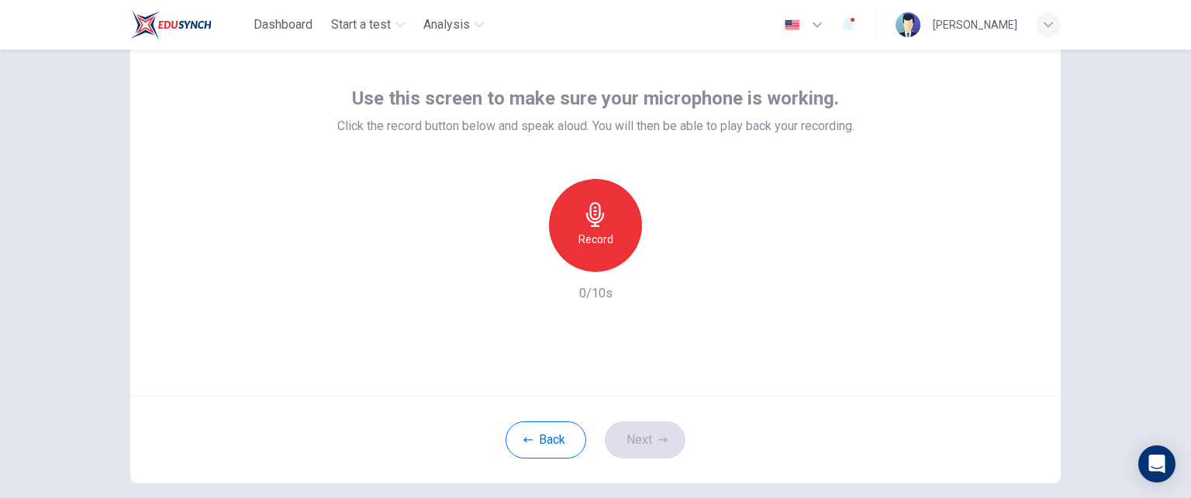
click at [619, 240] on div "Record" at bounding box center [595, 225] width 93 height 93
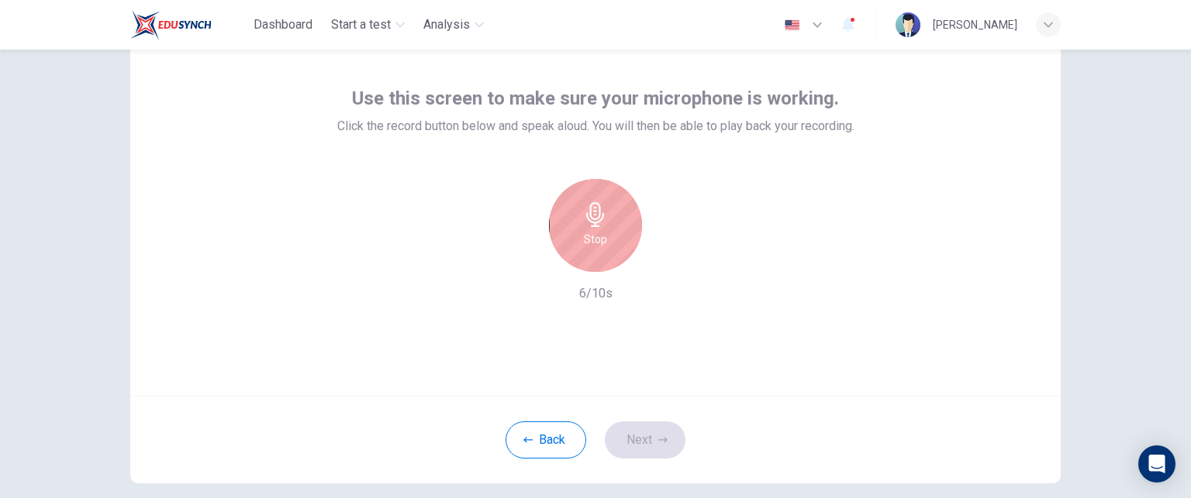
click at [620, 241] on div "Stop" at bounding box center [595, 225] width 93 height 93
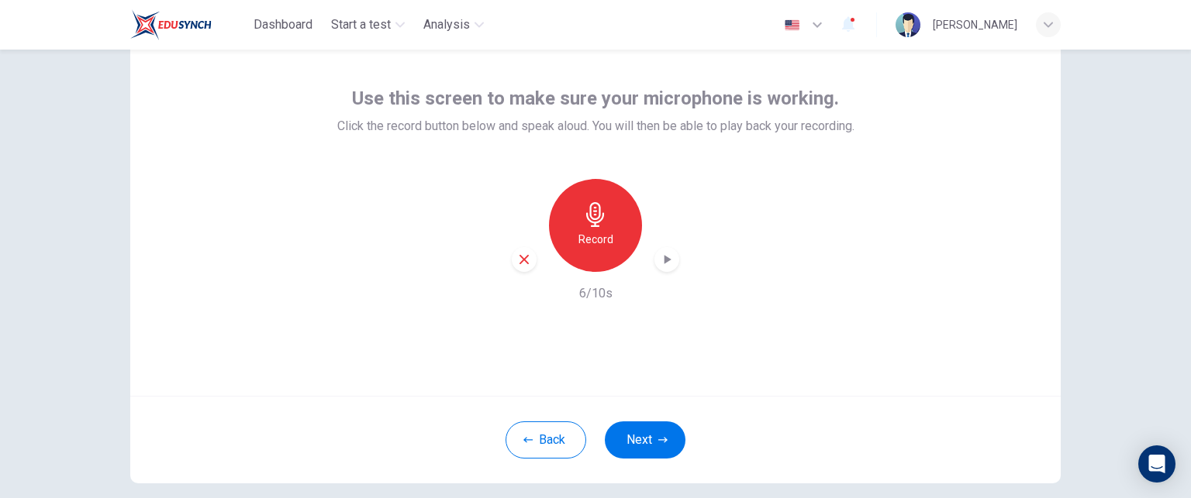
click at [659, 260] on icon "button" at bounding box center [667, 260] width 16 height 16
click at [530, 258] on div "button" at bounding box center [524, 259] width 25 height 25
click at [588, 237] on h6 "Record" at bounding box center [595, 239] width 35 height 19
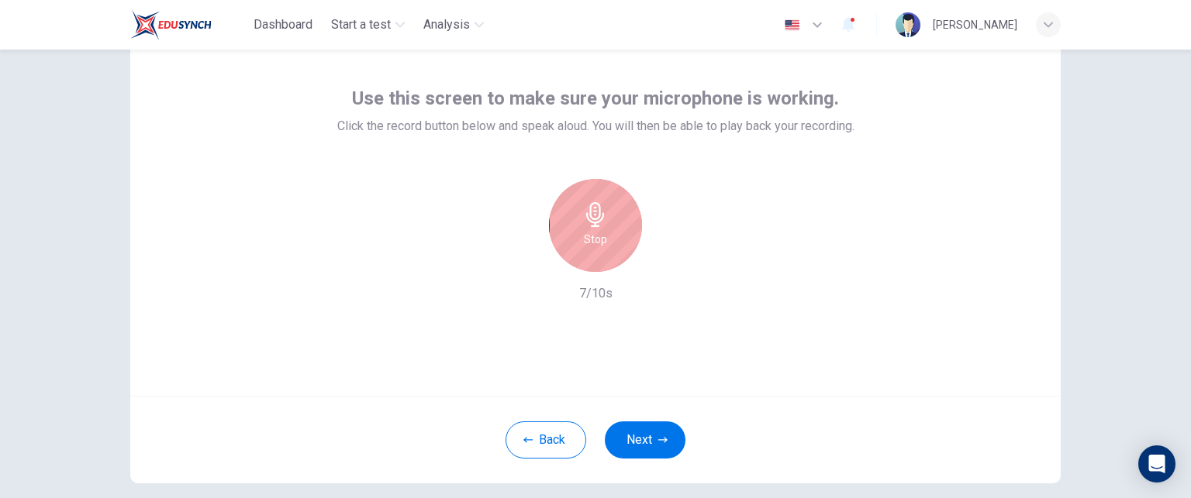
click at [614, 236] on div "Stop" at bounding box center [595, 225] width 93 height 93
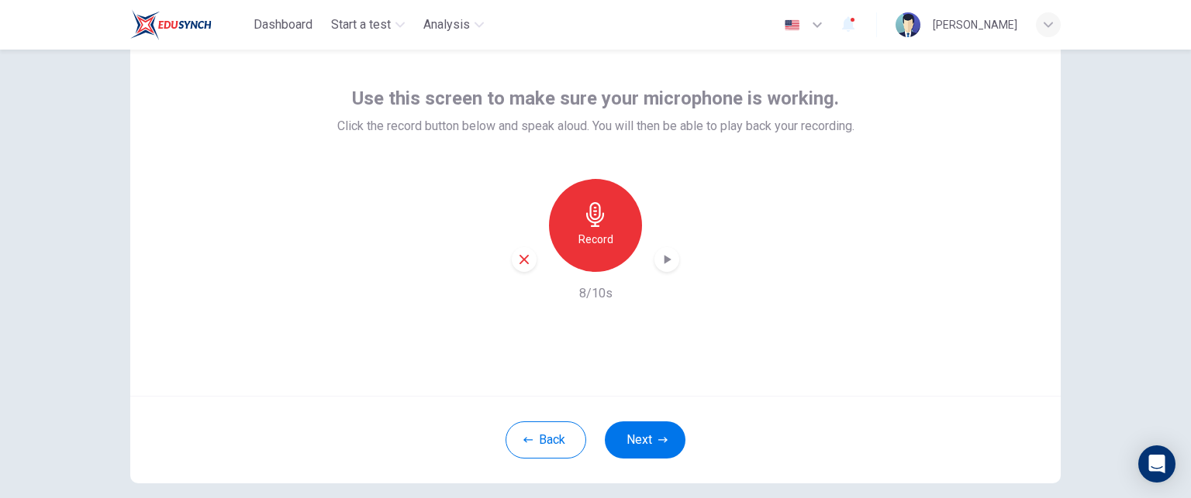
click at [666, 261] on icon "button" at bounding box center [667, 260] width 16 height 16
click at [519, 265] on icon "button" at bounding box center [524, 260] width 14 height 14
click at [617, 251] on div "Record" at bounding box center [595, 225] width 93 height 93
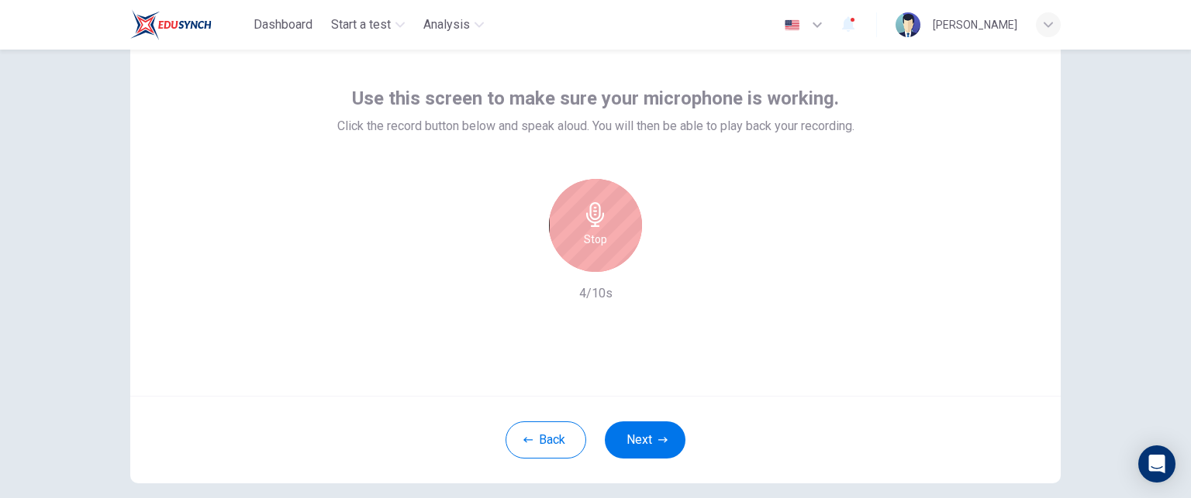
click at [617, 251] on div "Stop" at bounding box center [595, 225] width 93 height 93
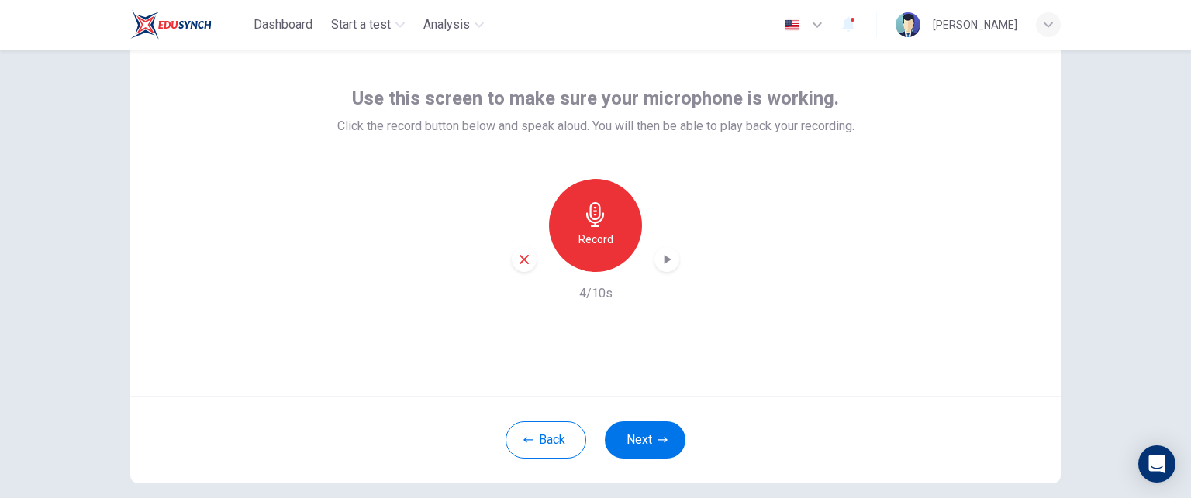
click at [654, 258] on div "button" at bounding box center [666, 259] width 25 height 25
click at [522, 253] on icon "button" at bounding box center [524, 260] width 14 height 14
click at [650, 436] on button "Next" at bounding box center [645, 440] width 81 height 37
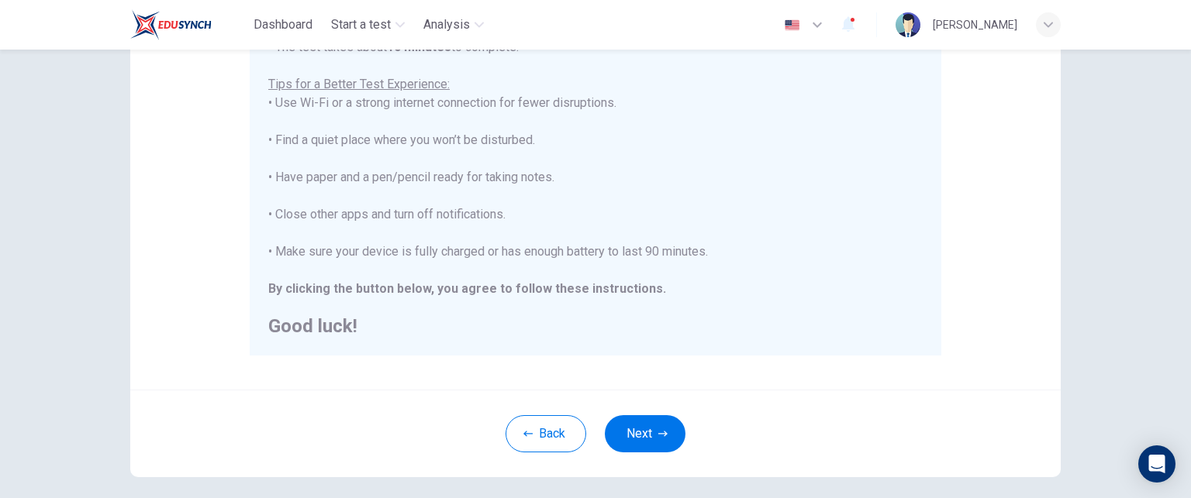
scroll to position [295, 0]
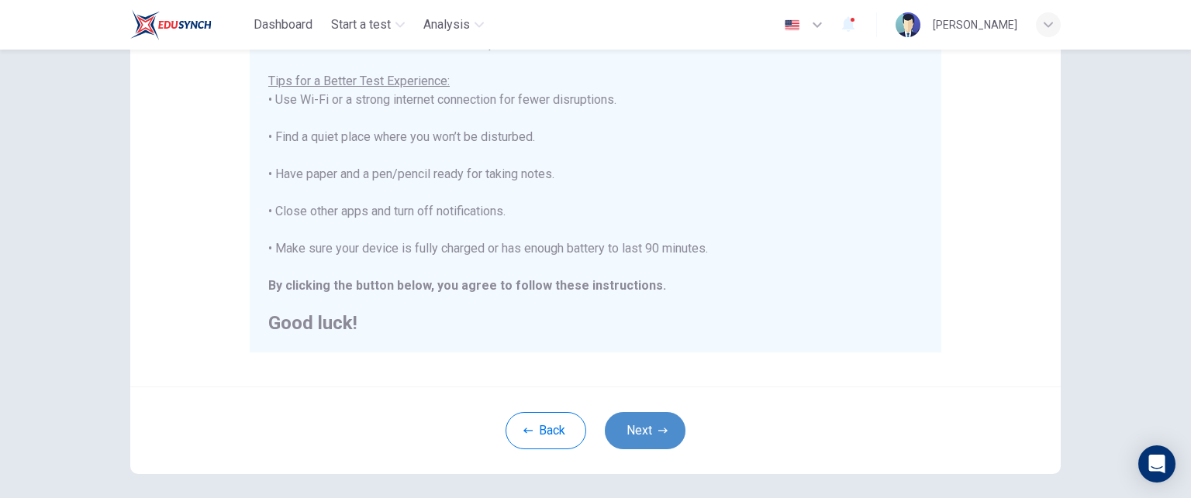
click at [667, 429] on button "Next" at bounding box center [645, 430] width 81 height 37
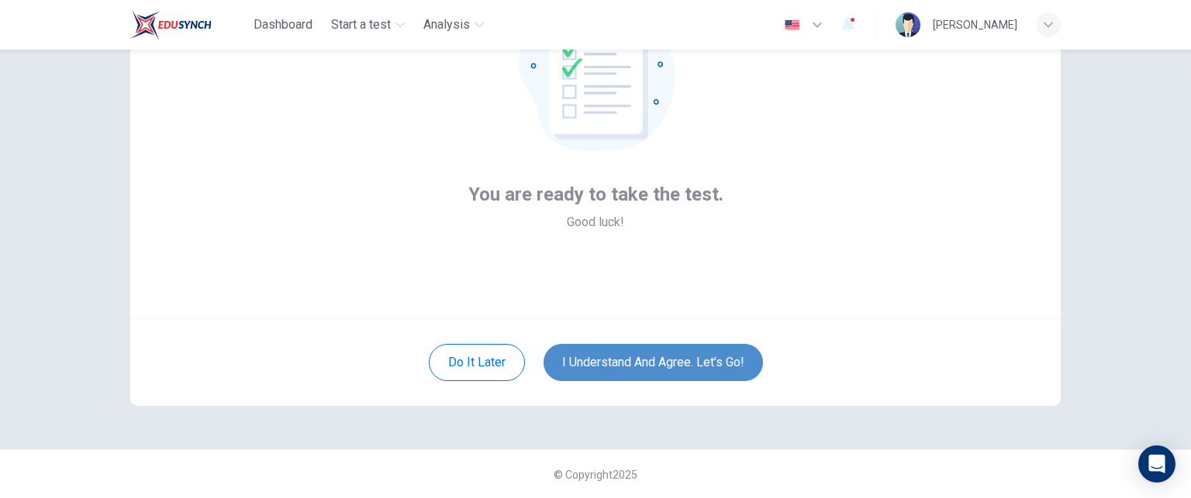
click at [708, 356] on button "I understand and agree. Let’s go!" at bounding box center [652, 362] width 219 height 37
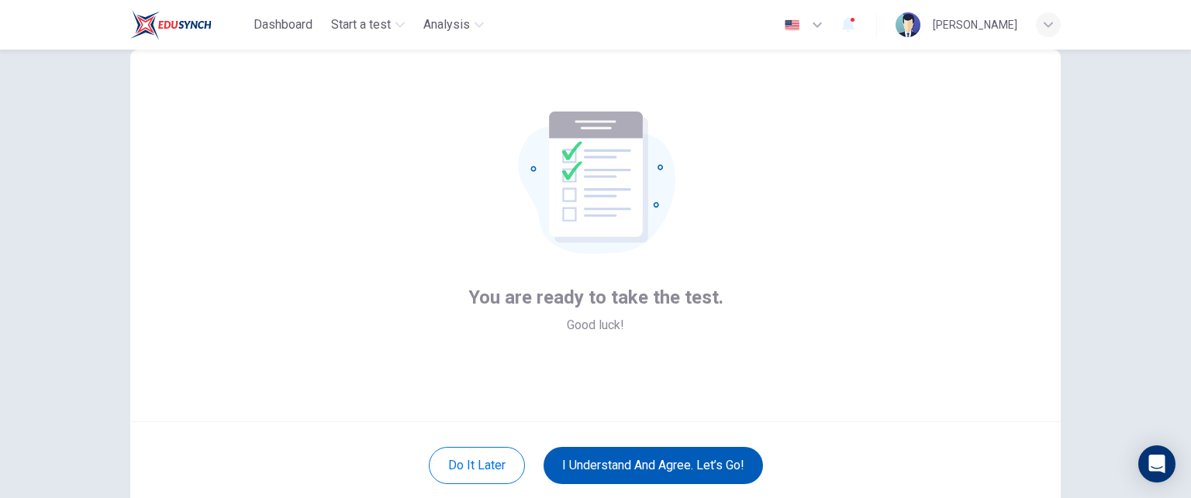
scroll to position [42, 0]
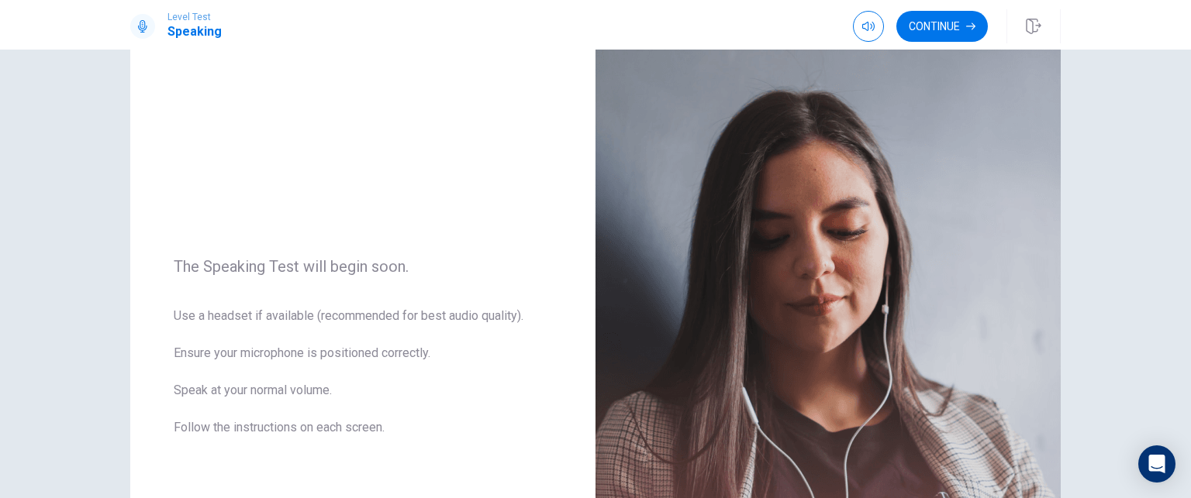
scroll to position [64, 0]
click at [943, 33] on button "Continue" at bounding box center [941, 26] width 91 height 31
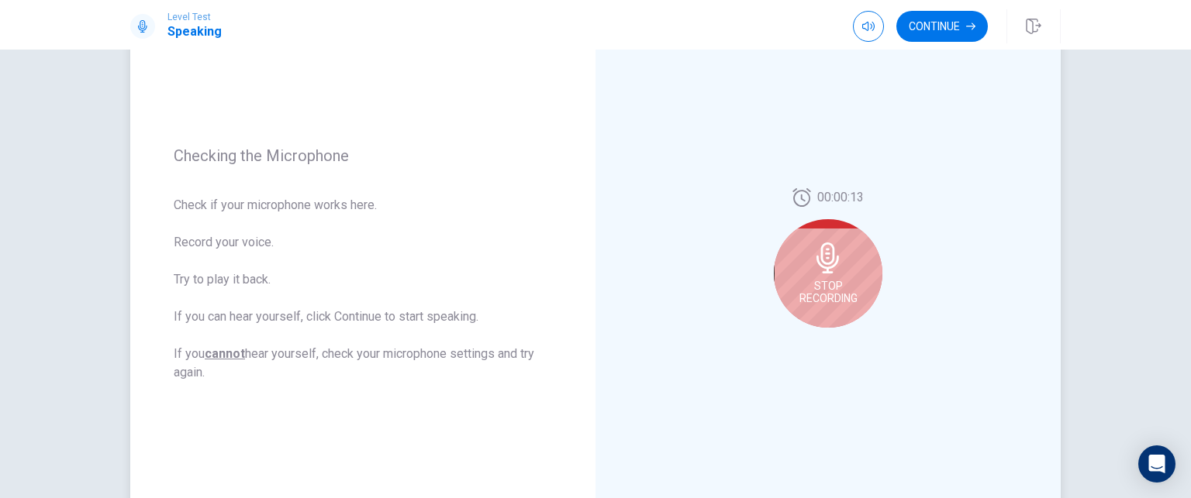
scroll to position [157, 0]
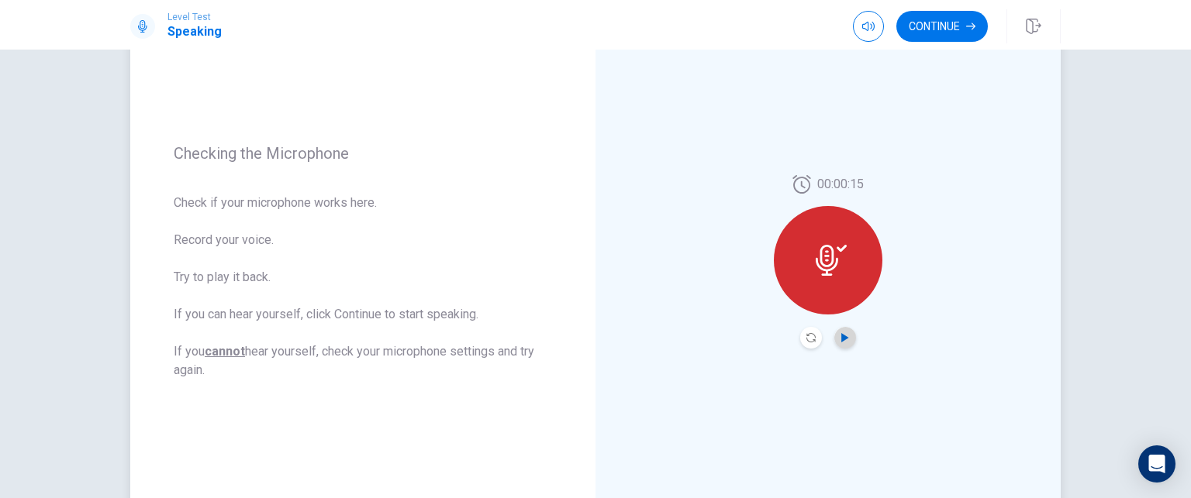
click at [841, 336] on icon "Play Audio" at bounding box center [844, 337] width 7 height 9
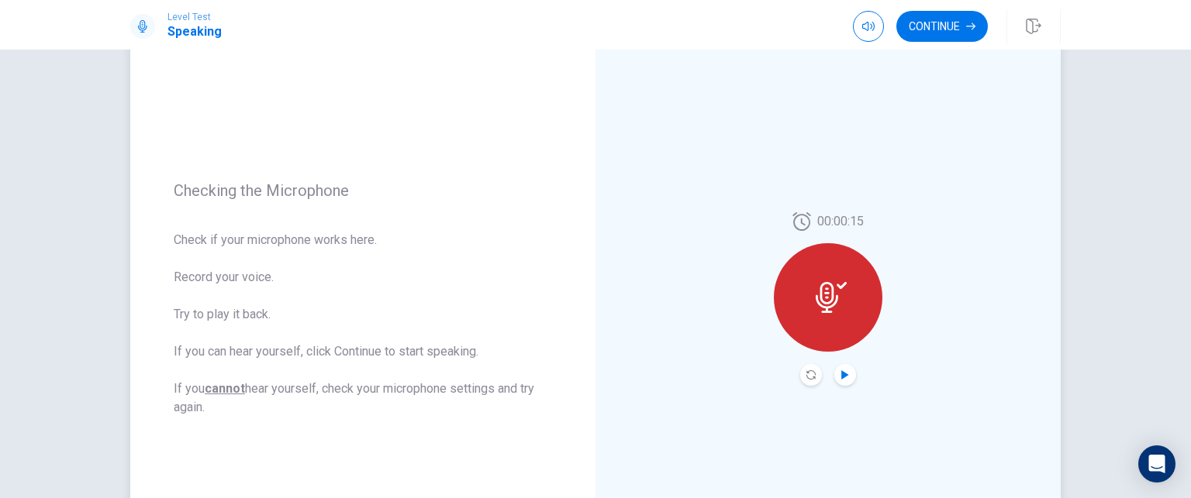
scroll to position [0, 0]
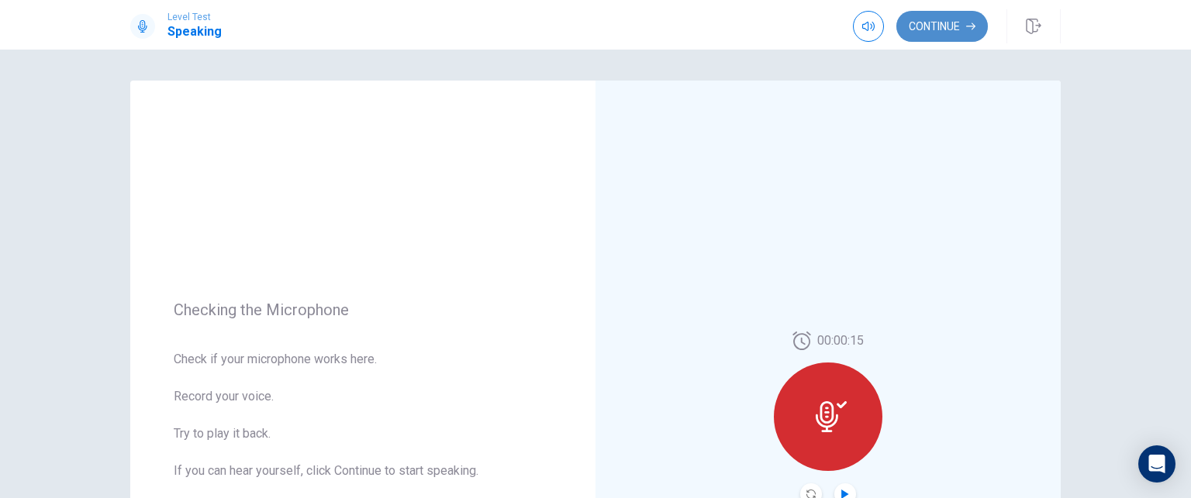
click at [964, 35] on button "Continue" at bounding box center [941, 26] width 91 height 31
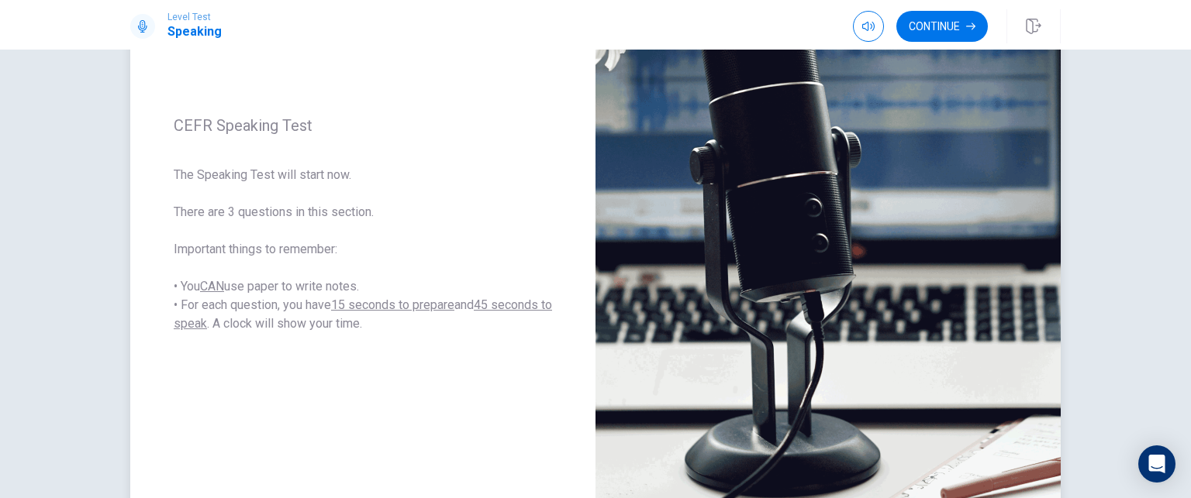
scroll to position [195, 0]
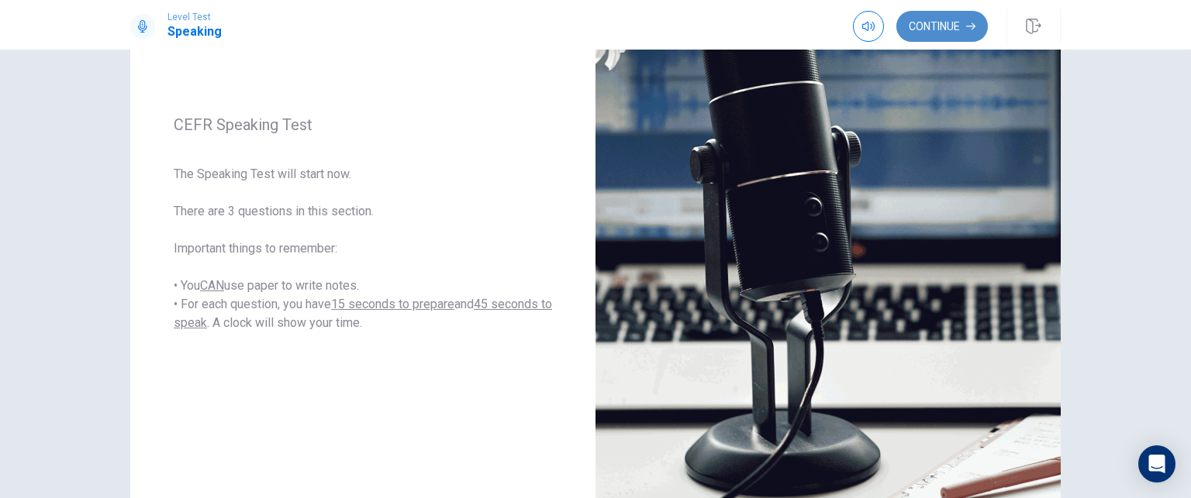
click at [943, 20] on button "Continue" at bounding box center [941, 26] width 91 height 31
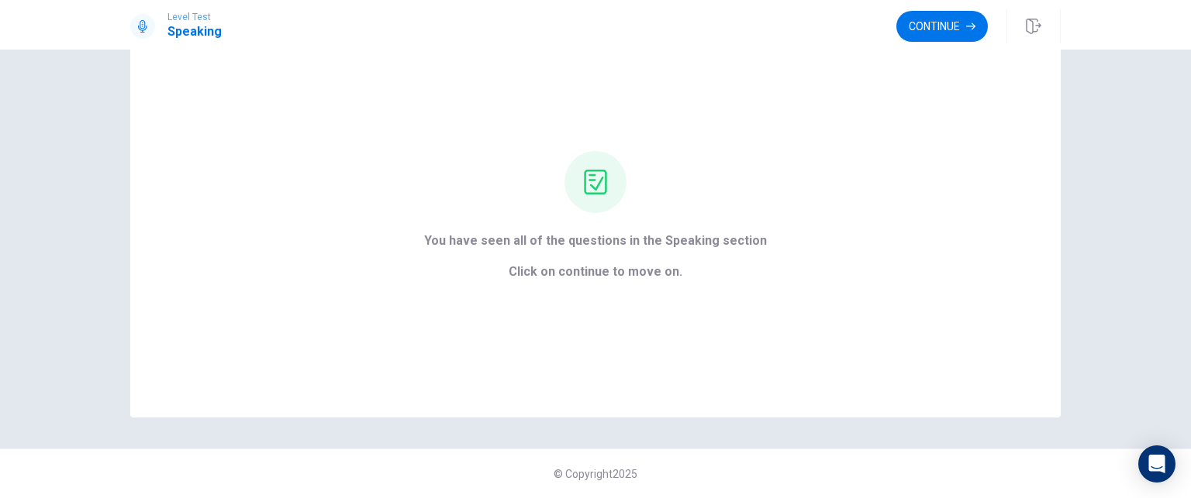
scroll to position [65, 0]
click at [904, 33] on button "Continue" at bounding box center [941, 26] width 91 height 31
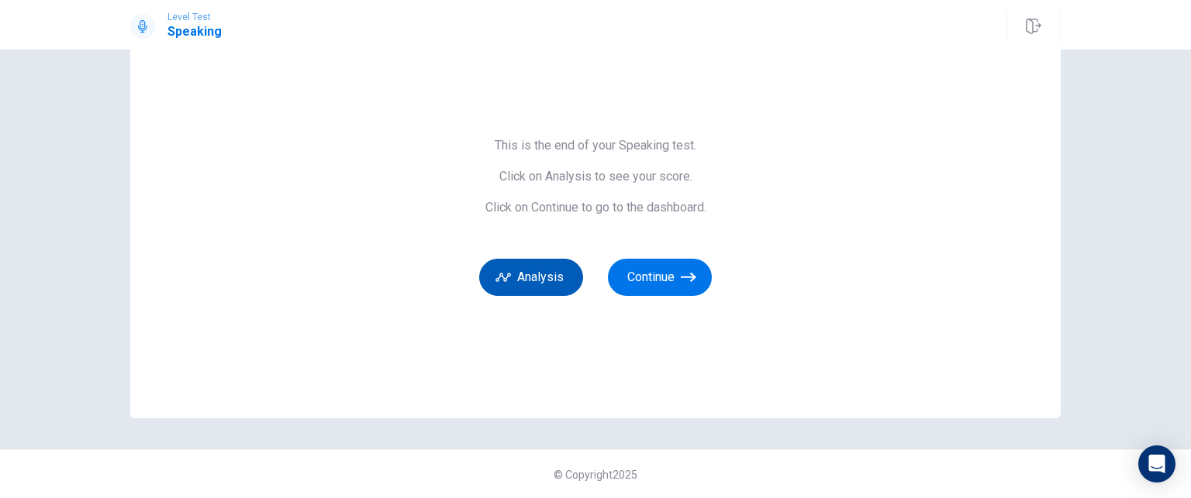
click at [533, 273] on button "Analysis" at bounding box center [531, 277] width 104 height 37
